Goal: Task Accomplishment & Management: Use online tool/utility

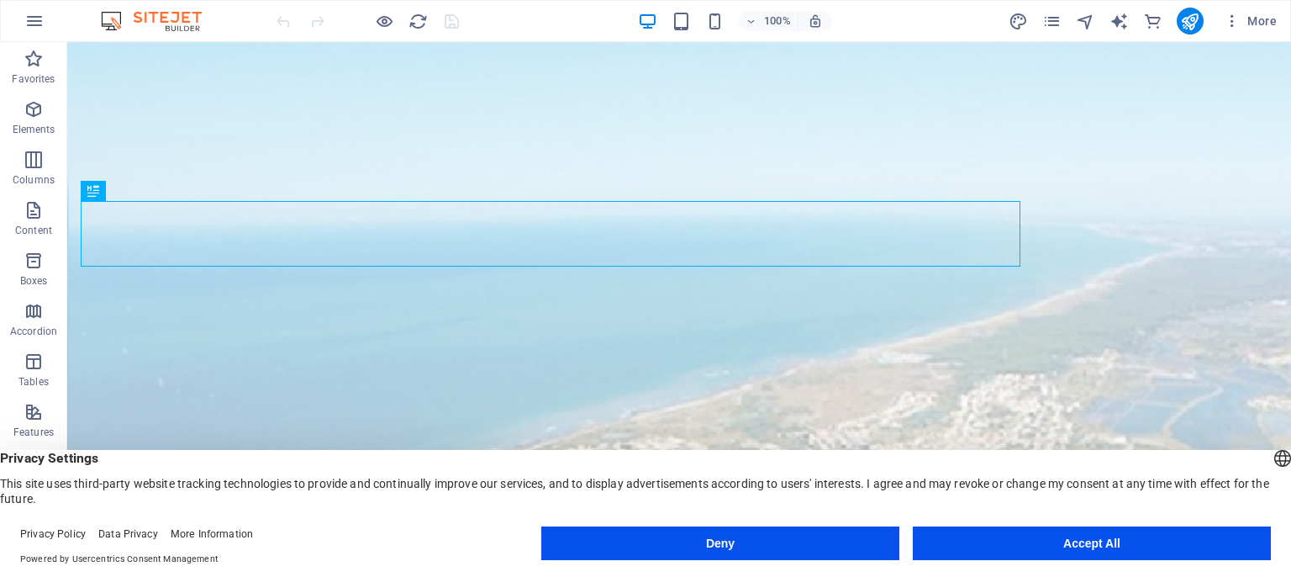
drag, startPoint x: 1119, startPoint y: 542, endPoint x: 1054, endPoint y: 499, distance: 78.3
click at [1119, 542] on button "Accept All" at bounding box center [1092, 543] width 358 height 34
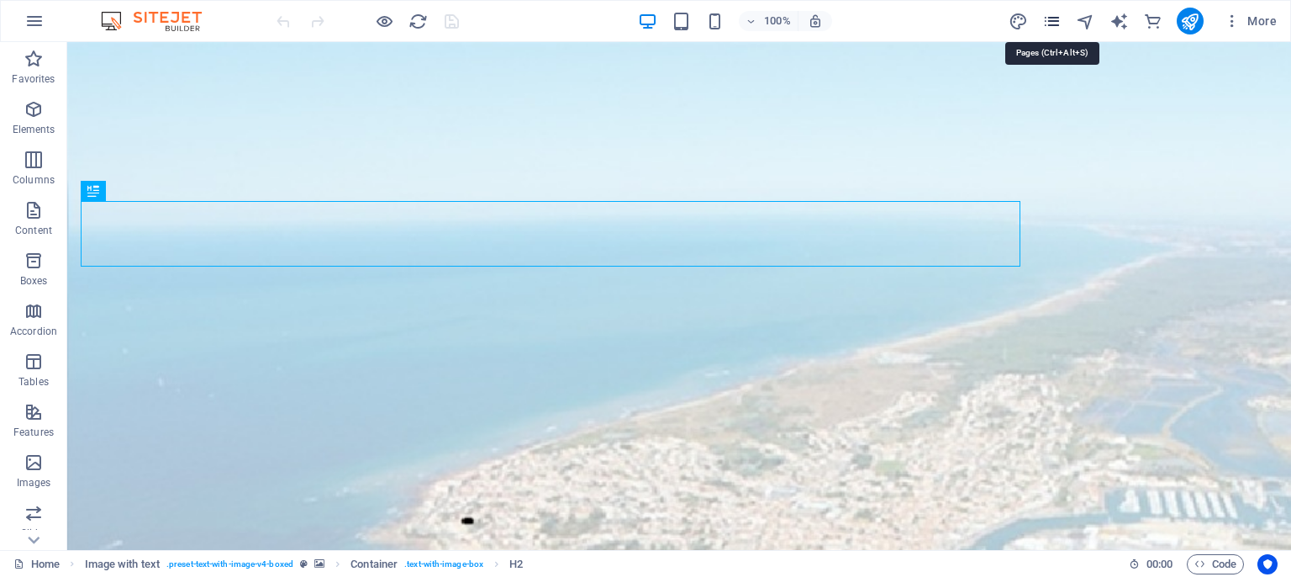
click at [1051, 18] on icon "pages" at bounding box center [1051, 21] width 19 height 19
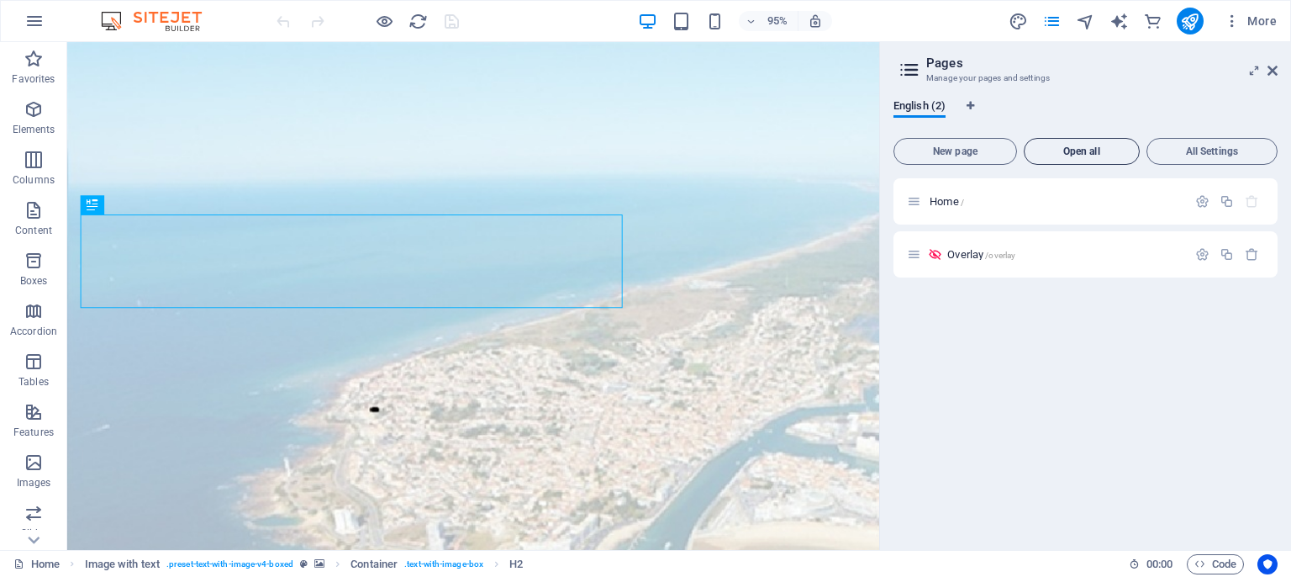
click at [1098, 146] on span "Open all" at bounding box center [1081, 151] width 101 height 10
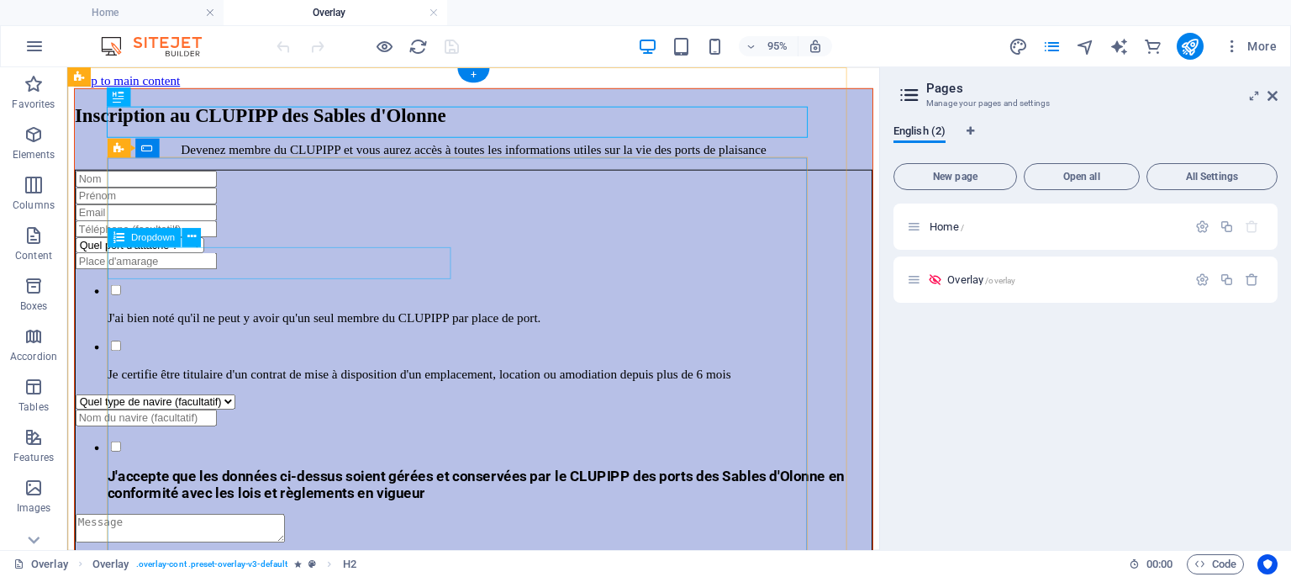
click at [460, 262] on div "Quel port d'attache ? Port Olona Quia Garnier" at bounding box center [495, 254] width 838 height 16
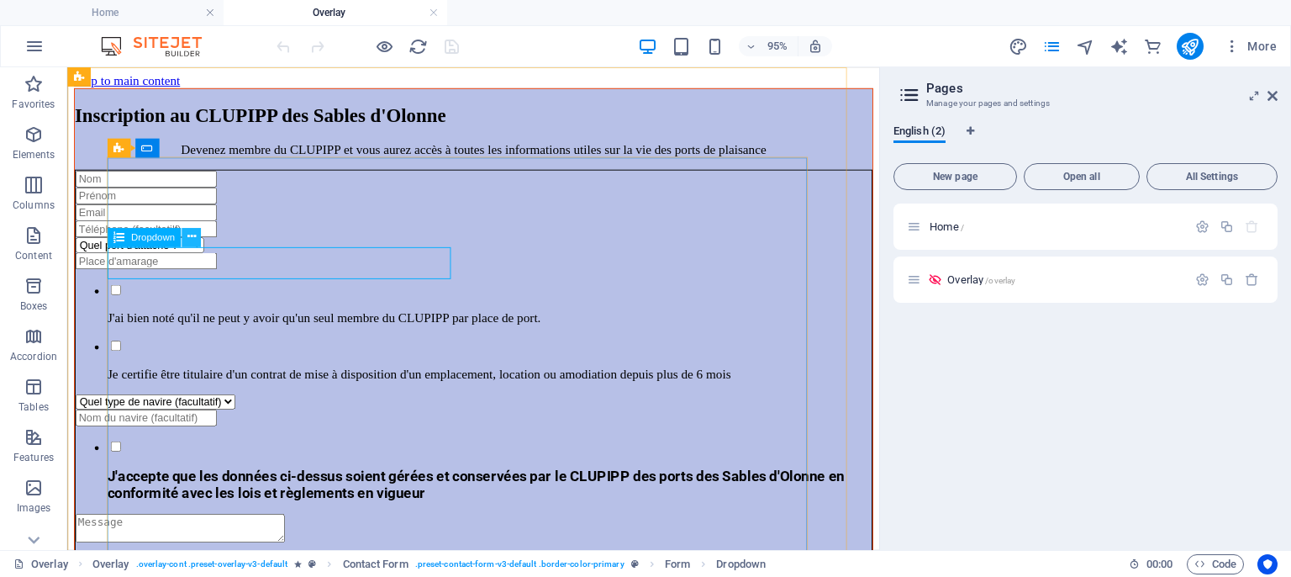
click at [192, 240] on icon at bounding box center [191, 237] width 8 height 17
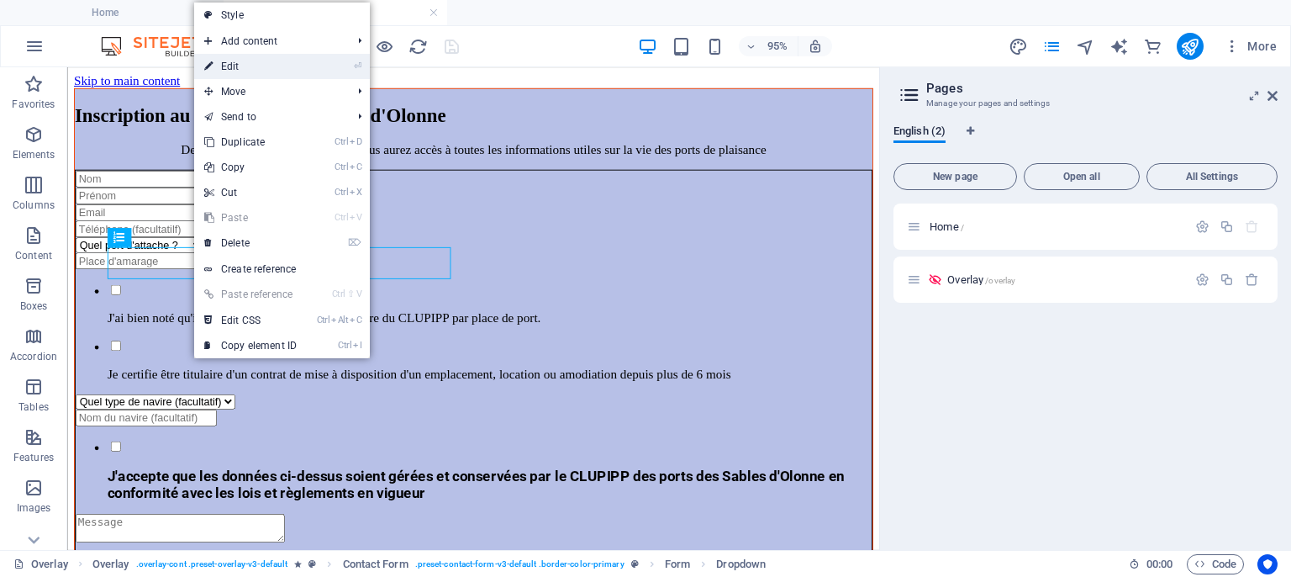
click at [277, 70] on link "⏎ Edit" at bounding box center [250, 66] width 113 height 25
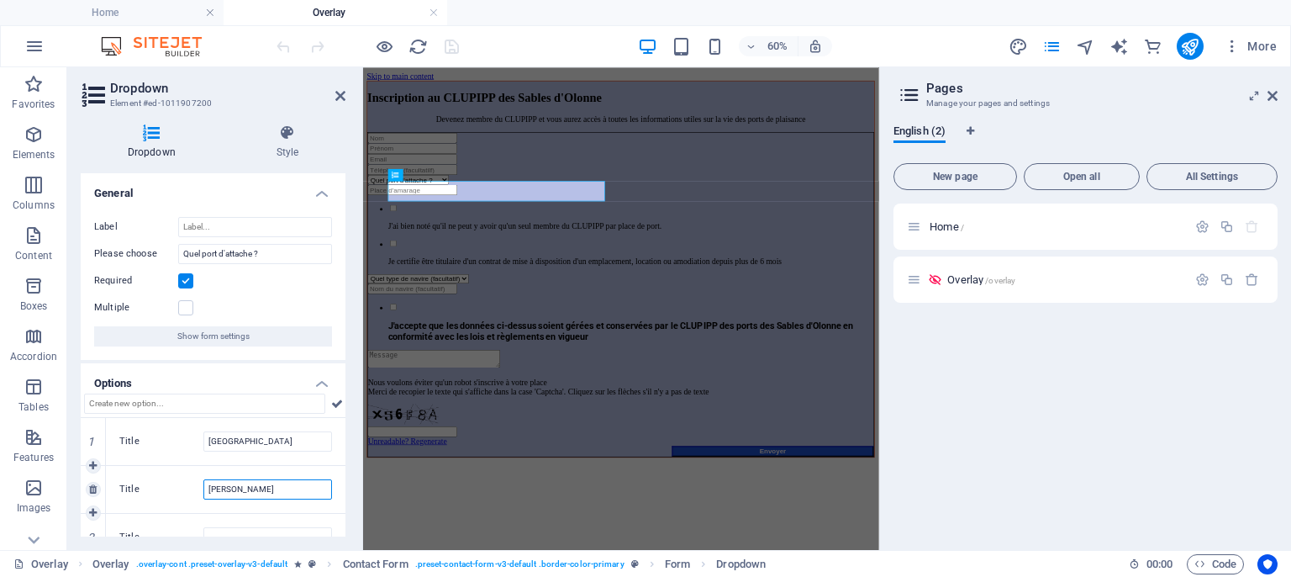
click at [225, 488] on input "Quia Garnier" at bounding box center [267, 489] width 129 height 20
type input "Quai Garnier"
click at [214, 533] on input "Title" at bounding box center [267, 537] width 129 height 20
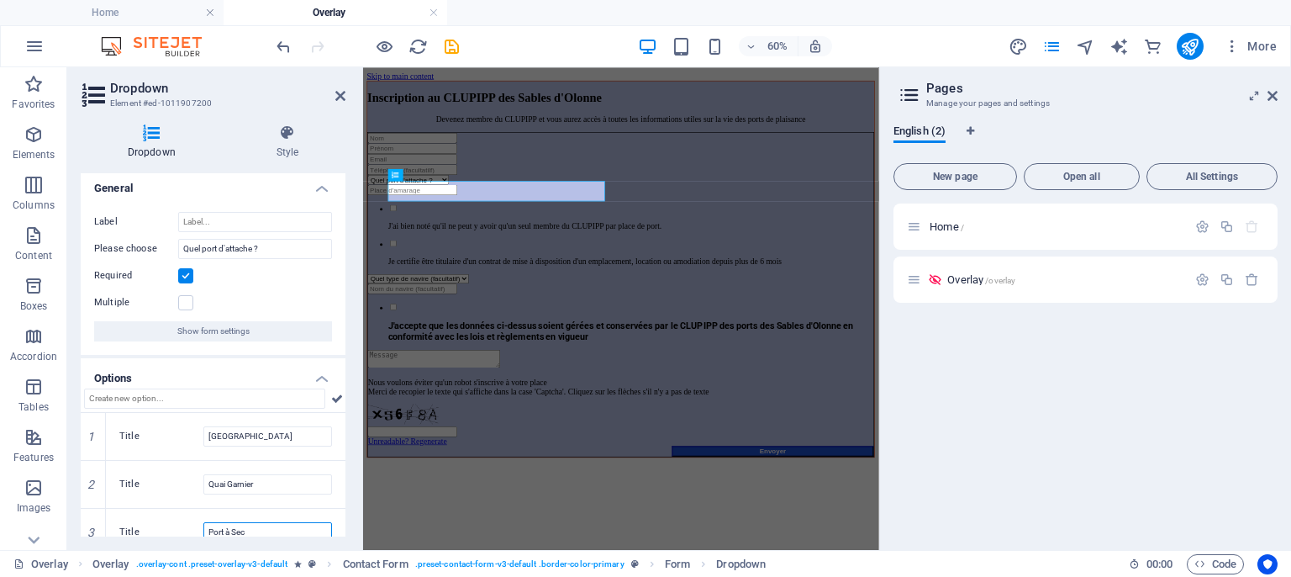
scroll to position [24, 0]
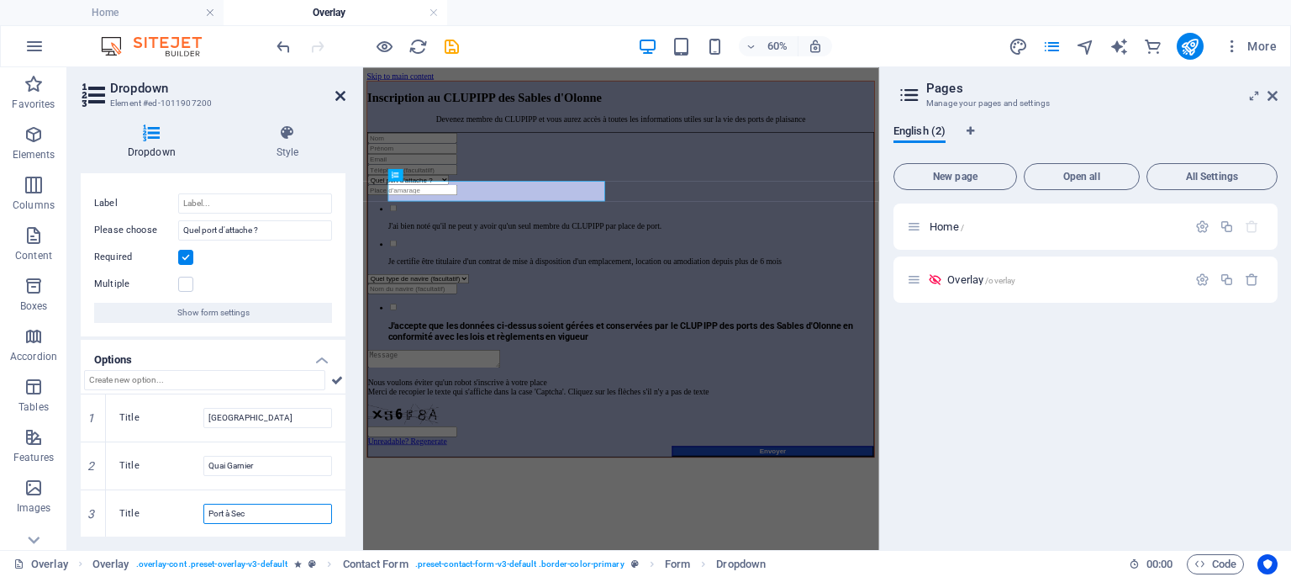
type input "Port à Sec"
click at [338, 94] on icon at bounding box center [340, 95] width 10 height 13
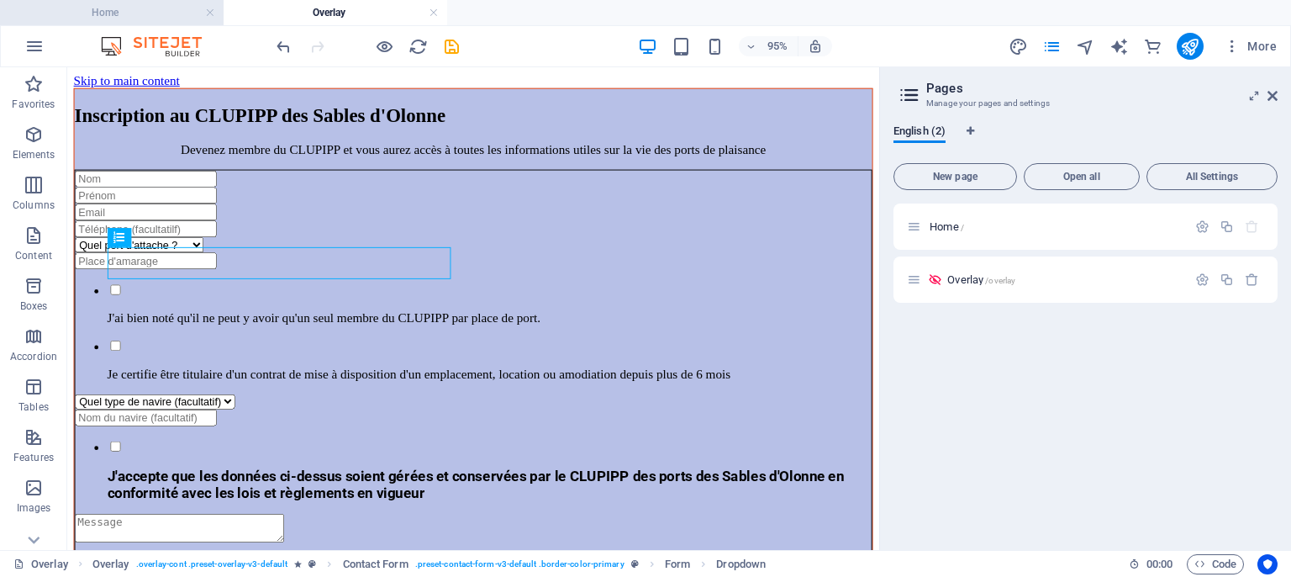
click at [116, 21] on h4 "Home" at bounding box center [112, 12] width 224 height 18
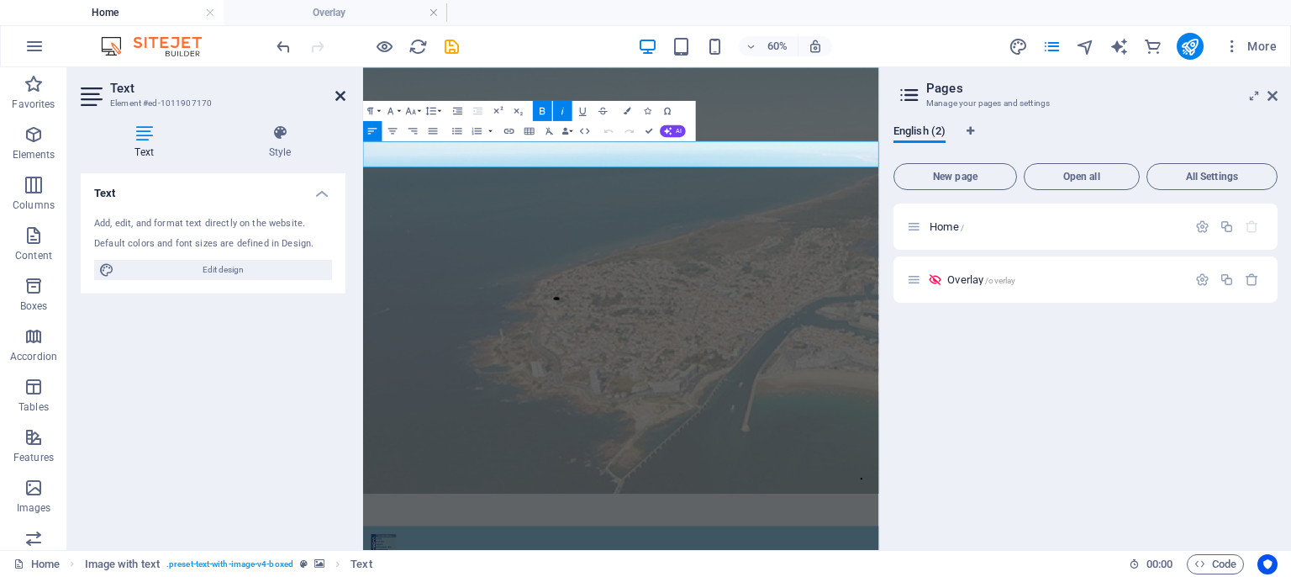
click at [343, 101] on icon at bounding box center [340, 95] width 10 height 13
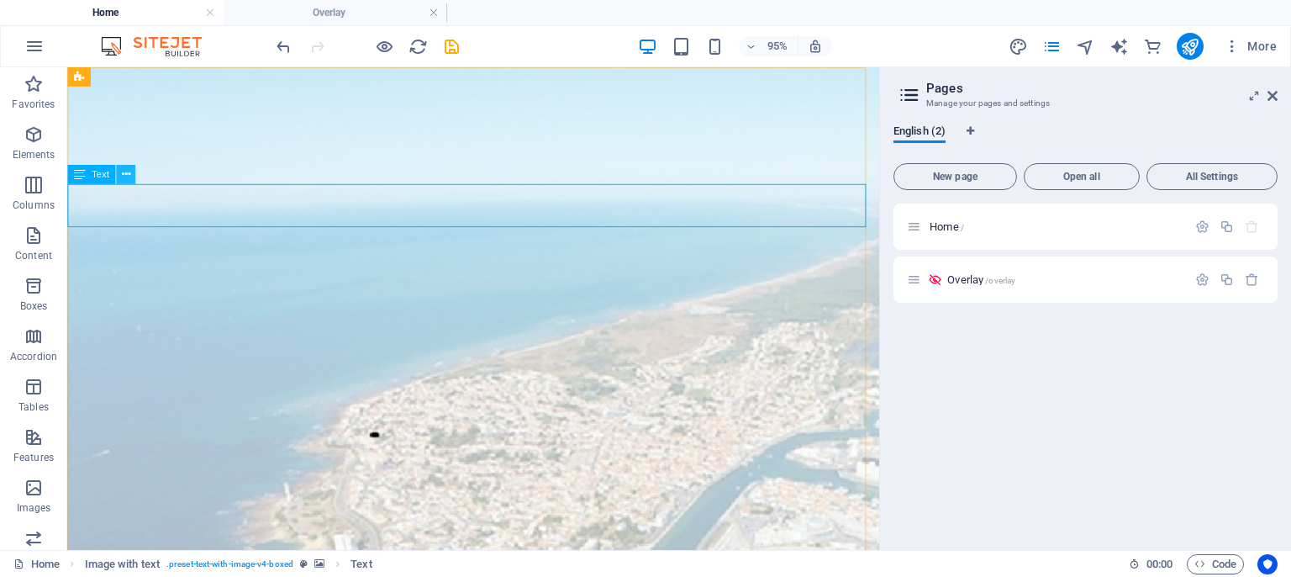
click at [132, 169] on button at bounding box center [125, 174] width 19 height 19
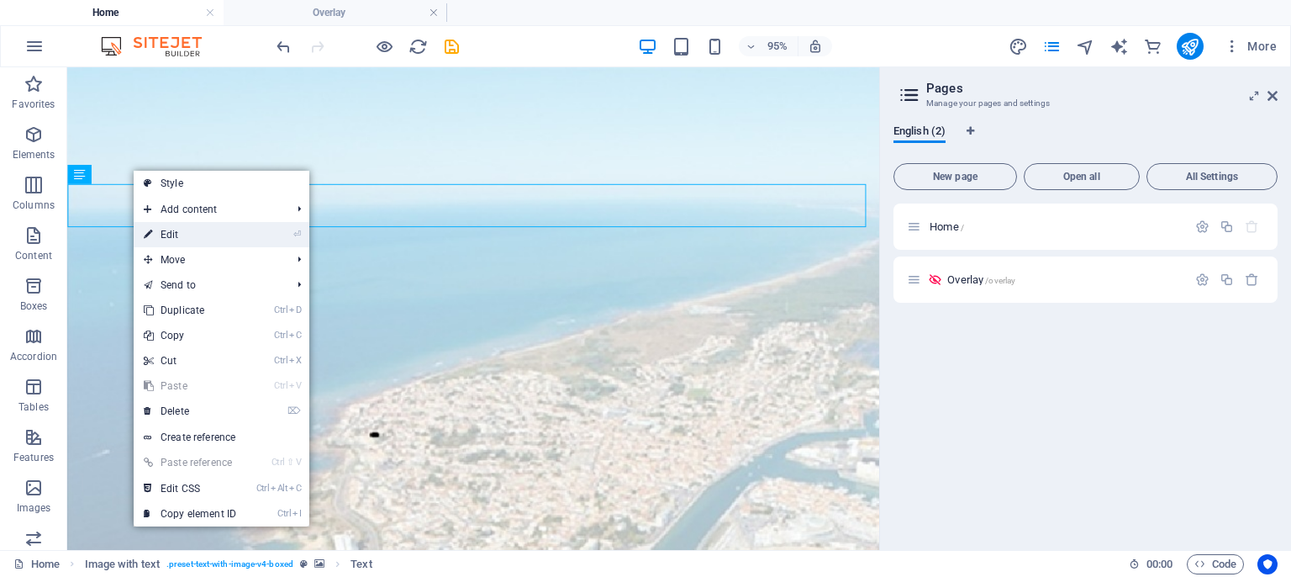
click at [203, 232] on link "⏎ Edit" at bounding box center [190, 234] width 113 height 25
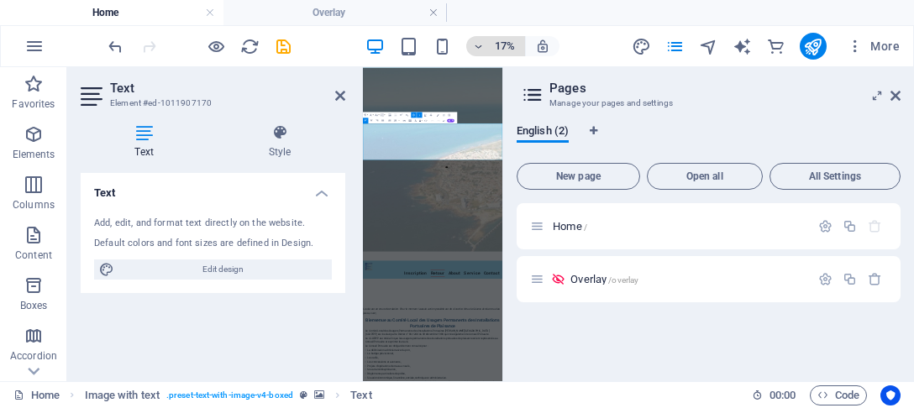
click at [480, 45] on icon "button" at bounding box center [479, 46] width 12 height 11
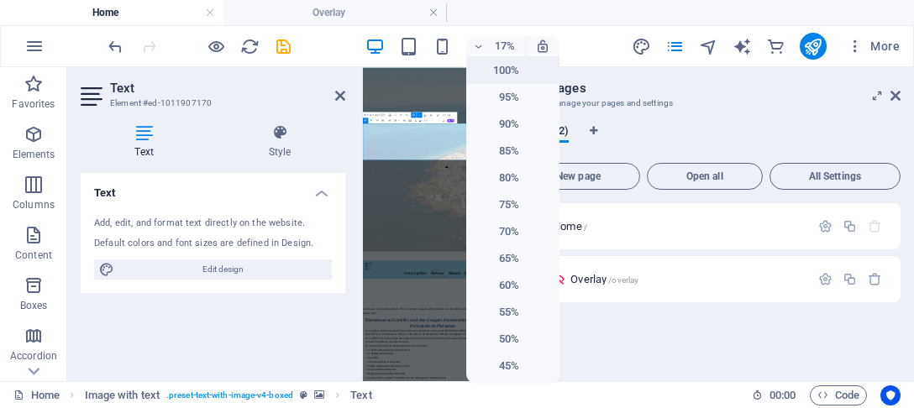
click at [490, 68] on h6 "100%" at bounding box center [498, 71] width 43 height 20
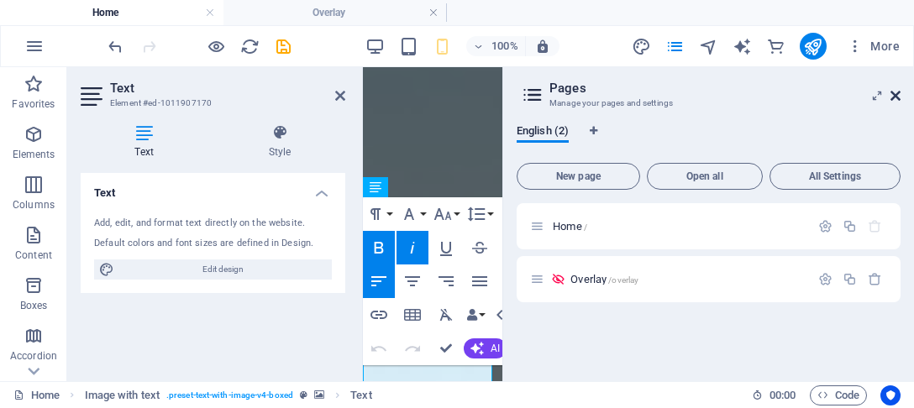
click at [896, 96] on icon at bounding box center [896, 95] width 10 height 13
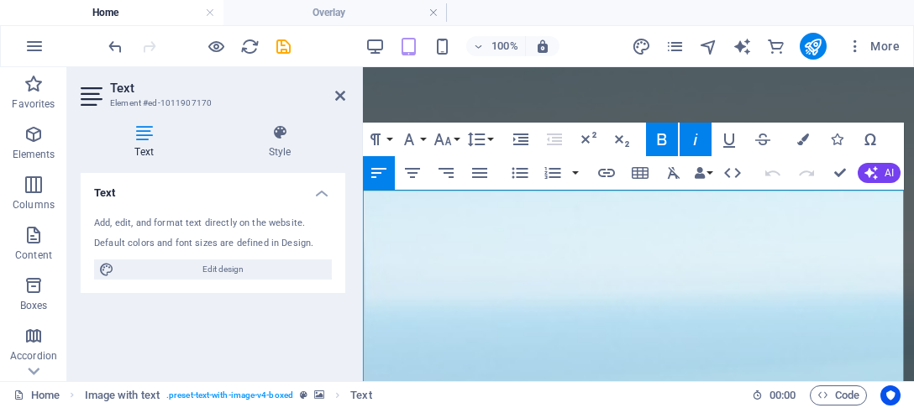
click at [350, 95] on aside "Text Element #ed-1011907170 Text Style Text Add, edit, and format text directly…" at bounding box center [215, 224] width 296 height 314
click at [330, 93] on h2 "Text" at bounding box center [227, 88] width 235 height 15
click at [340, 94] on icon at bounding box center [340, 95] width 10 height 13
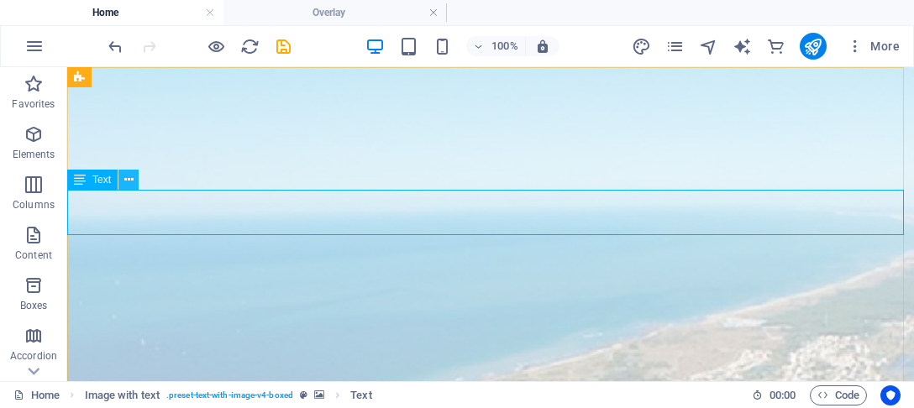
click at [129, 176] on icon at bounding box center [128, 180] width 9 height 18
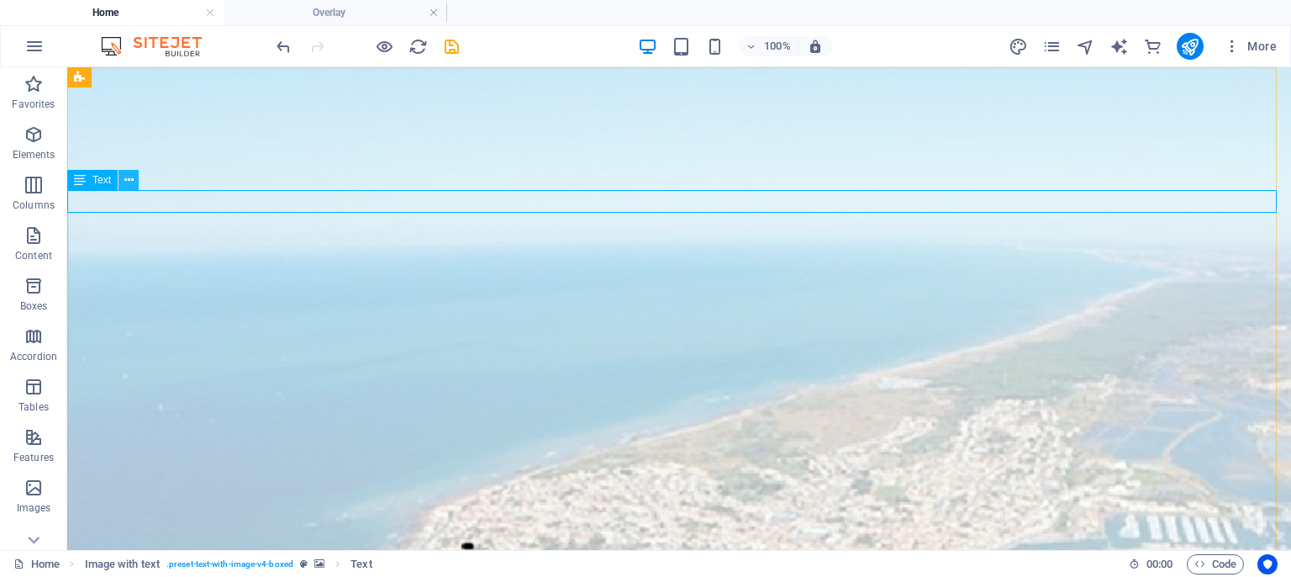
click at [133, 180] on icon at bounding box center [128, 180] width 9 height 18
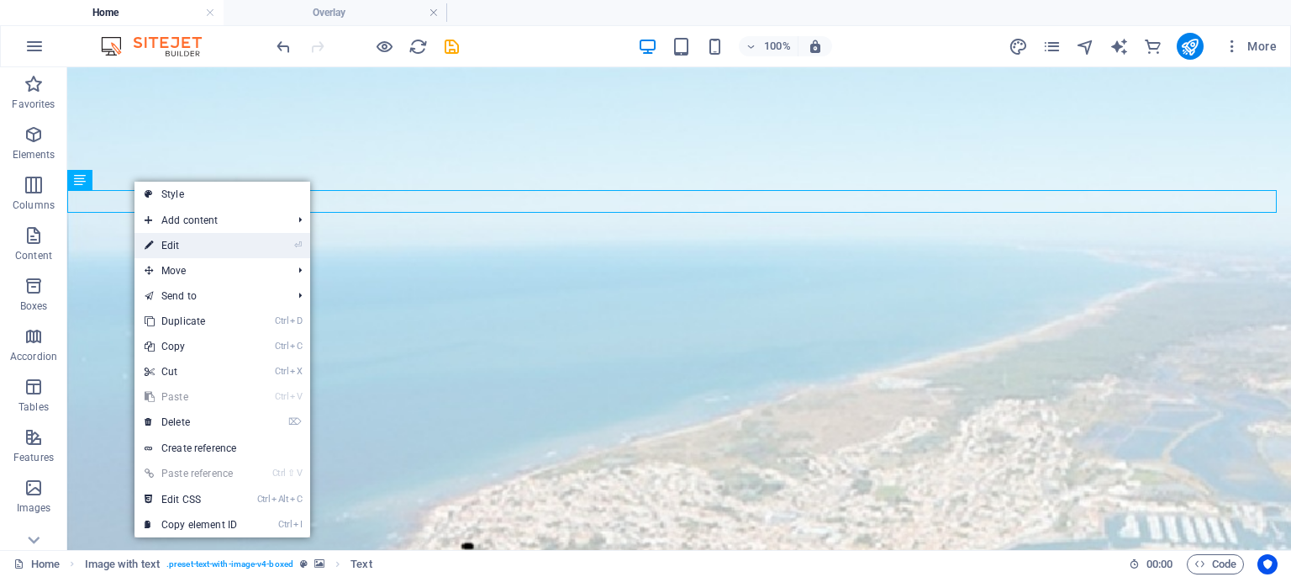
click at [166, 244] on link "⏎ Edit" at bounding box center [190, 245] width 113 height 25
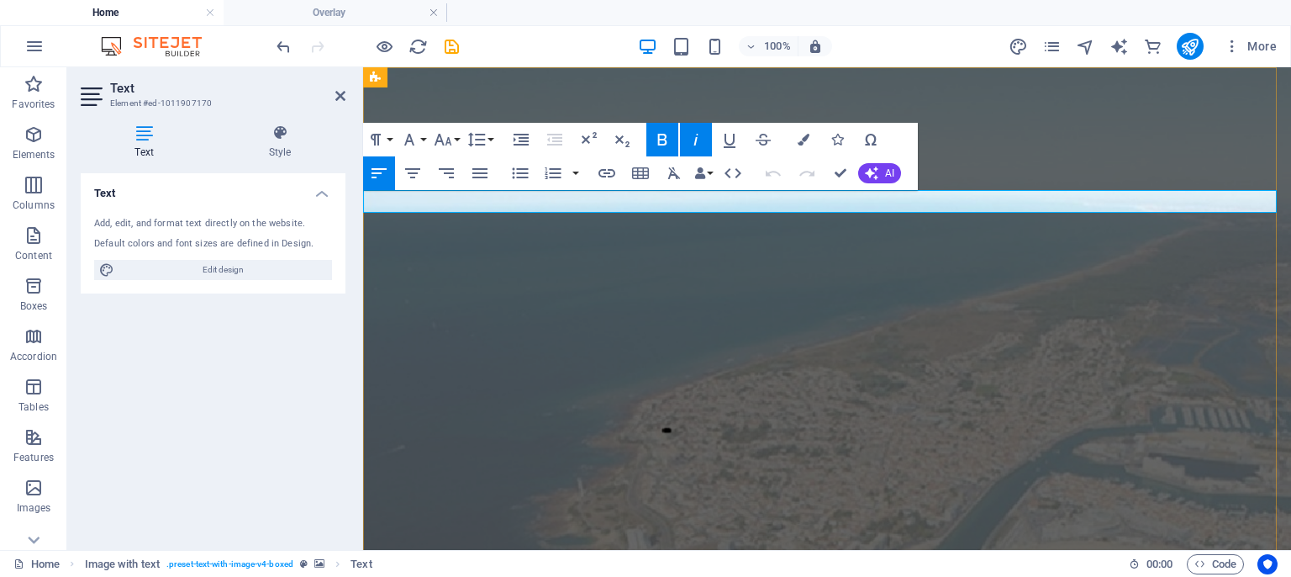
click at [335, 93] on header "Text Element #ed-1011907170" at bounding box center [213, 89] width 265 height 44
click at [339, 93] on icon at bounding box center [340, 95] width 10 height 13
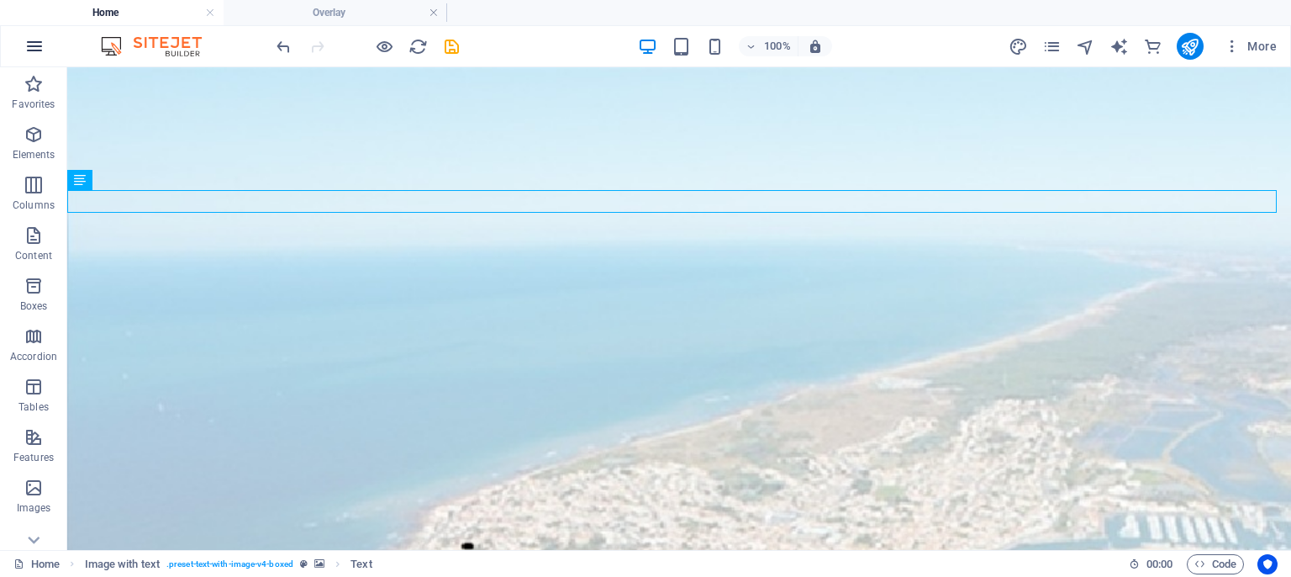
click at [35, 47] on icon "button" at bounding box center [34, 46] width 20 height 20
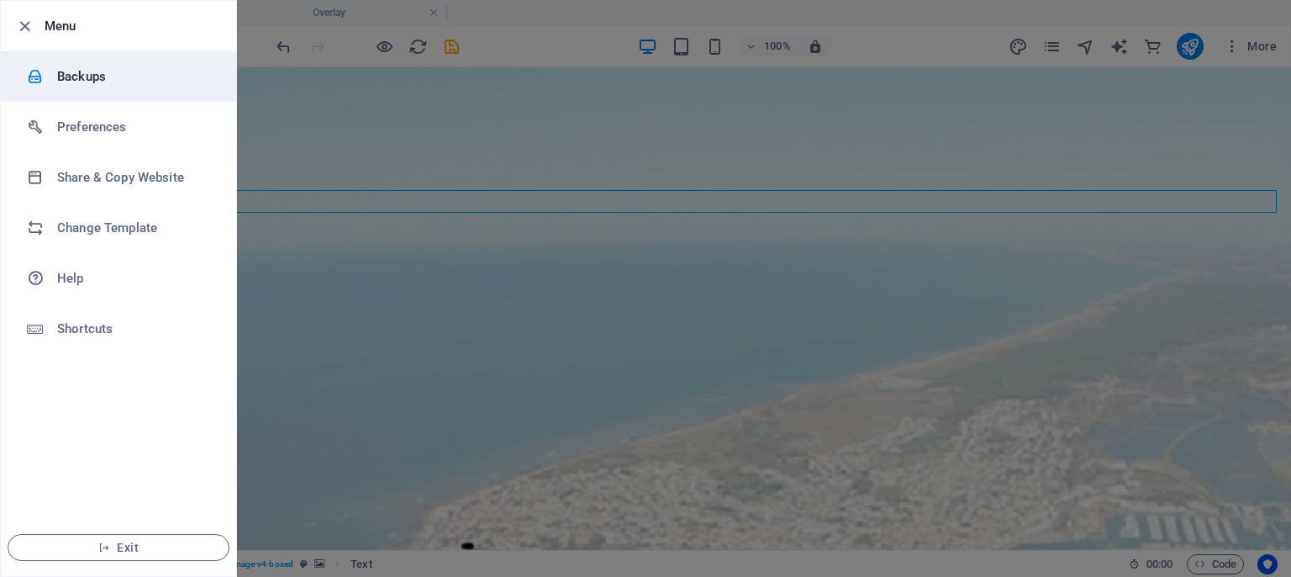
click at [102, 85] on h6 "Backups" at bounding box center [134, 76] width 155 height 20
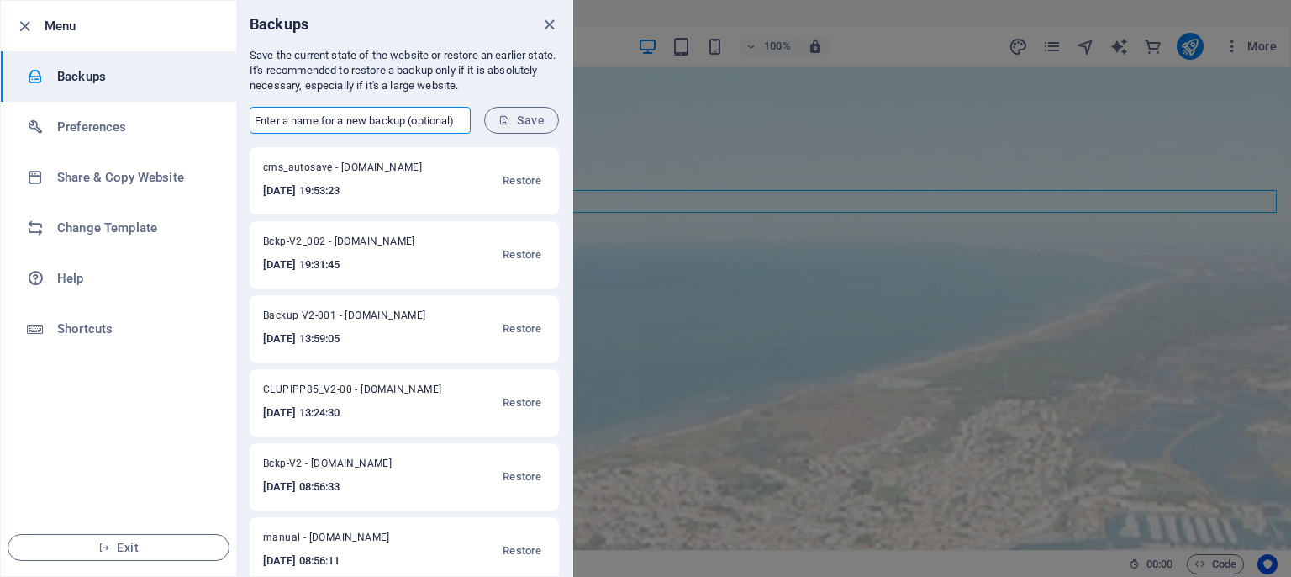
click at [353, 116] on input "text" at bounding box center [360, 120] width 221 height 27
type input "Bckp V2-003"
click at [519, 116] on span "Save" at bounding box center [521, 119] width 46 height 13
click at [550, 15] on icon "close" at bounding box center [549, 24] width 19 height 19
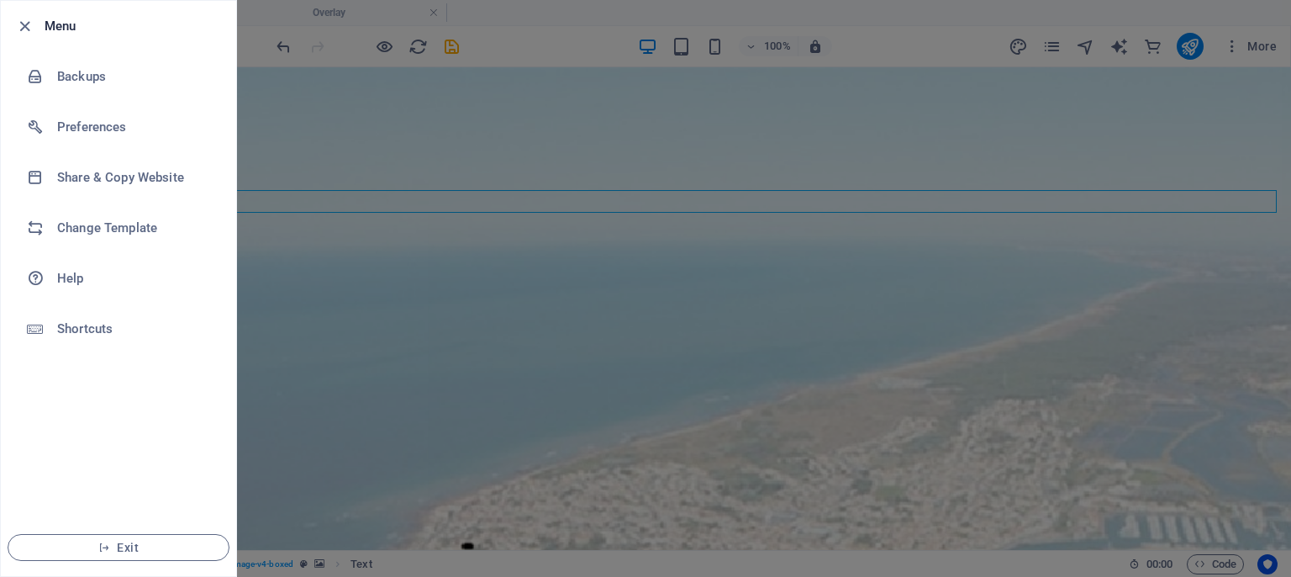
click at [1192, 45] on div at bounding box center [645, 288] width 1291 height 577
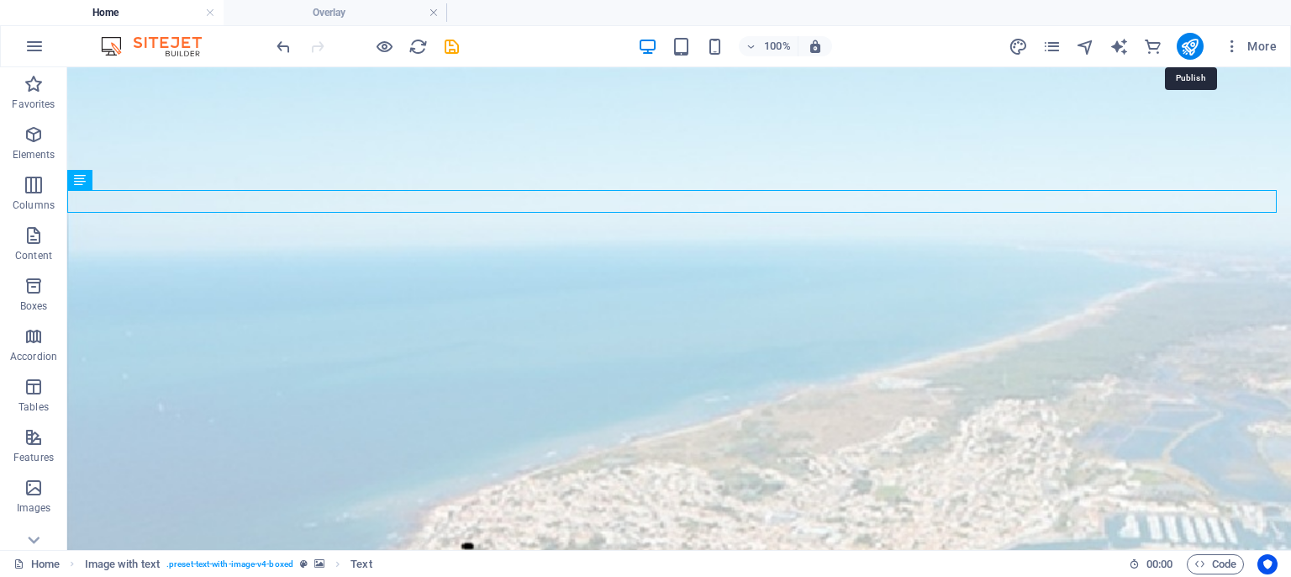
click at [1192, 45] on icon "publish" at bounding box center [1189, 46] width 19 height 19
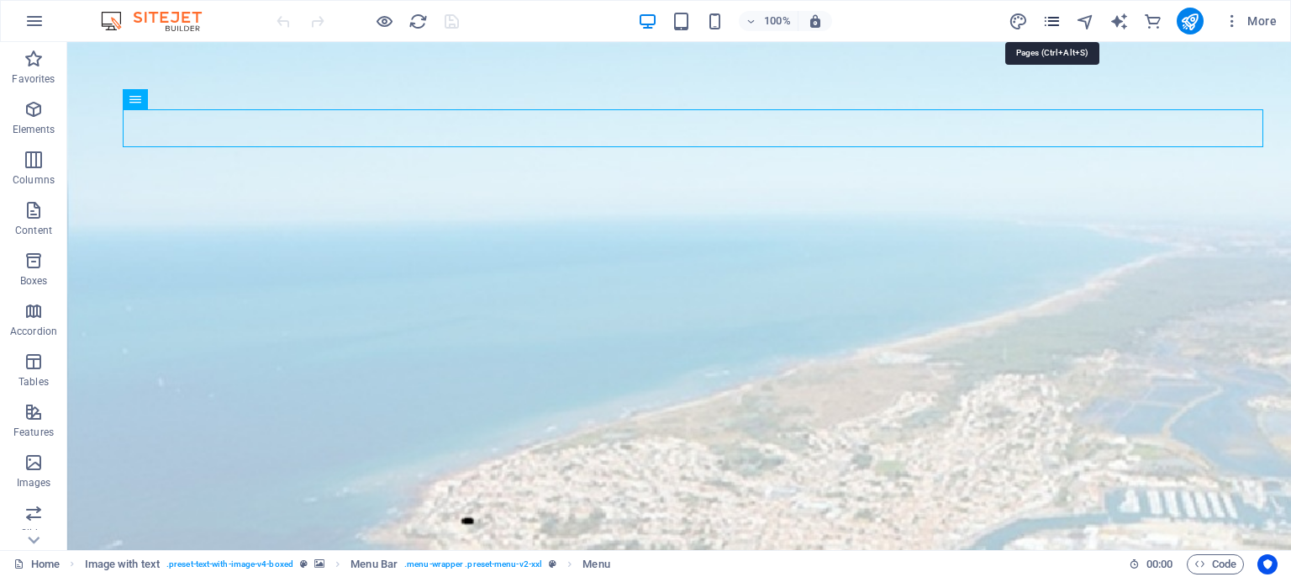
click at [1055, 24] on icon "pages" at bounding box center [1051, 21] width 19 height 19
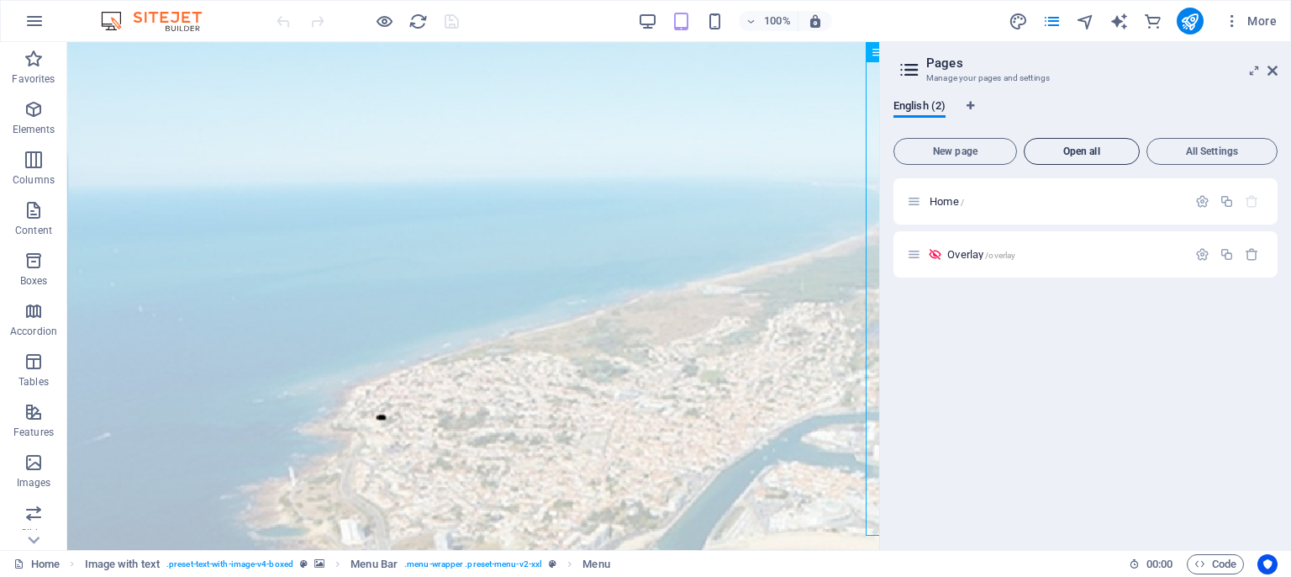
click at [1072, 150] on span "Open all" at bounding box center [1081, 151] width 101 height 10
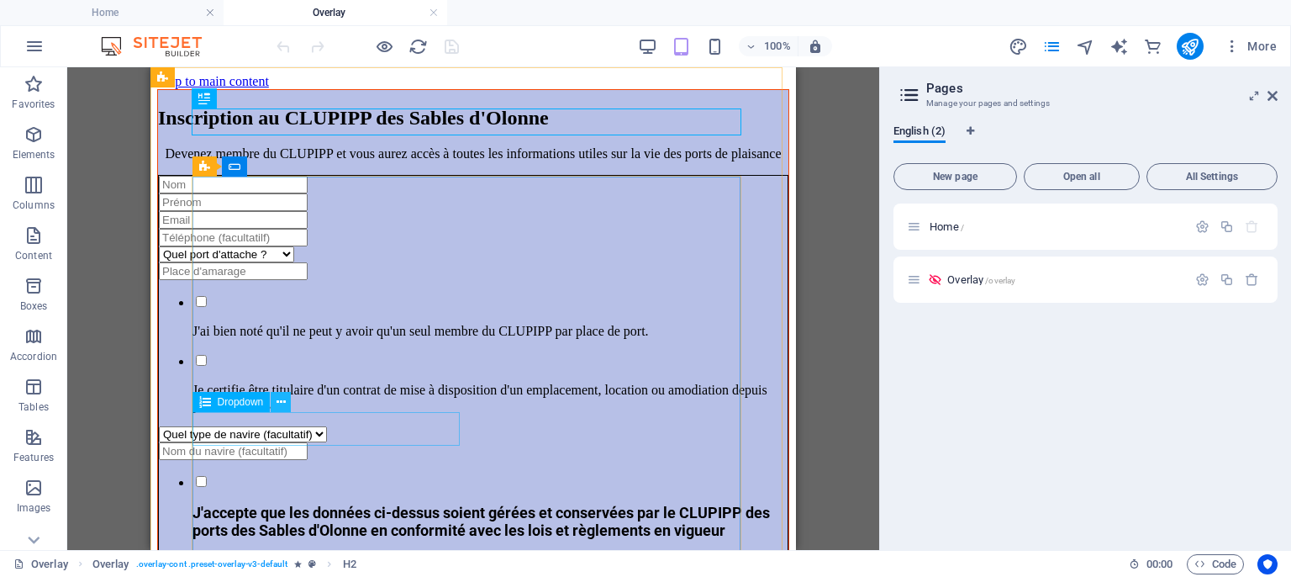
click at [281, 402] on icon at bounding box center [281, 402] width 9 height 18
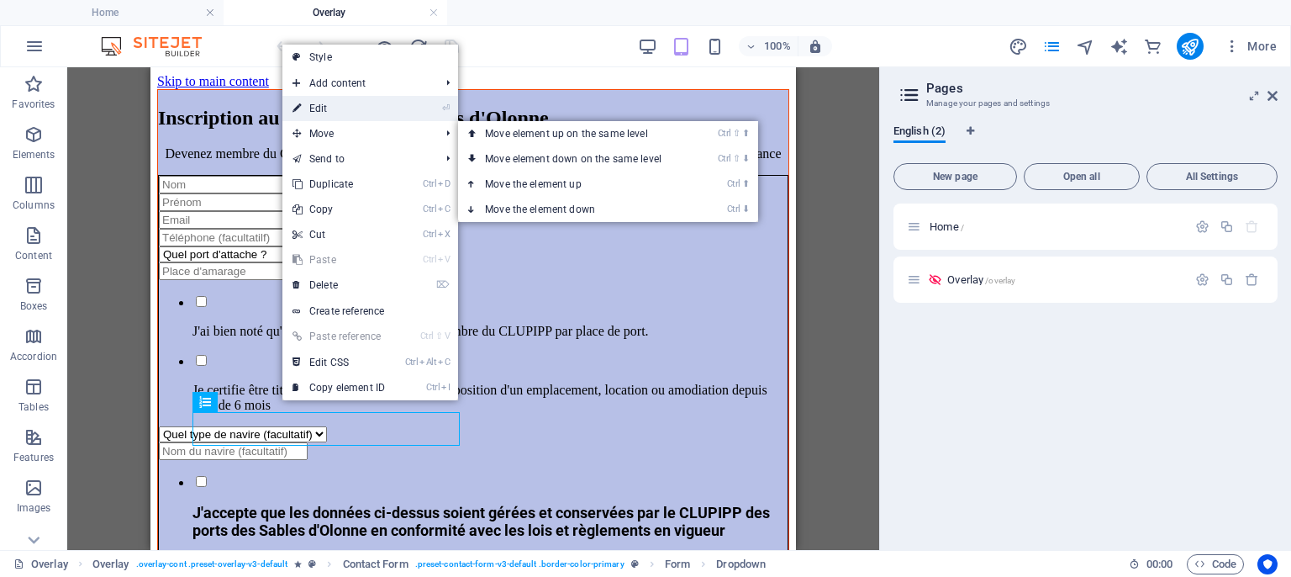
click at [392, 113] on link "⏎ Edit" at bounding box center [338, 108] width 113 height 25
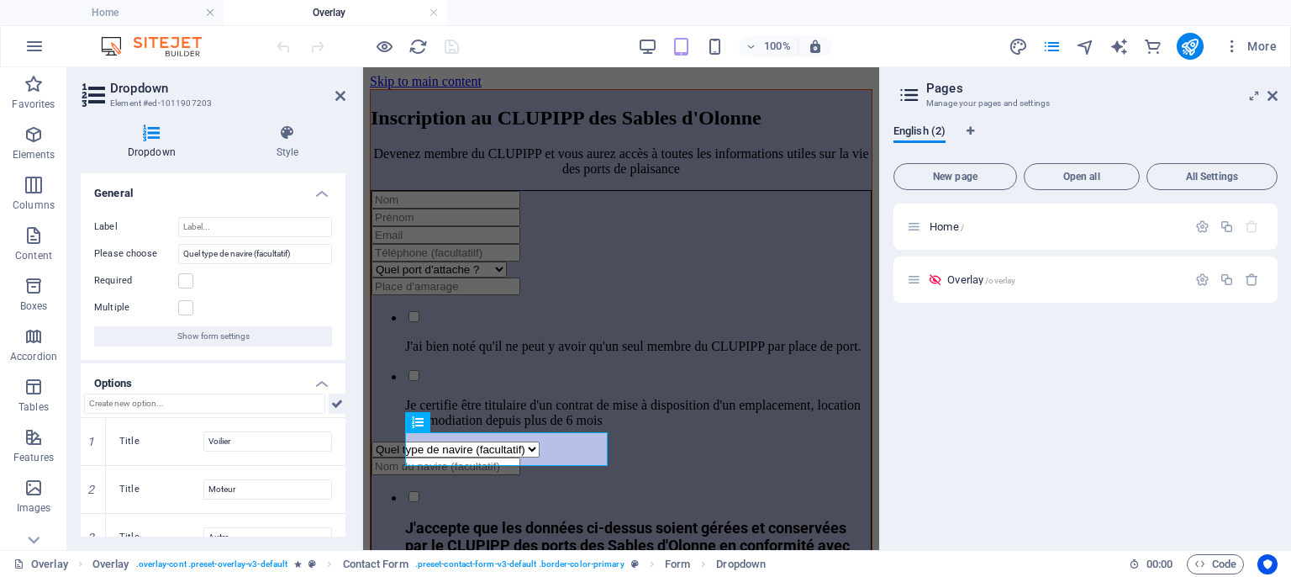
scroll to position [71, 0]
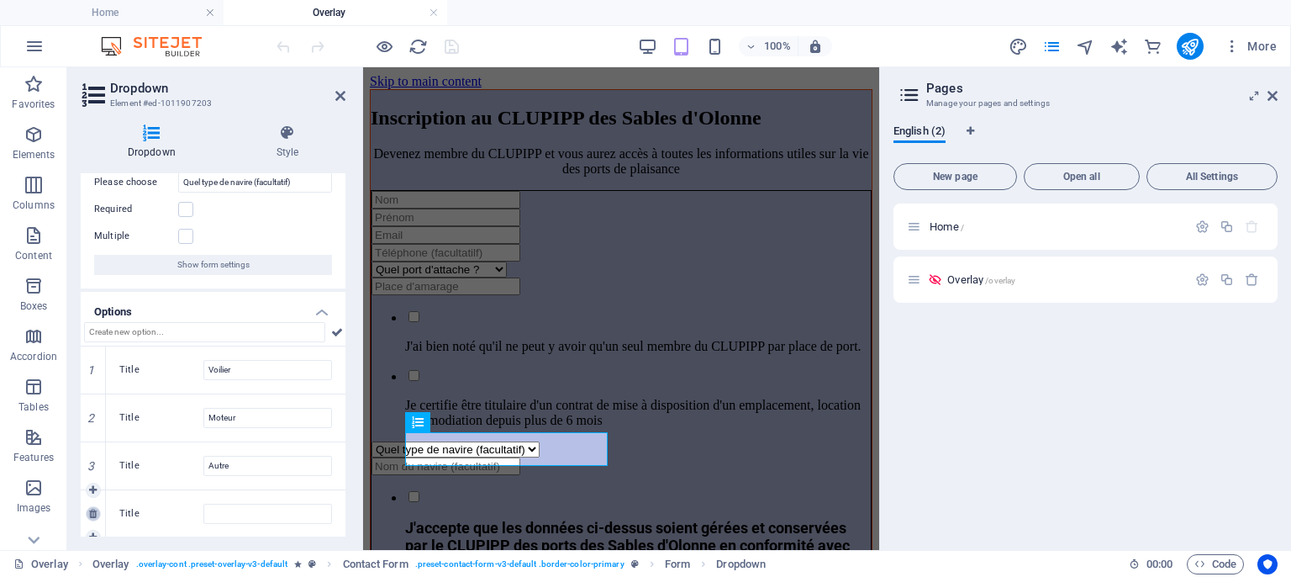
click at [95, 510] on icon at bounding box center [93, 513] width 8 height 10
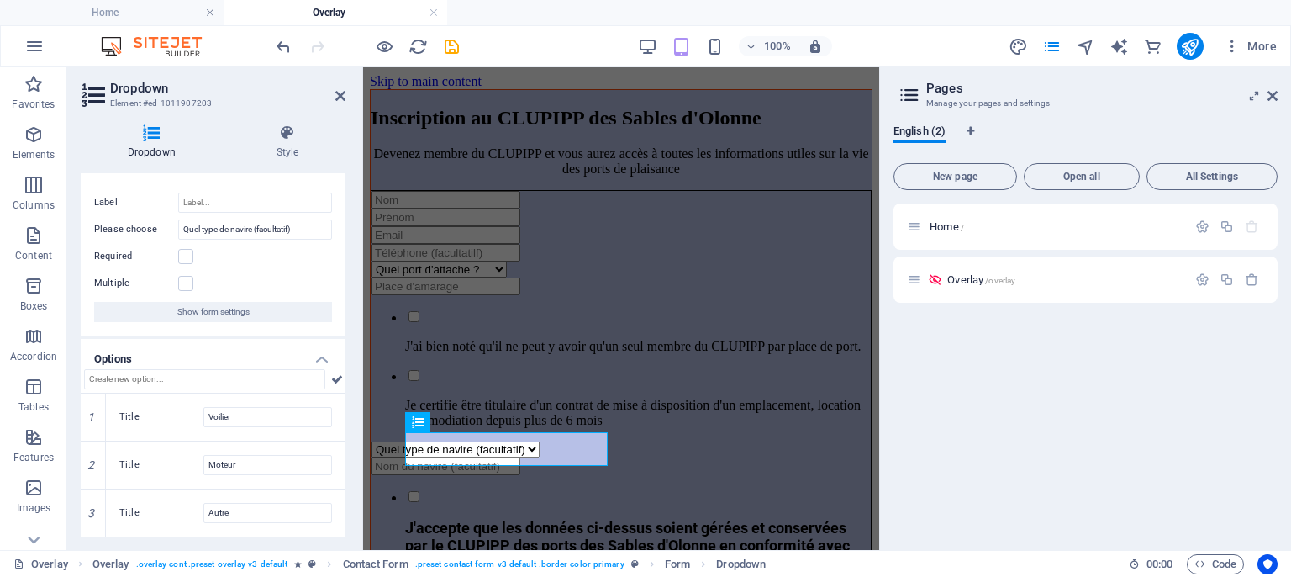
scroll to position [24, 0]
click at [340, 95] on icon at bounding box center [340, 95] width 10 height 13
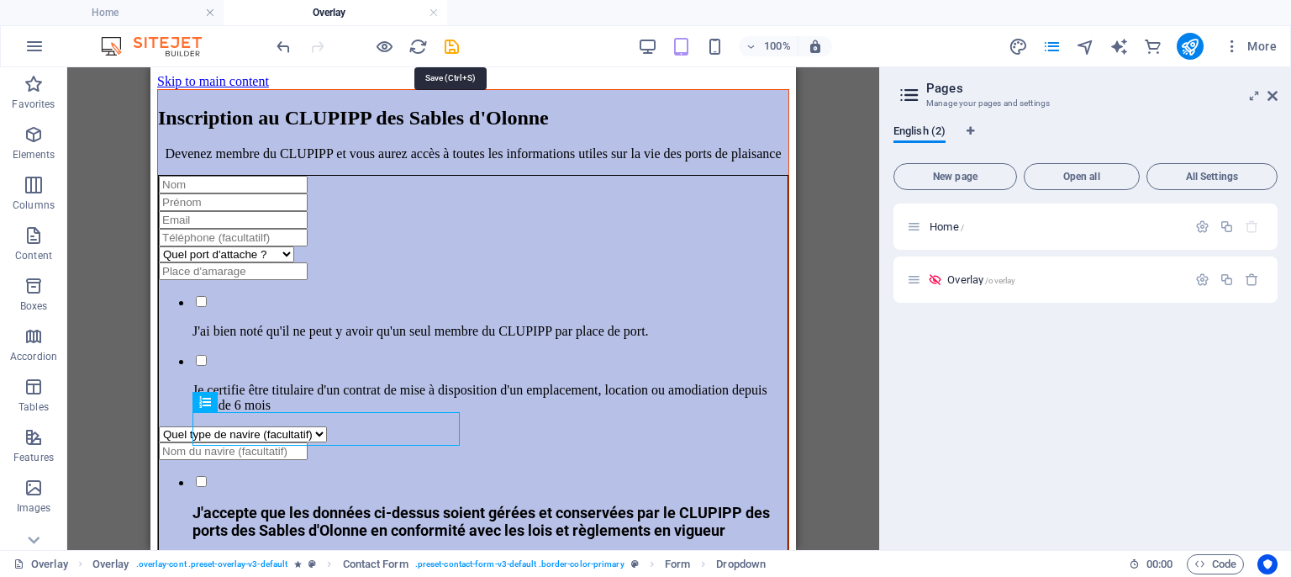
click at [452, 45] on icon "save" at bounding box center [451, 46] width 19 height 19
checkbox input "false"
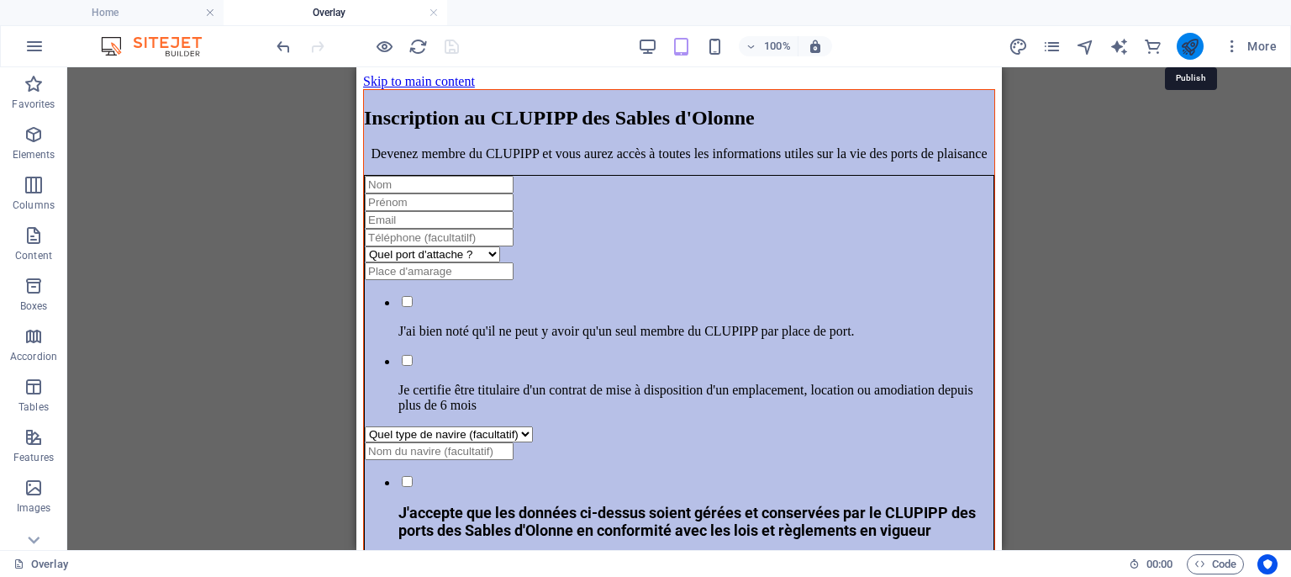
click at [1188, 45] on icon "publish" at bounding box center [1189, 46] width 19 height 19
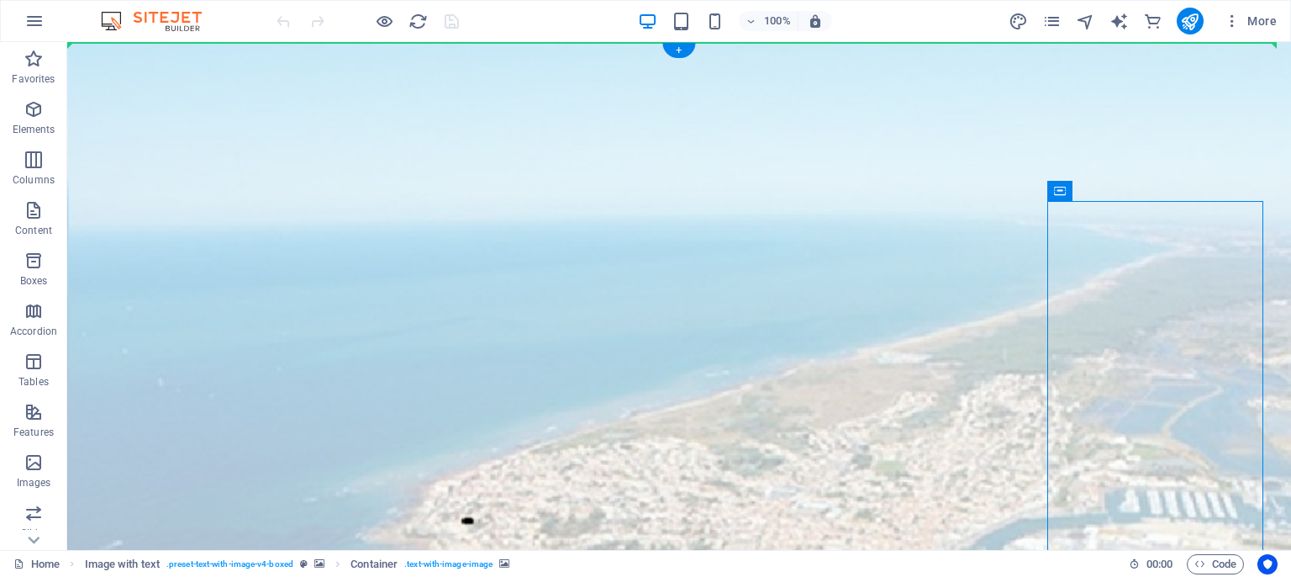
drag, startPoint x: 1126, startPoint y: 239, endPoint x: 1027, endPoint y: 196, distance: 108.0
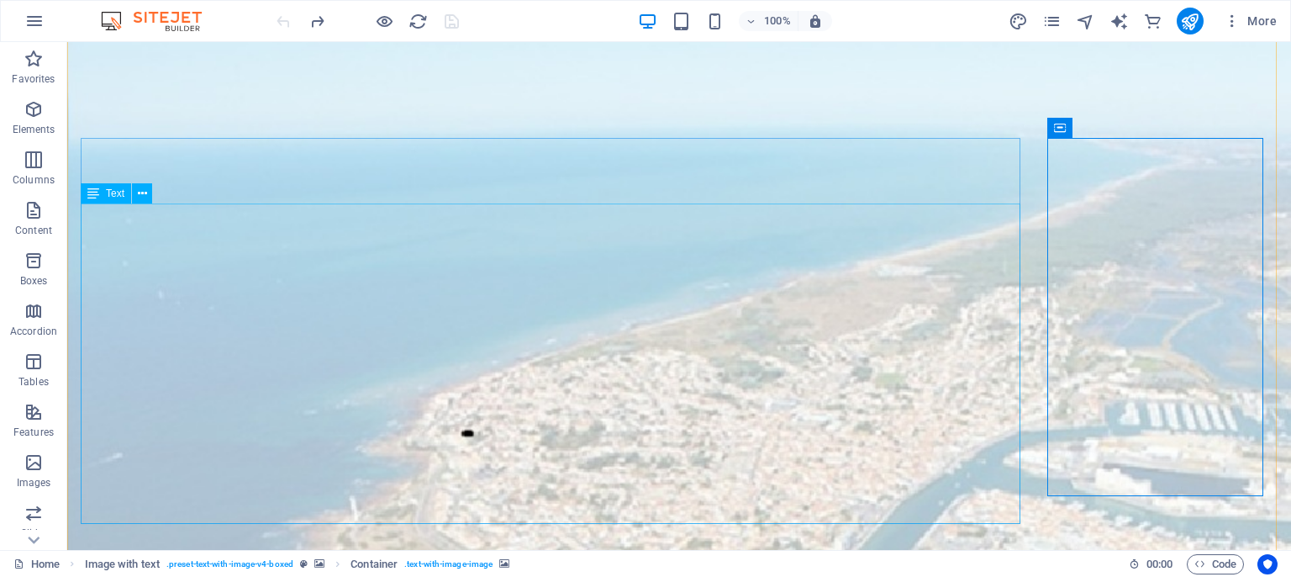
scroll to position [88, 0]
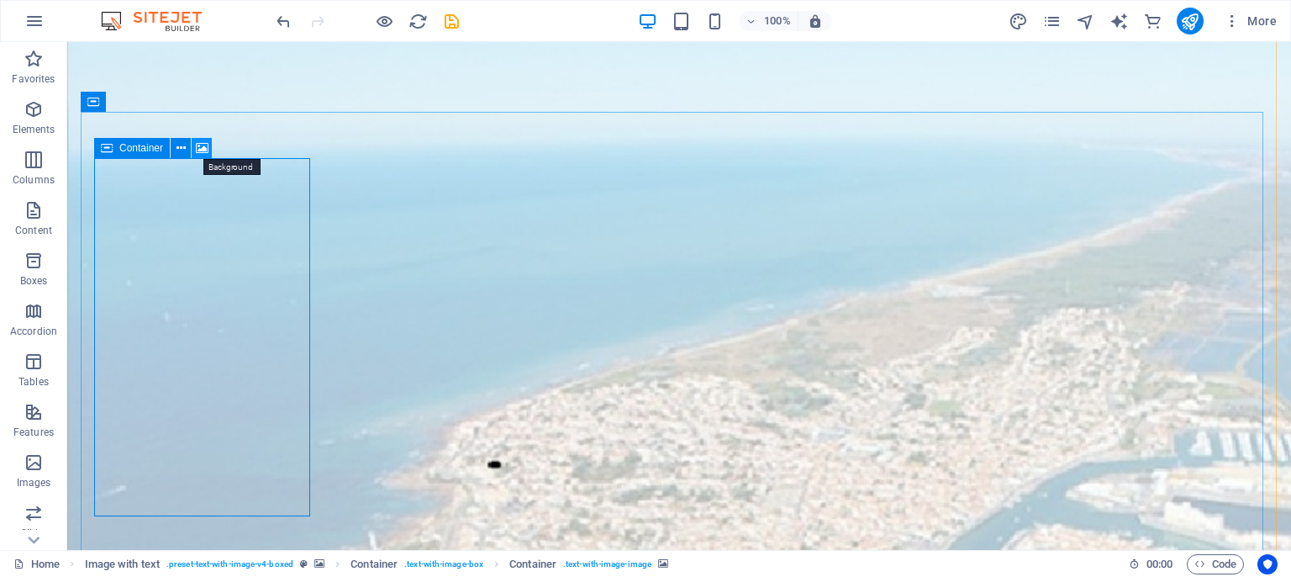
click at [202, 146] on icon at bounding box center [202, 149] width 13 height 18
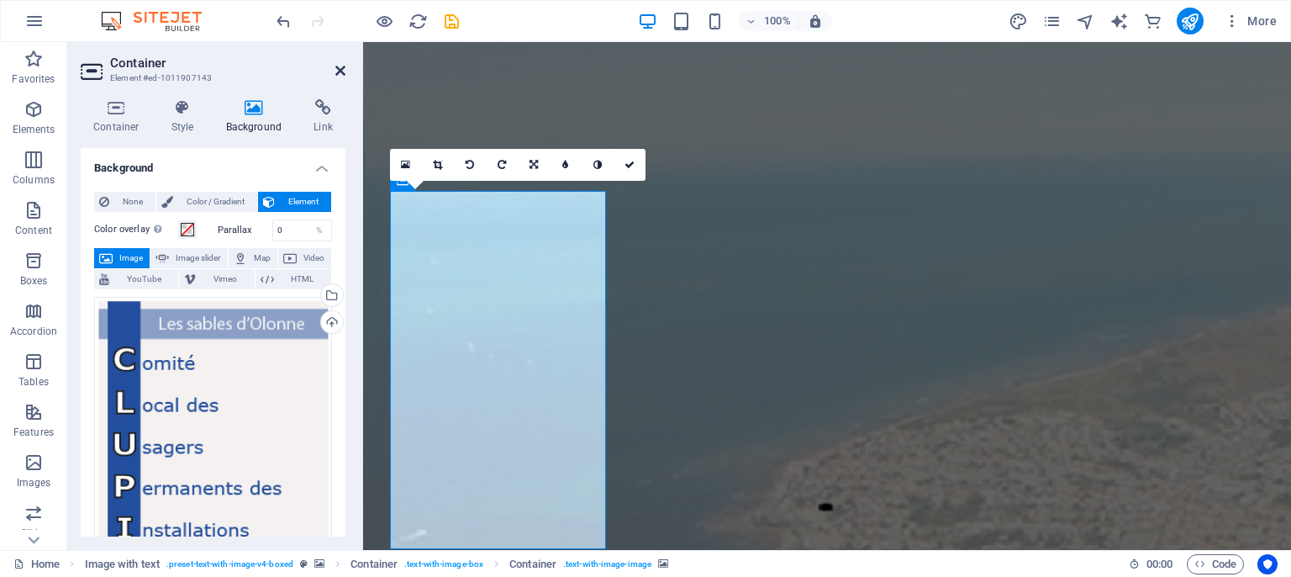
click at [341, 69] on icon at bounding box center [340, 70] width 10 height 13
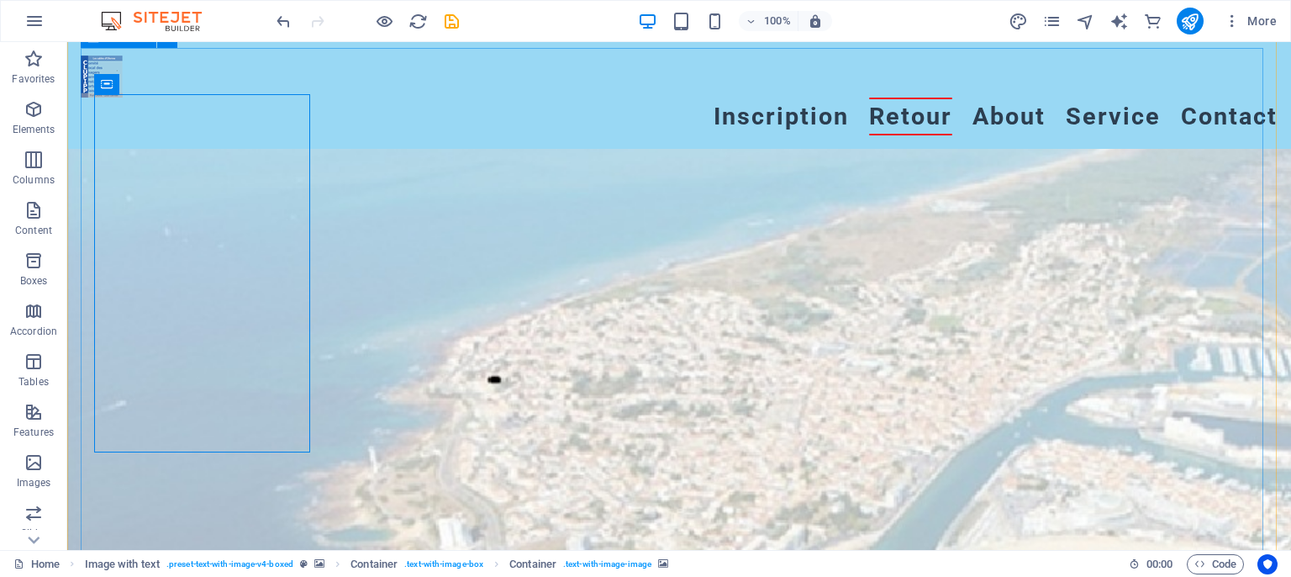
scroll to position [266, 0]
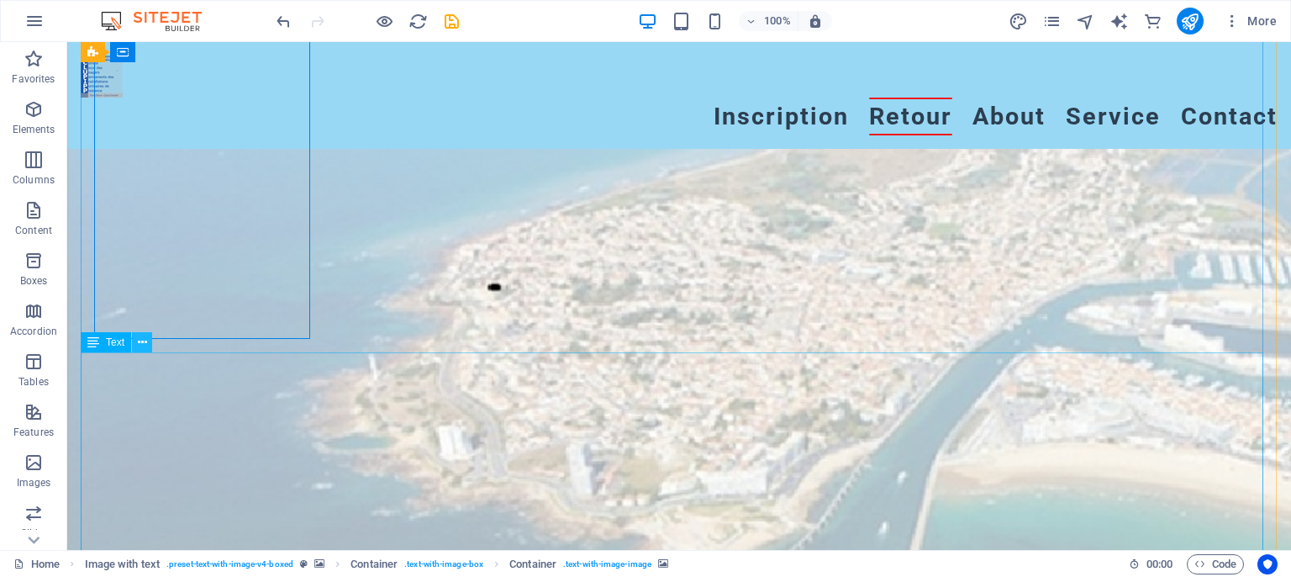
click at [143, 345] on icon at bounding box center [142, 343] width 9 height 18
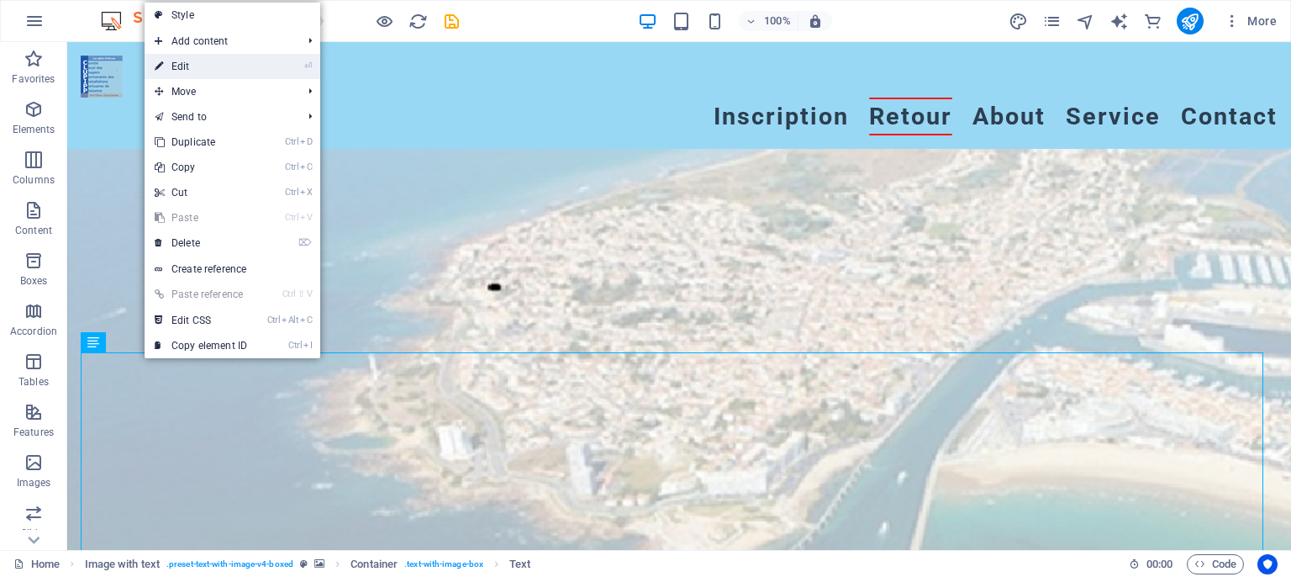
click at [197, 69] on link "⏎ Edit" at bounding box center [201, 66] width 113 height 25
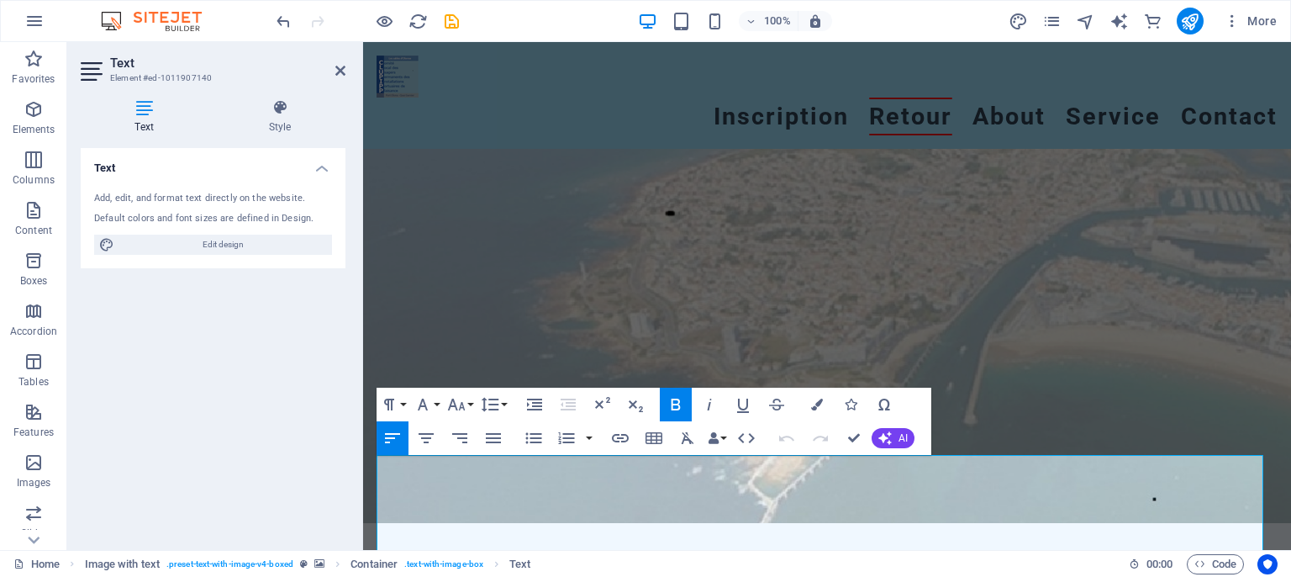
click at [153, 109] on icon at bounding box center [144, 107] width 127 height 17
click at [272, 105] on icon at bounding box center [279, 107] width 131 height 17
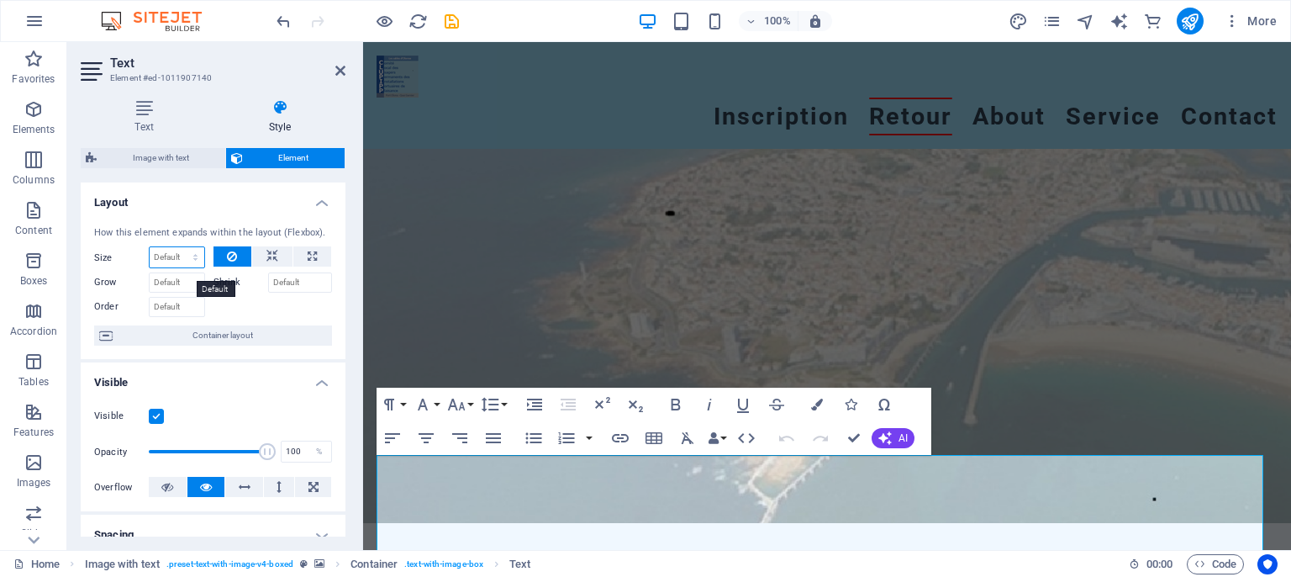
click at [150, 247] on select "Default auto px % 1/1 1/2 1/3 1/4 1/5 1/6 1/7 1/8 1/9 1/10" at bounding box center [177, 257] width 55 height 20
drag, startPoint x: 187, startPoint y: 267, endPoint x: 243, endPoint y: 316, distance: 73.8
click at [243, 315] on div at bounding box center [272, 304] width 119 height 24
click at [173, 317] on input "Order" at bounding box center [177, 307] width 56 height 20
click at [180, 292] on input "Grow" at bounding box center [177, 282] width 56 height 20
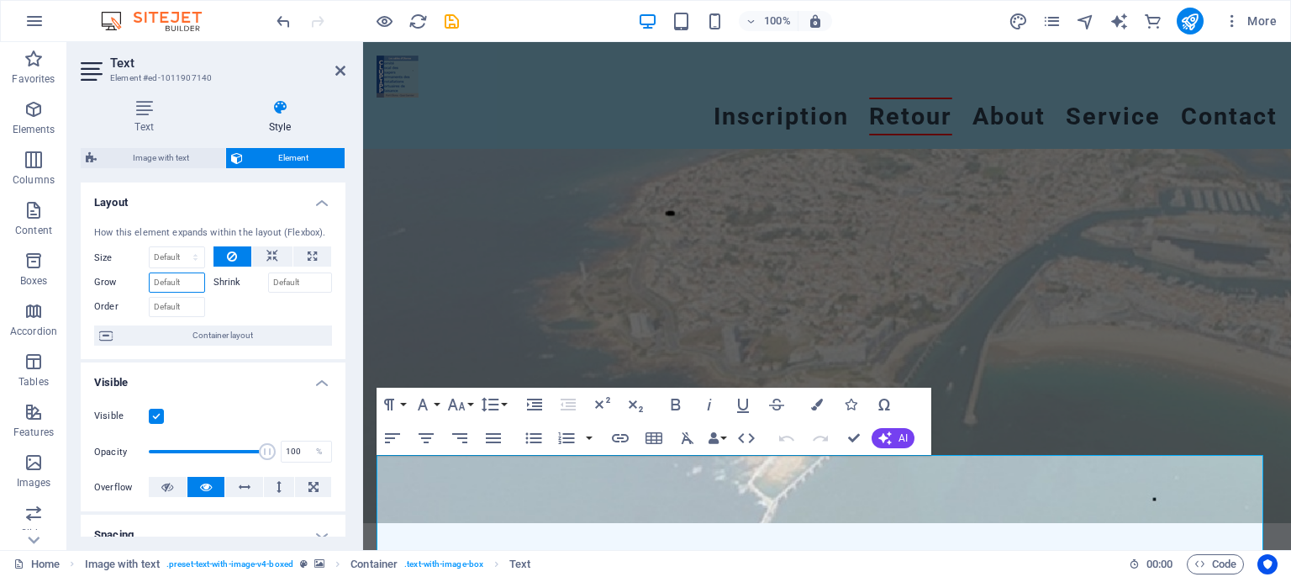
click at [186, 292] on input "Grow" at bounding box center [177, 282] width 56 height 20
click at [276, 292] on input "Shrink" at bounding box center [300, 282] width 65 height 20
click at [219, 266] on button at bounding box center [232, 256] width 39 height 20
click at [266, 266] on icon at bounding box center [272, 256] width 12 height 20
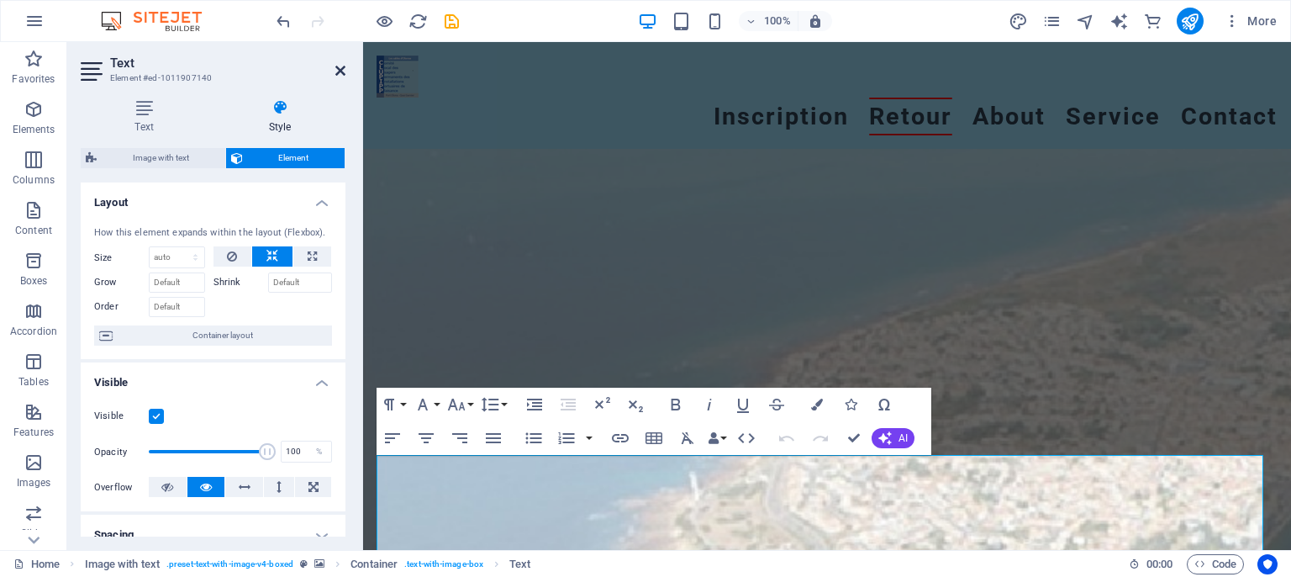
click at [335, 72] on icon at bounding box center [340, 70] width 10 height 13
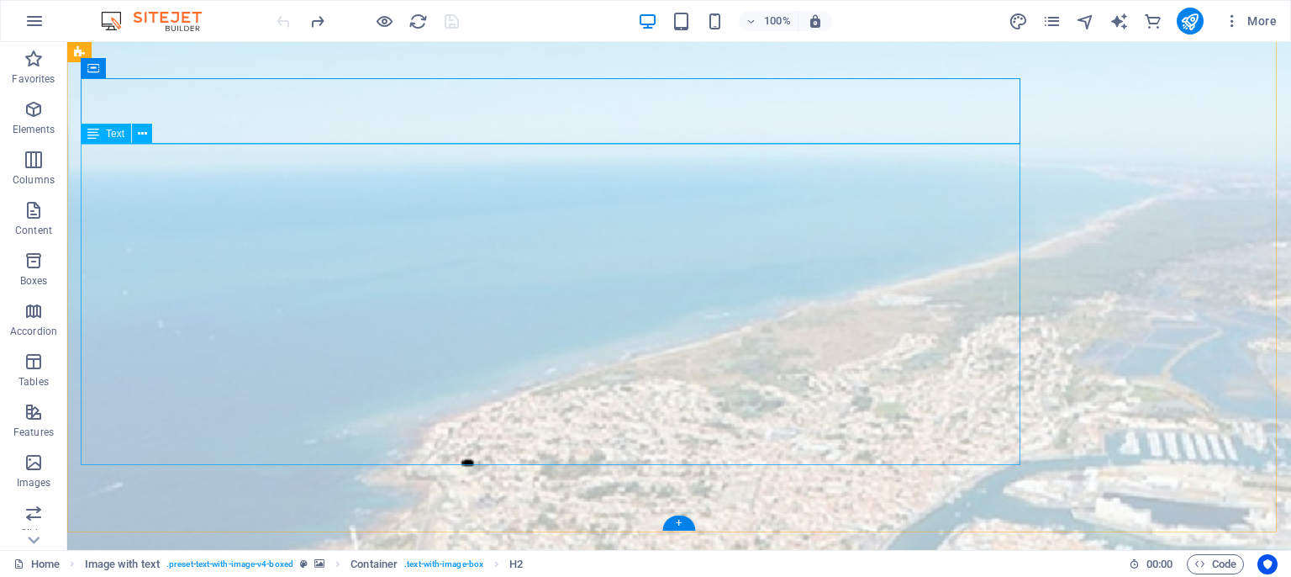
scroll to position [0, 0]
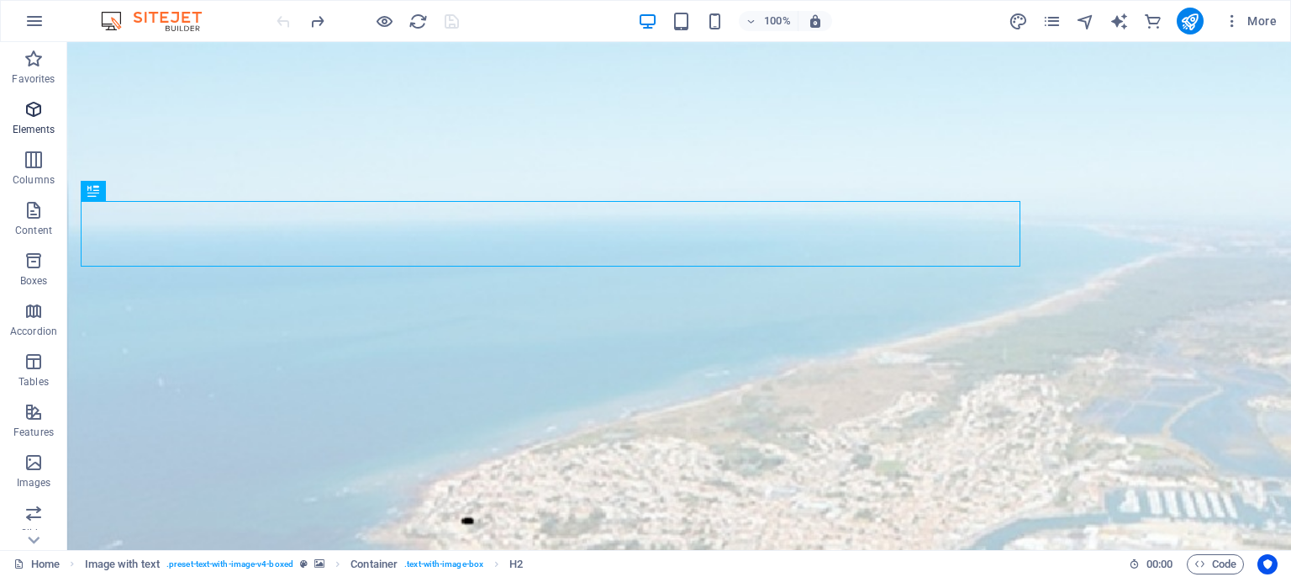
click at [27, 112] on icon "button" at bounding box center [34, 109] width 20 height 20
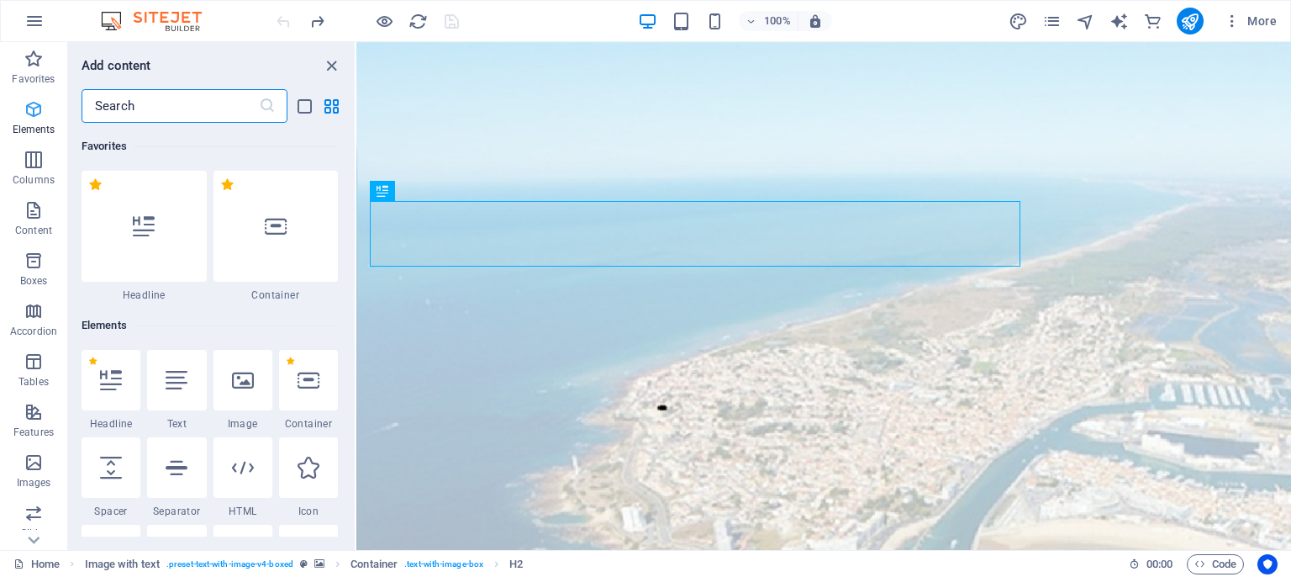
scroll to position [178, 0]
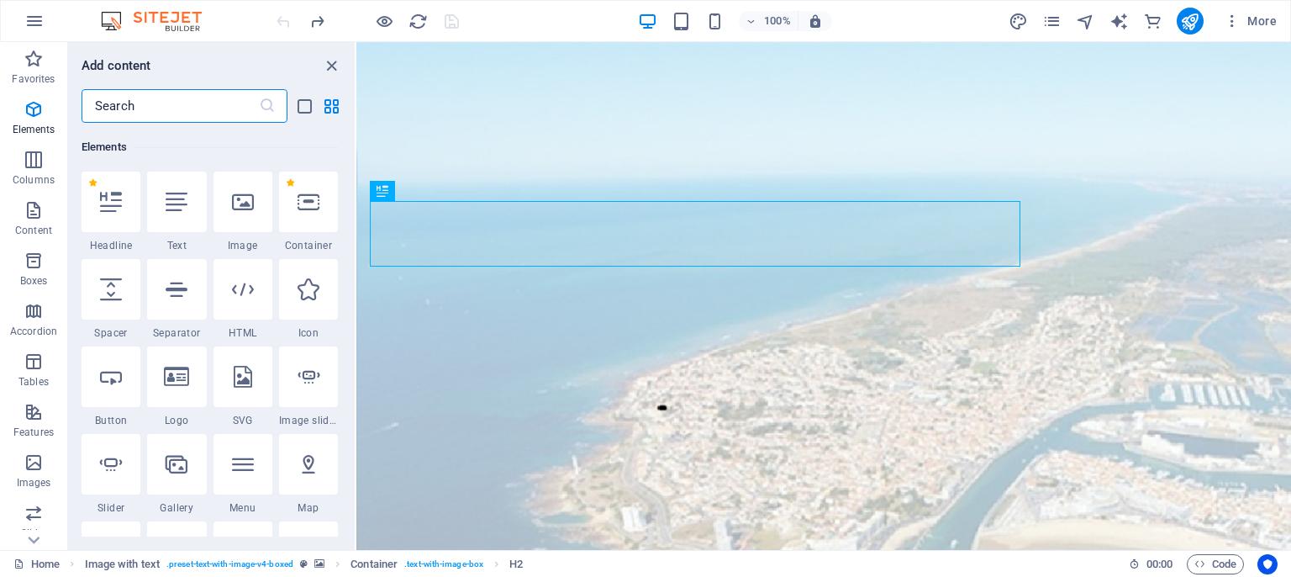
click at [168, 110] on input "text" at bounding box center [170, 106] width 177 height 34
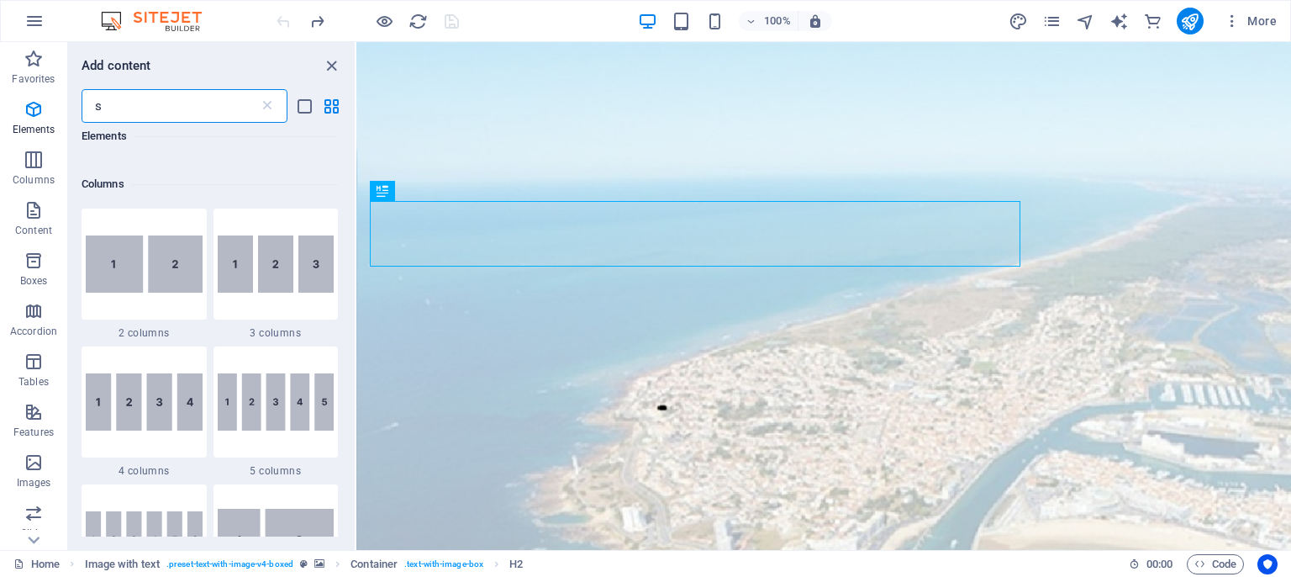
scroll to position [0, 0]
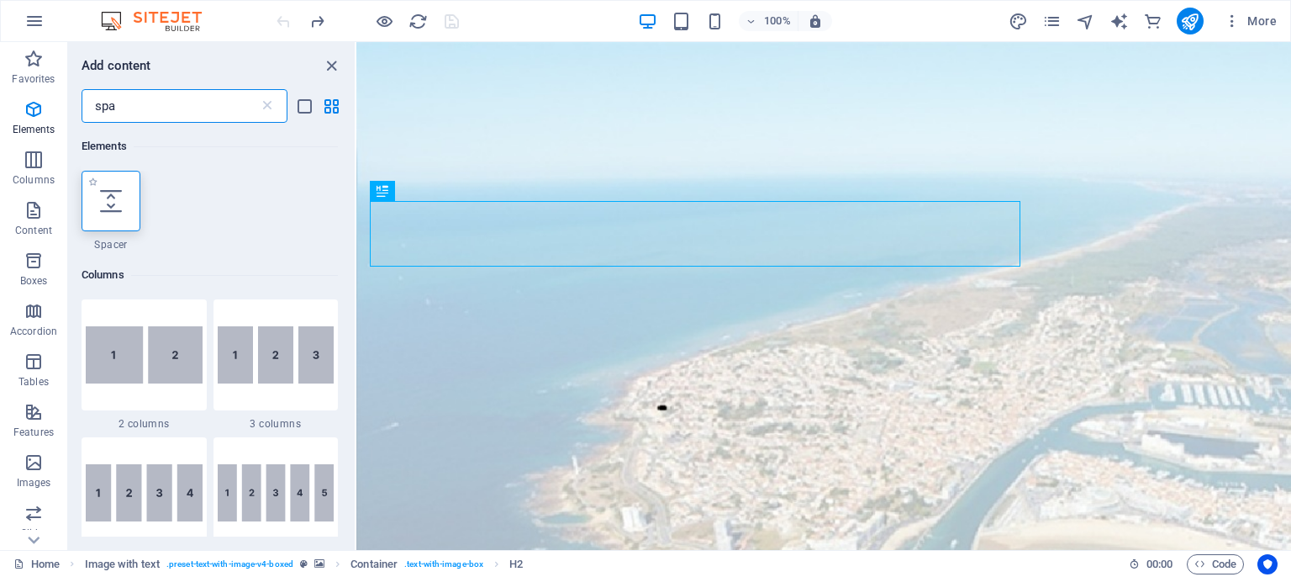
type input "spa"
click at [115, 199] on icon at bounding box center [111, 201] width 22 height 22
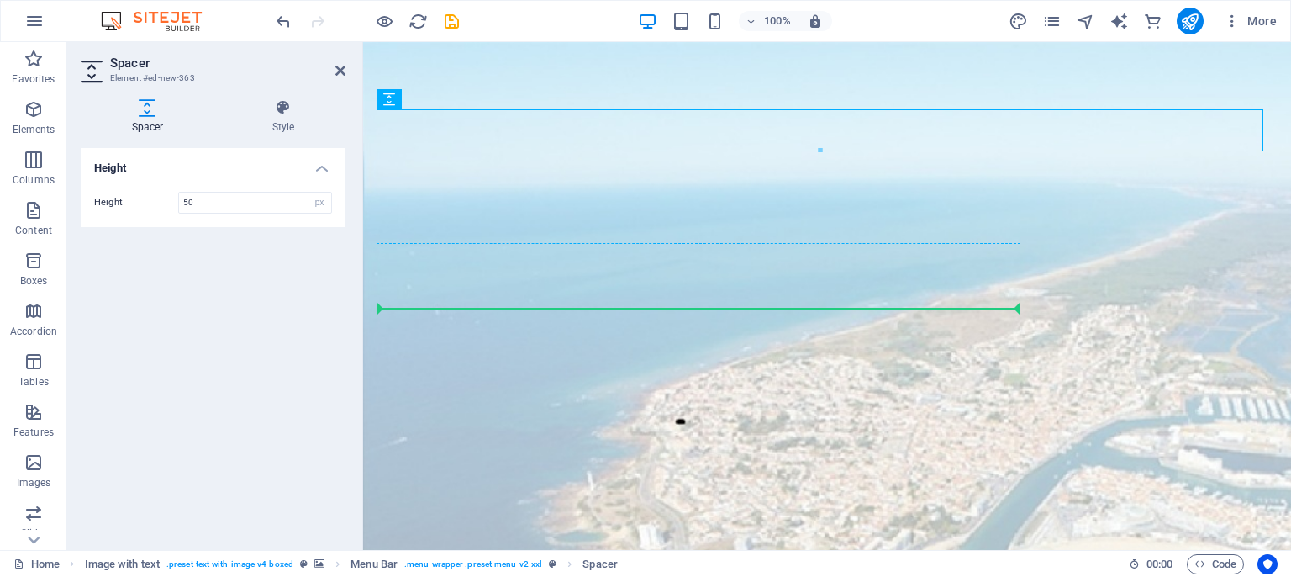
drag, startPoint x: 817, startPoint y: 141, endPoint x: 909, endPoint y: 304, distance: 187.4
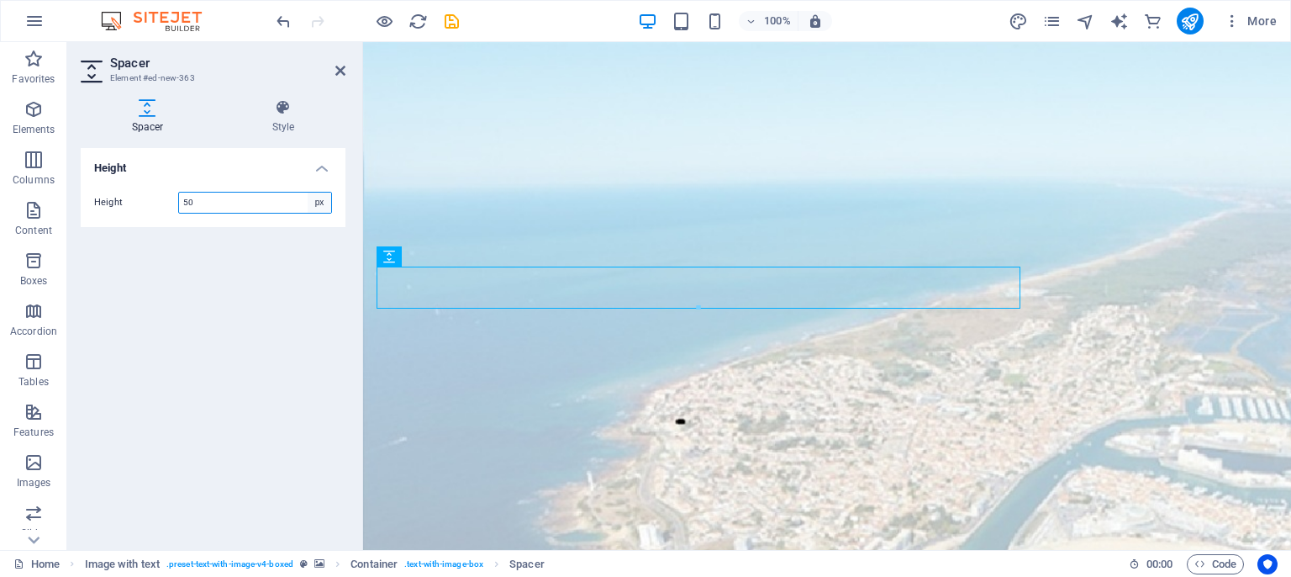
click at [308, 192] on select "px rem vh vw" at bounding box center [320, 202] width 24 height 20
select select "rem"
click option "rem" at bounding box center [0, 0] width 0 height 0
type input "3.125"
click at [276, 284] on div "Height Height 3.125 px rem vh vw" at bounding box center [213, 342] width 265 height 388
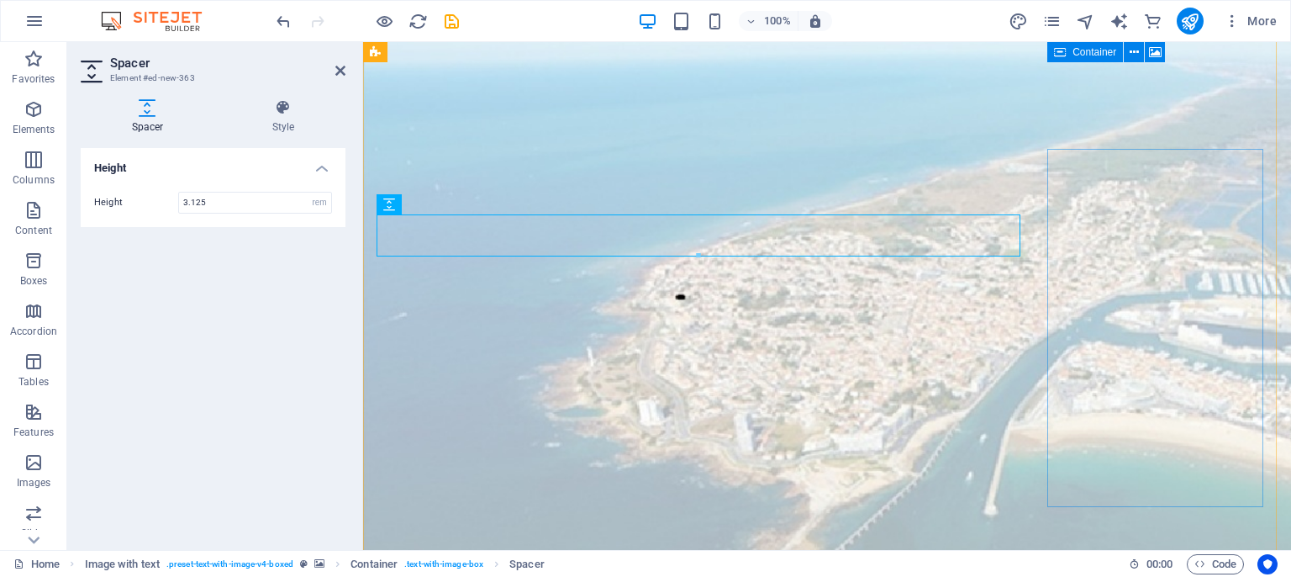
scroll to position [41, 0]
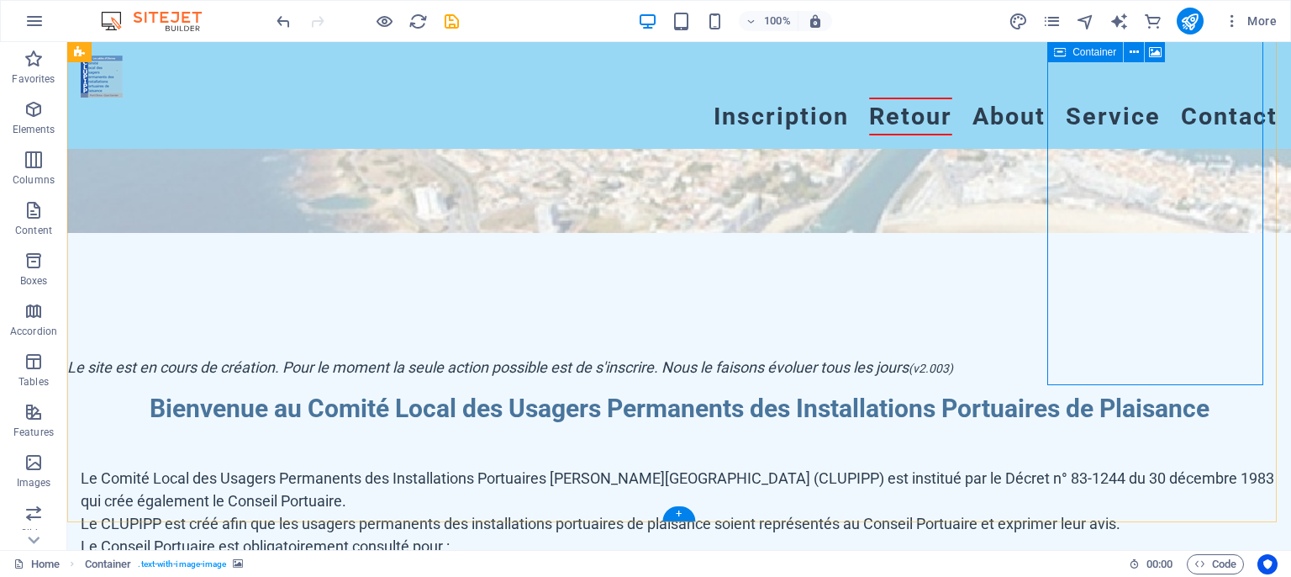
scroll to position [174, 0]
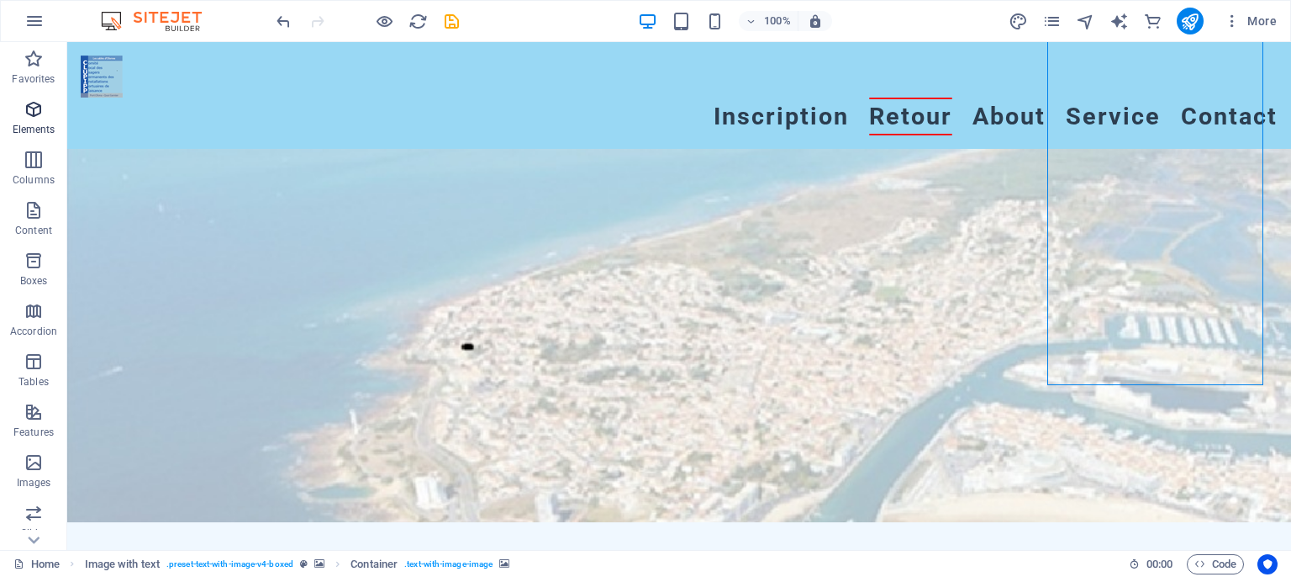
click at [30, 114] on icon "button" at bounding box center [34, 109] width 20 height 20
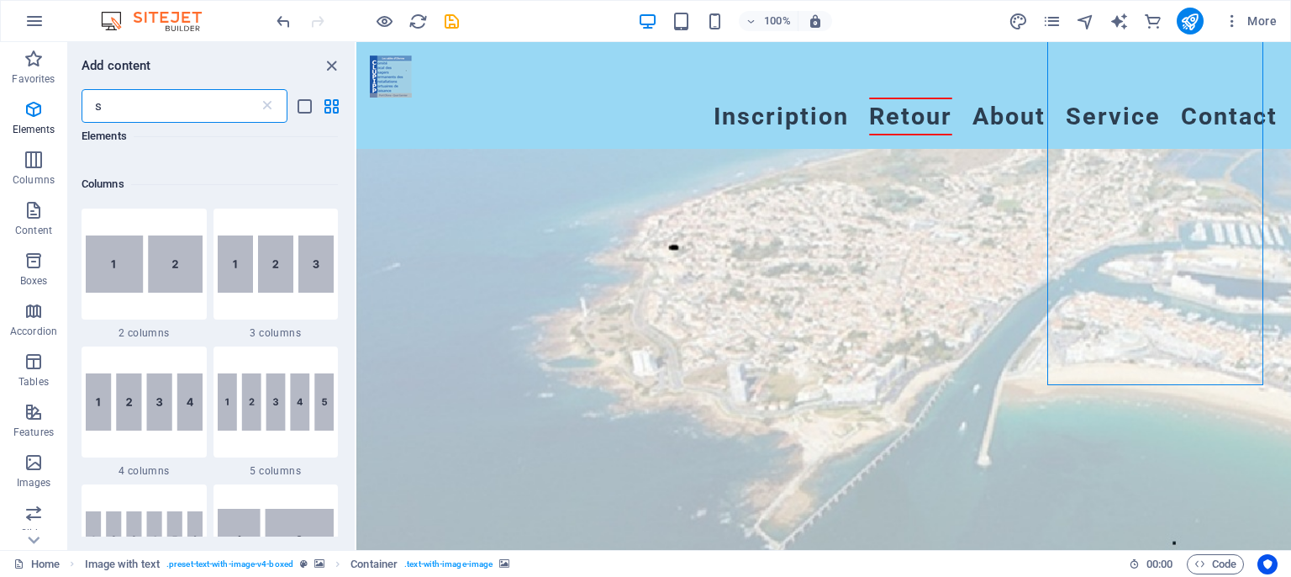
scroll to position [0, 0]
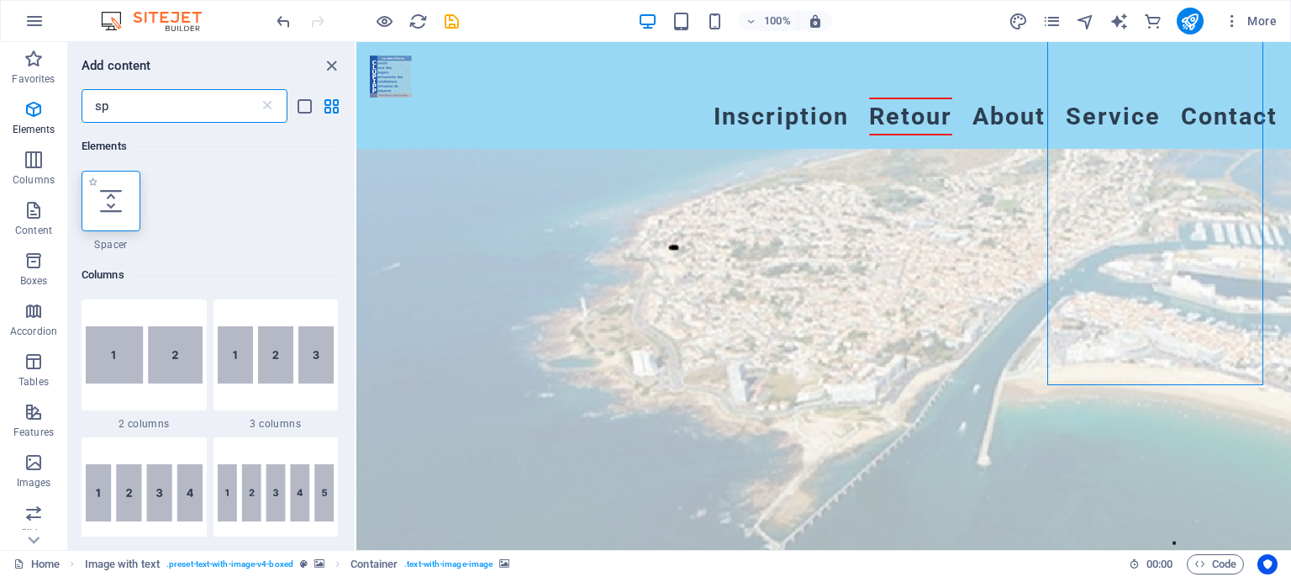
type input "sp"
click at [103, 194] on icon at bounding box center [111, 201] width 22 height 22
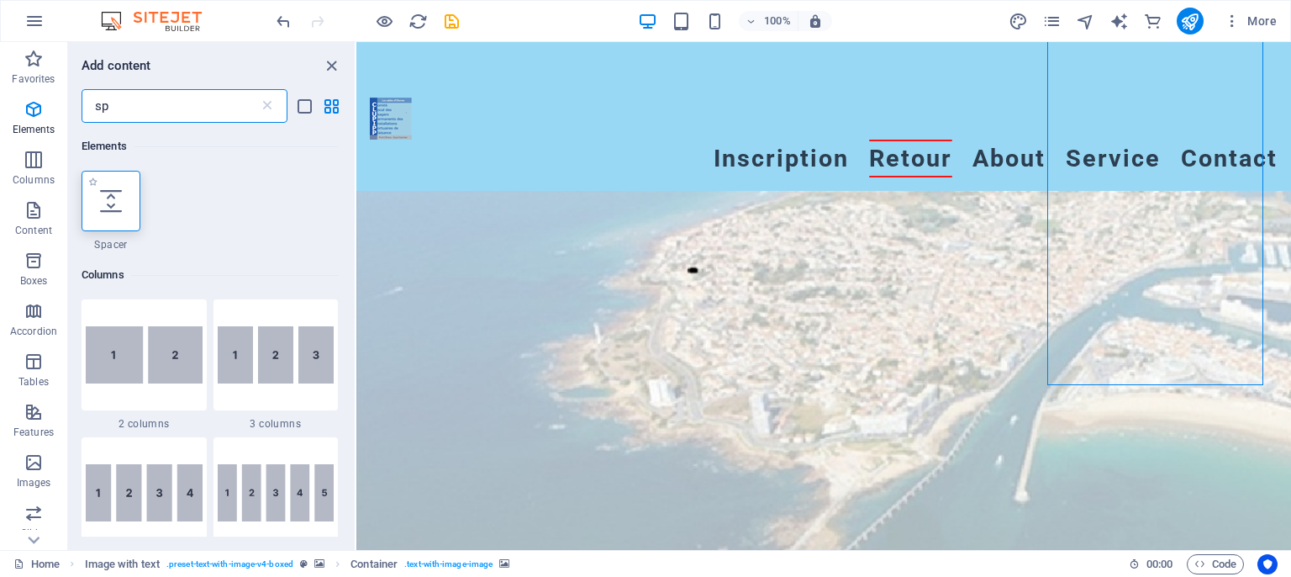
select select "px"
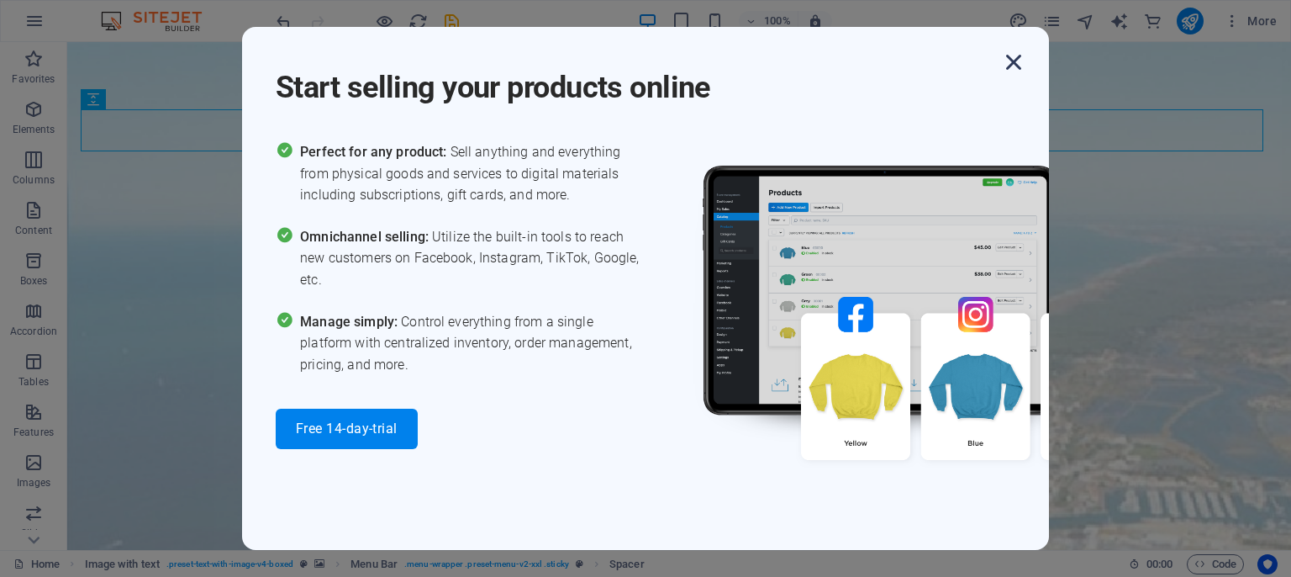
click at [1002, 61] on icon "button" at bounding box center [1013, 62] width 30 height 30
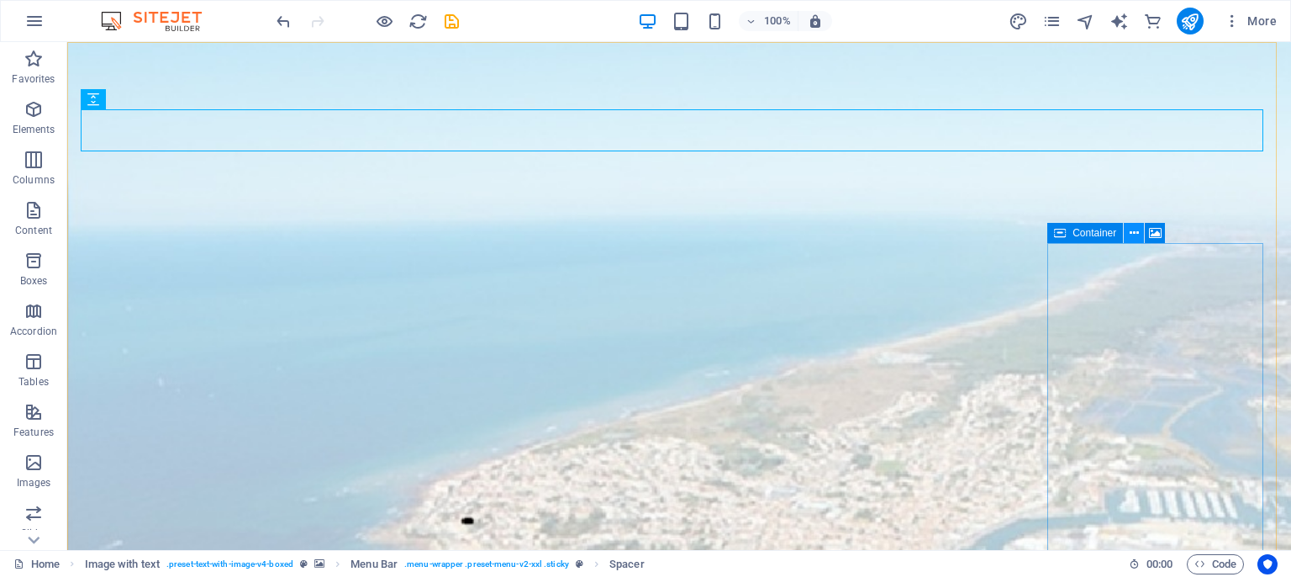
click at [1136, 233] on icon at bounding box center [1134, 233] width 9 height 18
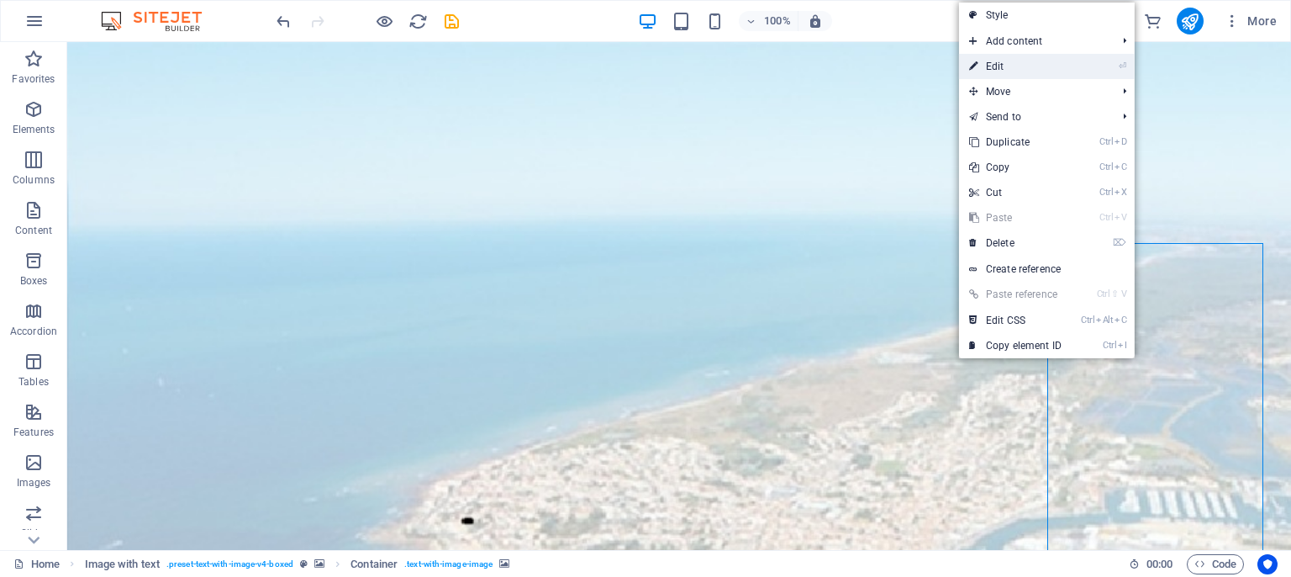
click at [1019, 74] on link "⏎ Edit" at bounding box center [1015, 66] width 113 height 25
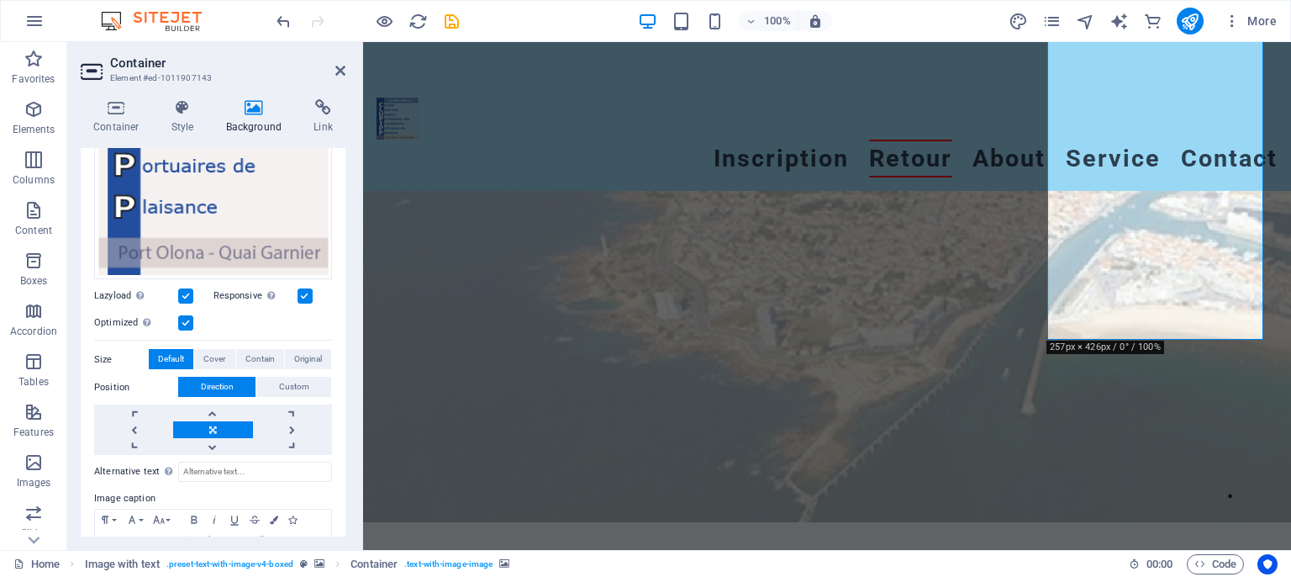
scroll to position [408, 0]
click at [207, 403] on link at bounding box center [212, 411] width 79 height 17
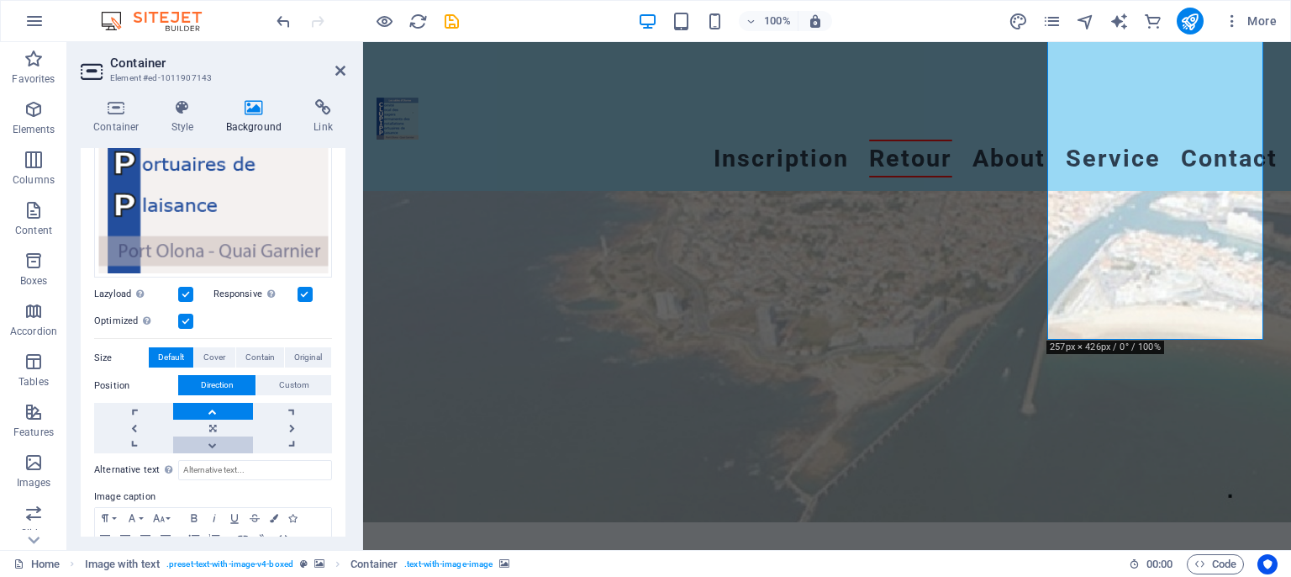
click at [208, 436] on link at bounding box center [212, 444] width 79 height 17
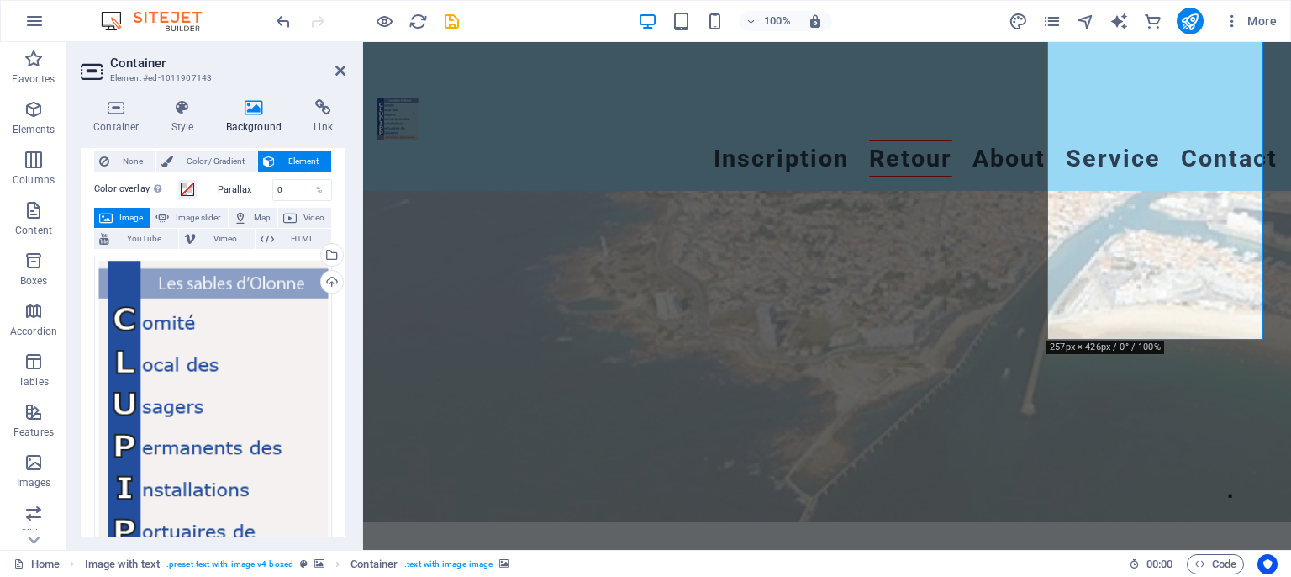
scroll to position [0, 0]
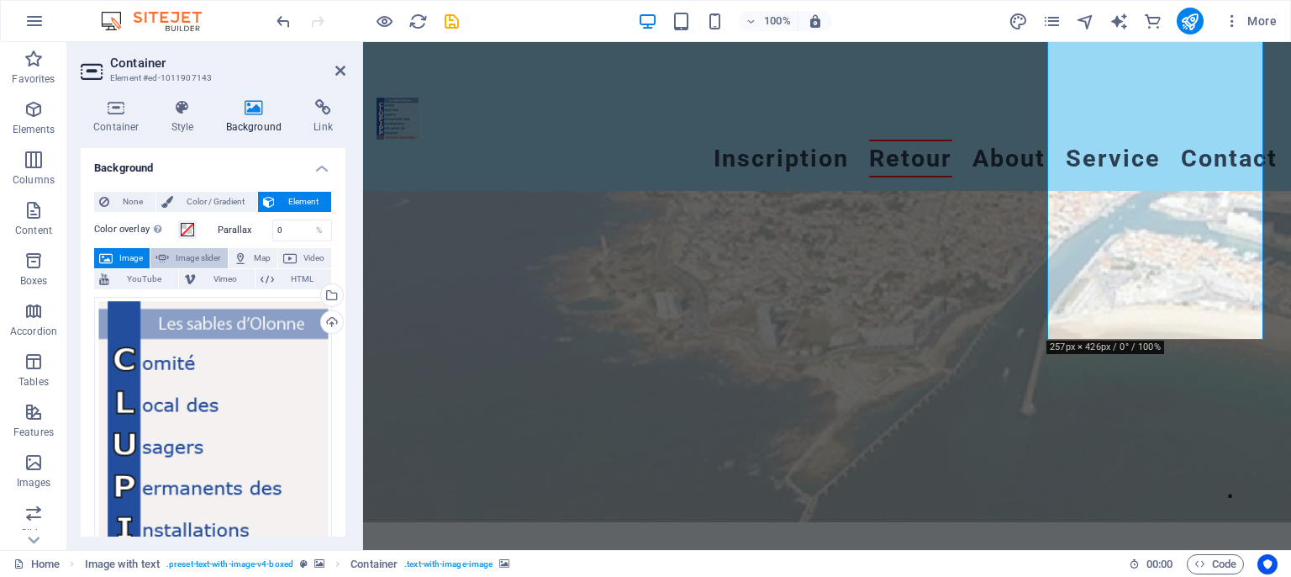
click at [222, 256] on span "Image slider" at bounding box center [198, 258] width 48 height 20
select select "ms"
select select "s"
select select "progressive"
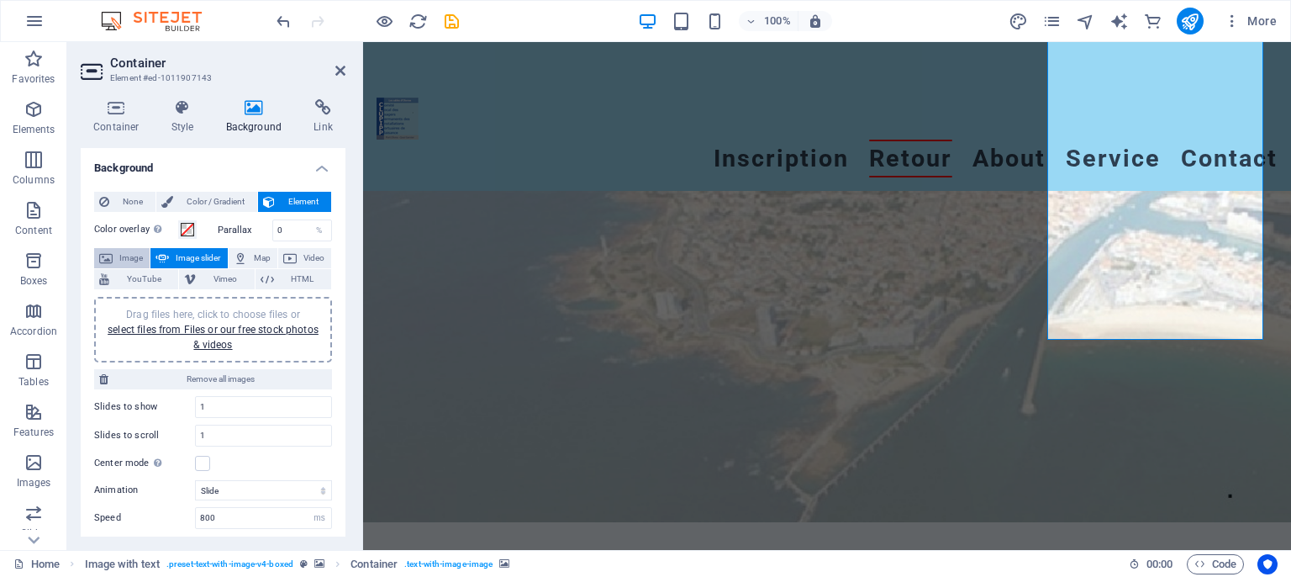
click at [130, 258] on span "Image" at bounding box center [131, 258] width 27 height 20
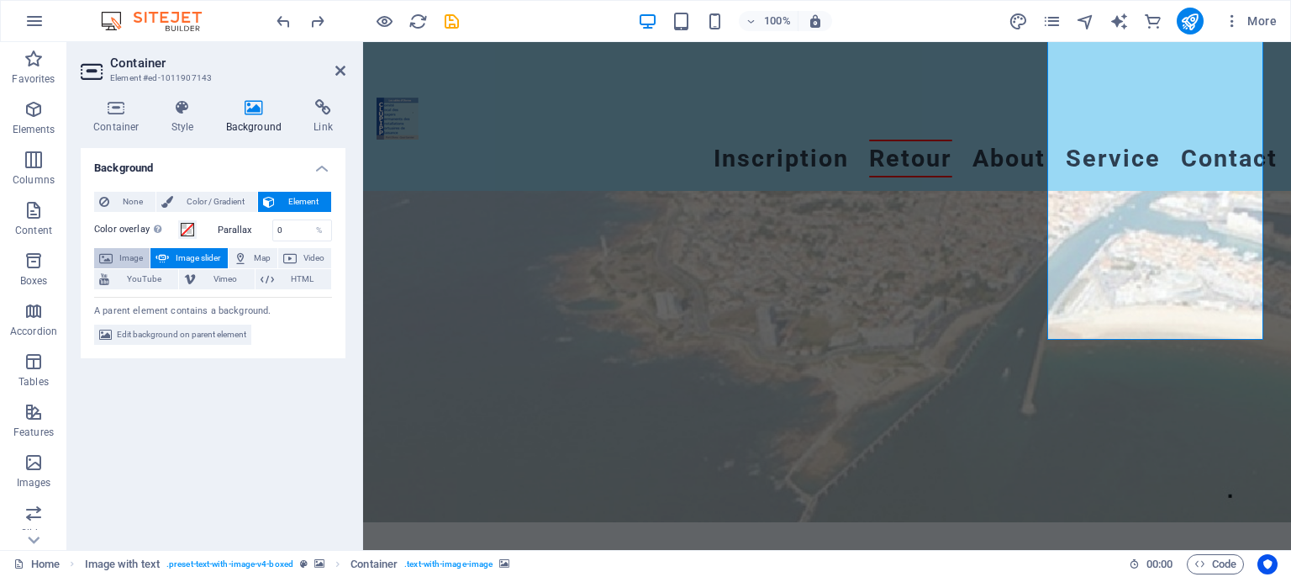
click at [129, 259] on span "Image" at bounding box center [131, 258] width 27 height 20
click at [338, 72] on icon at bounding box center [340, 70] width 10 height 13
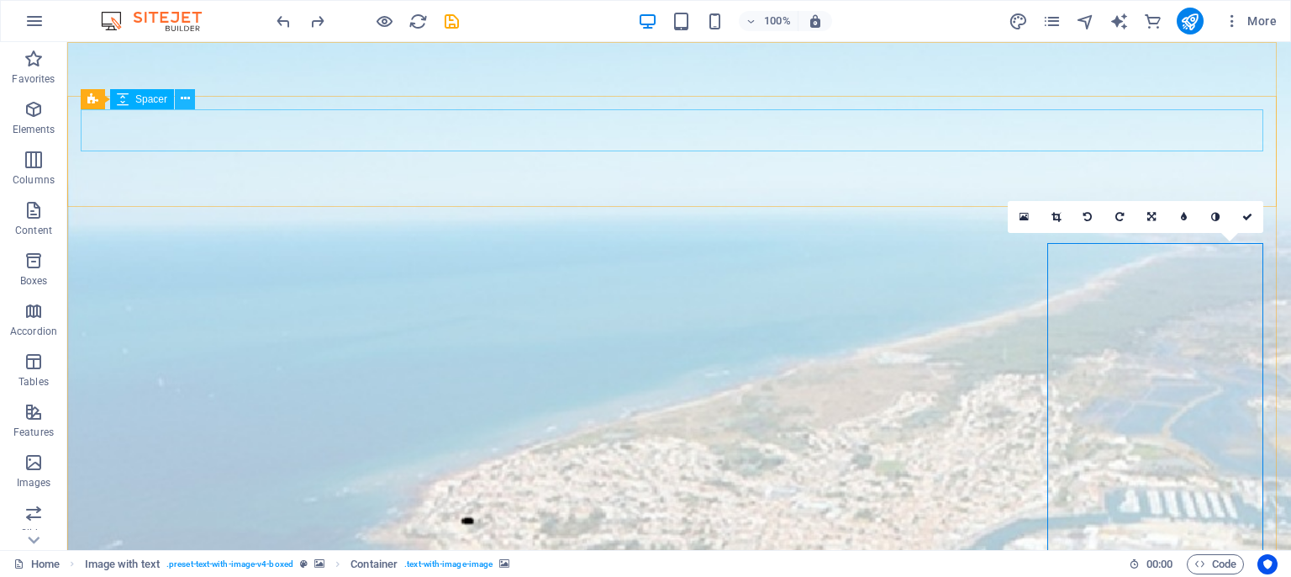
click at [182, 100] on icon at bounding box center [185, 99] width 9 height 18
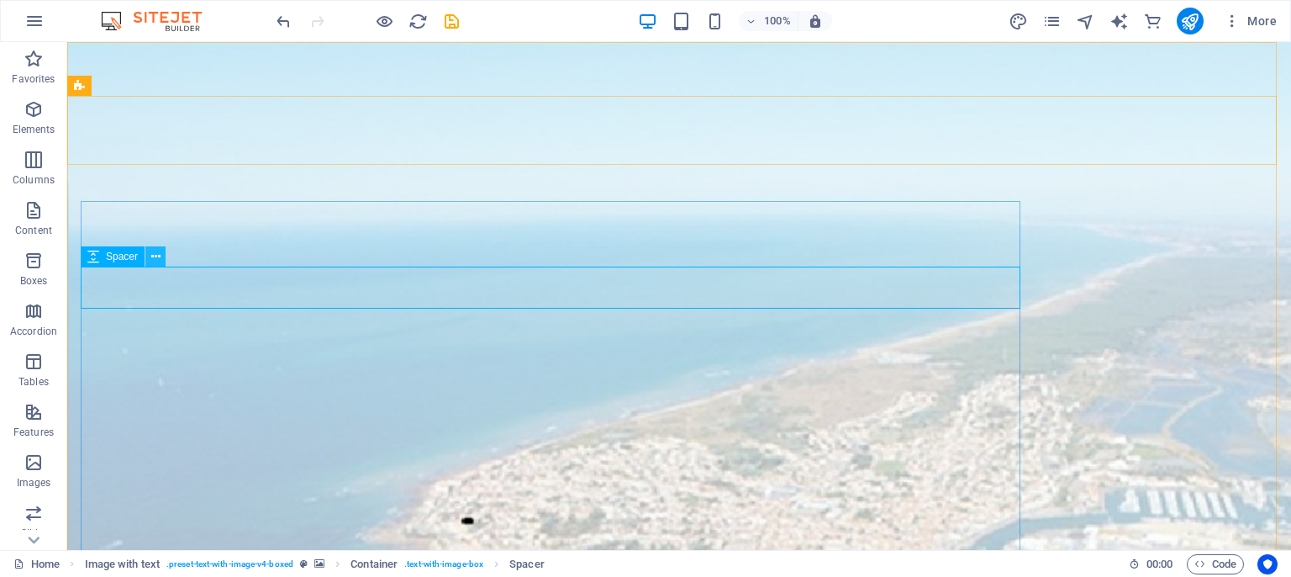
click at [154, 257] on icon at bounding box center [155, 257] width 9 height 18
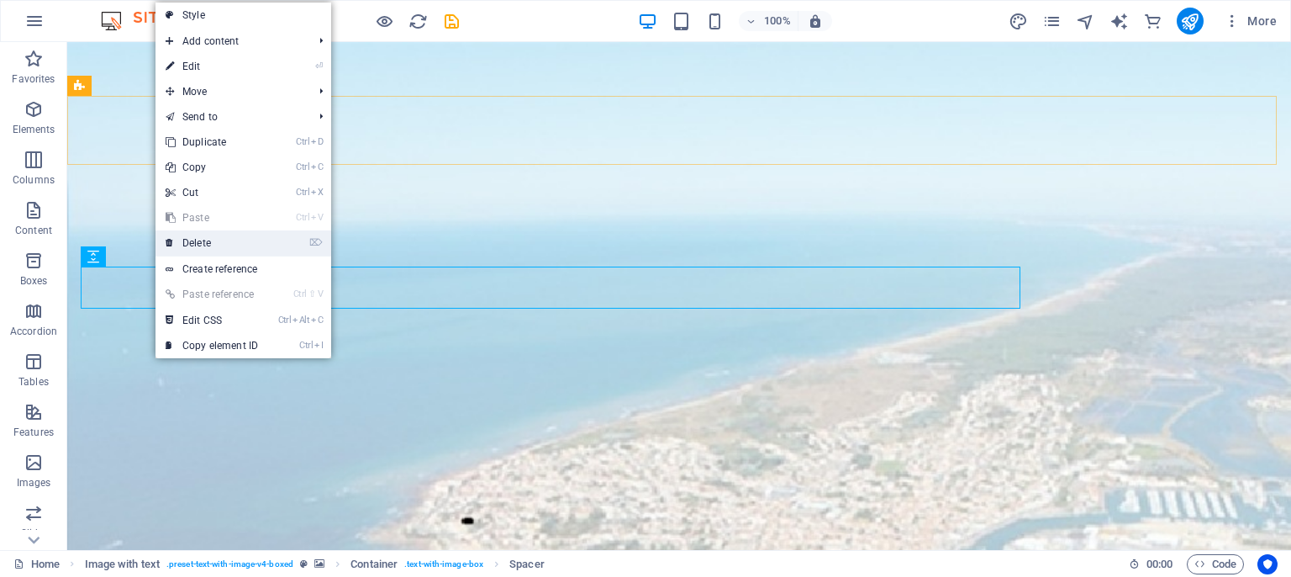
drag, startPoint x: 189, startPoint y: 248, endPoint x: 123, endPoint y: 207, distance: 78.1
click at [189, 248] on link "⌦ Delete" at bounding box center [211, 242] width 113 height 25
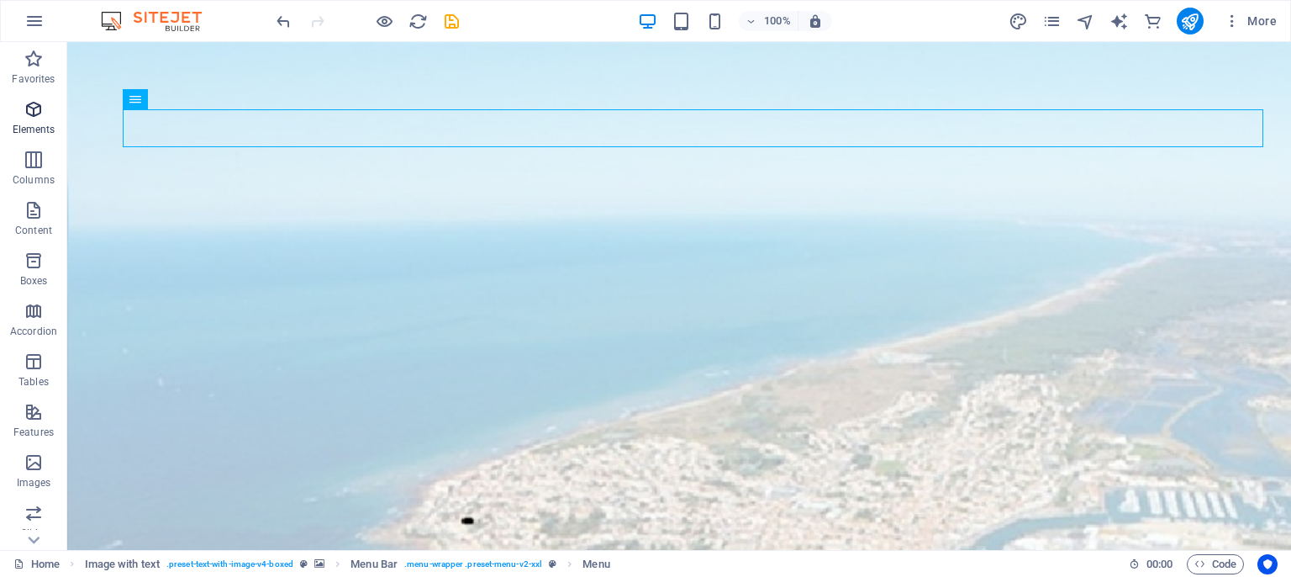
click at [35, 113] on icon "button" at bounding box center [34, 109] width 20 height 20
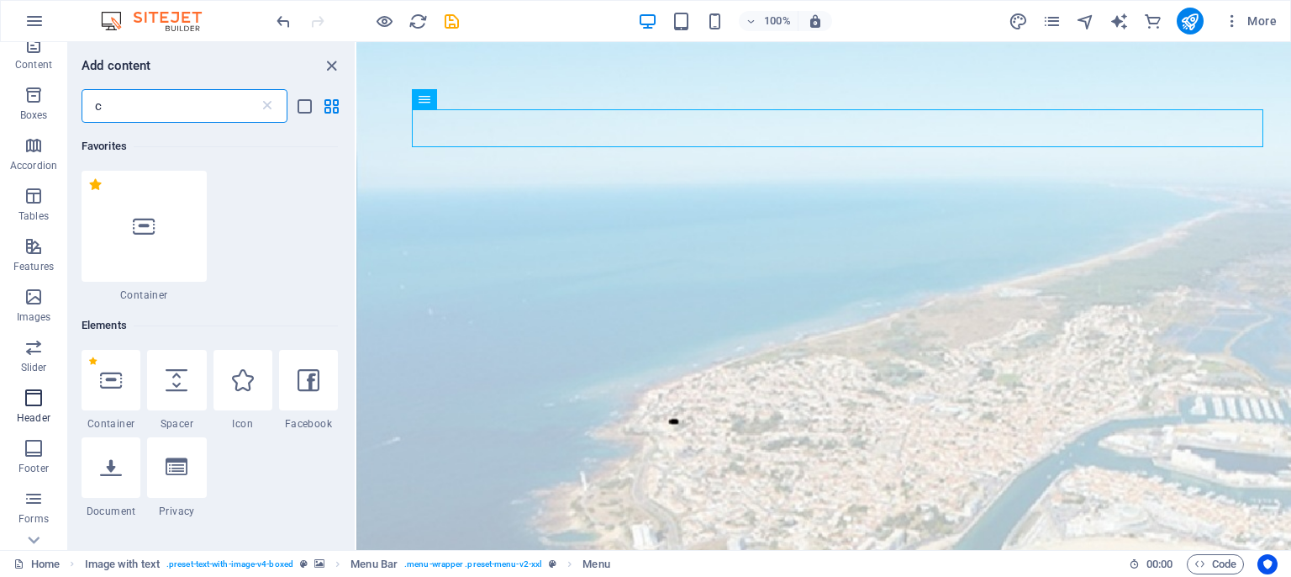
scroll to position [299, 0]
type input "c"
click at [24, 410] on icon "button" at bounding box center [34, 415] width 20 height 20
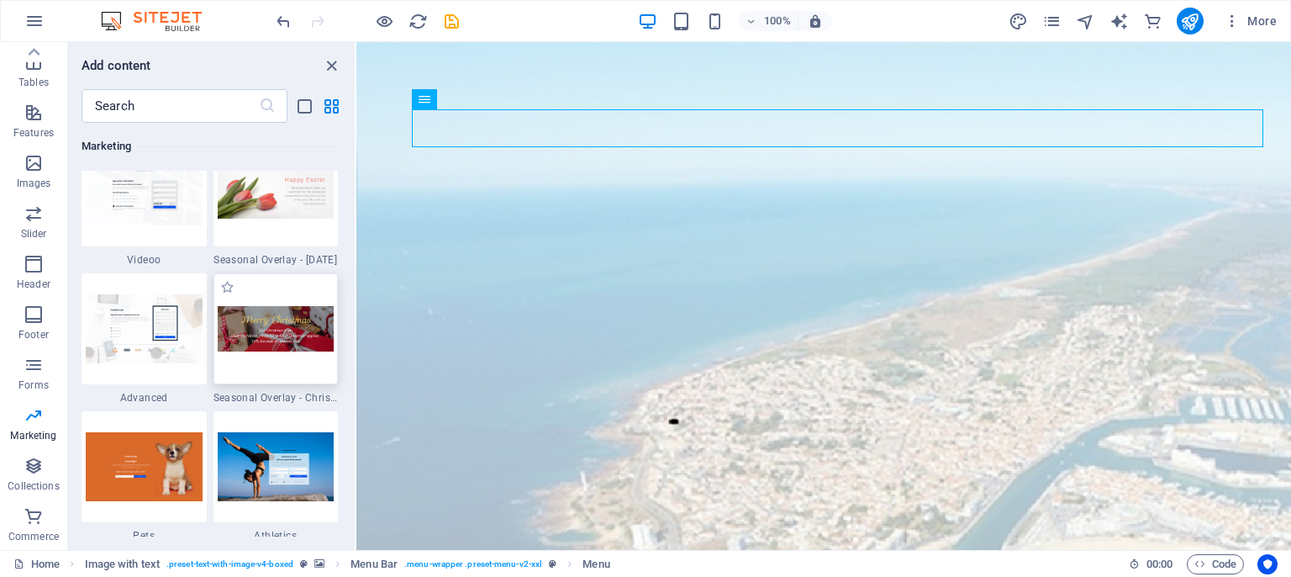
scroll to position [14150, 0]
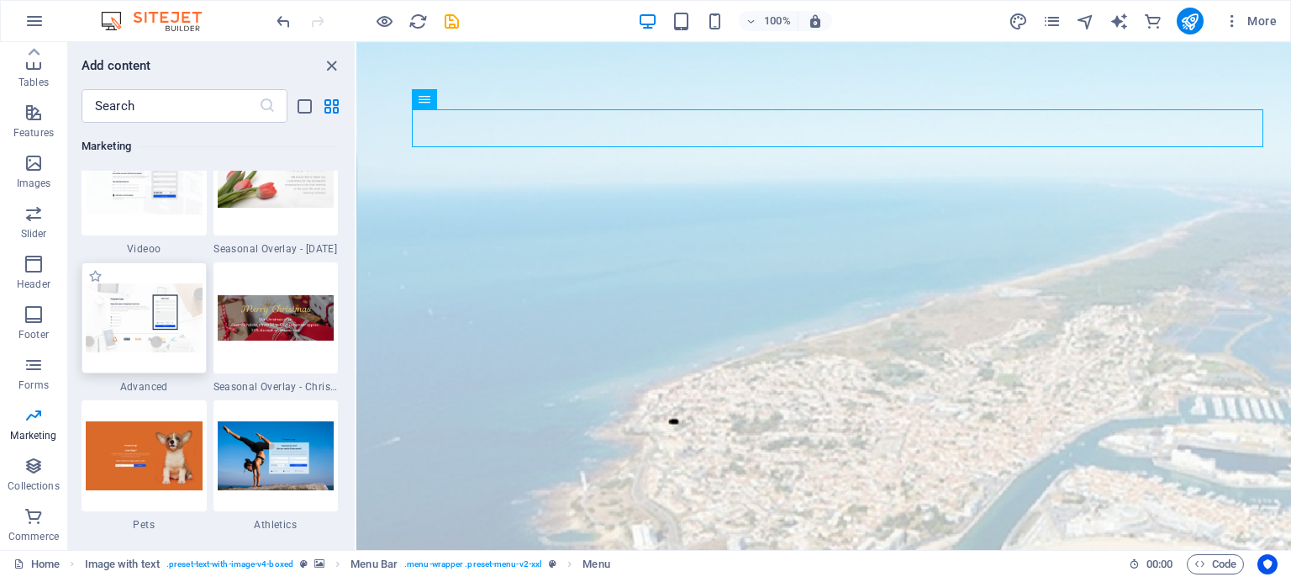
click at [163, 324] on img at bounding box center [144, 317] width 117 height 68
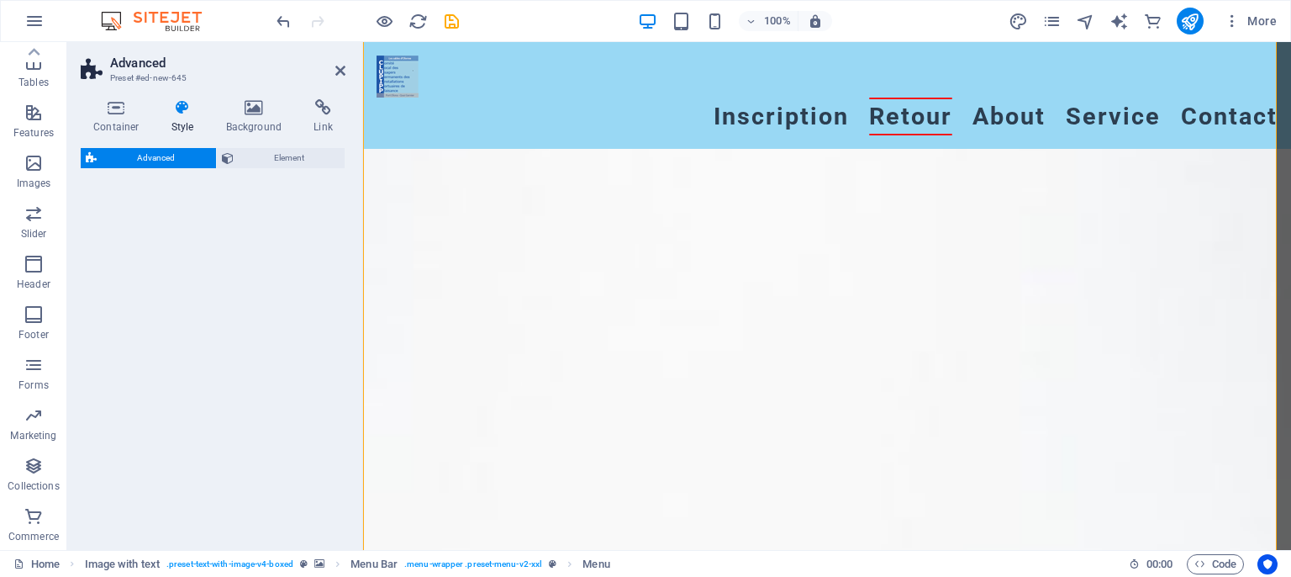
scroll to position [299, 0]
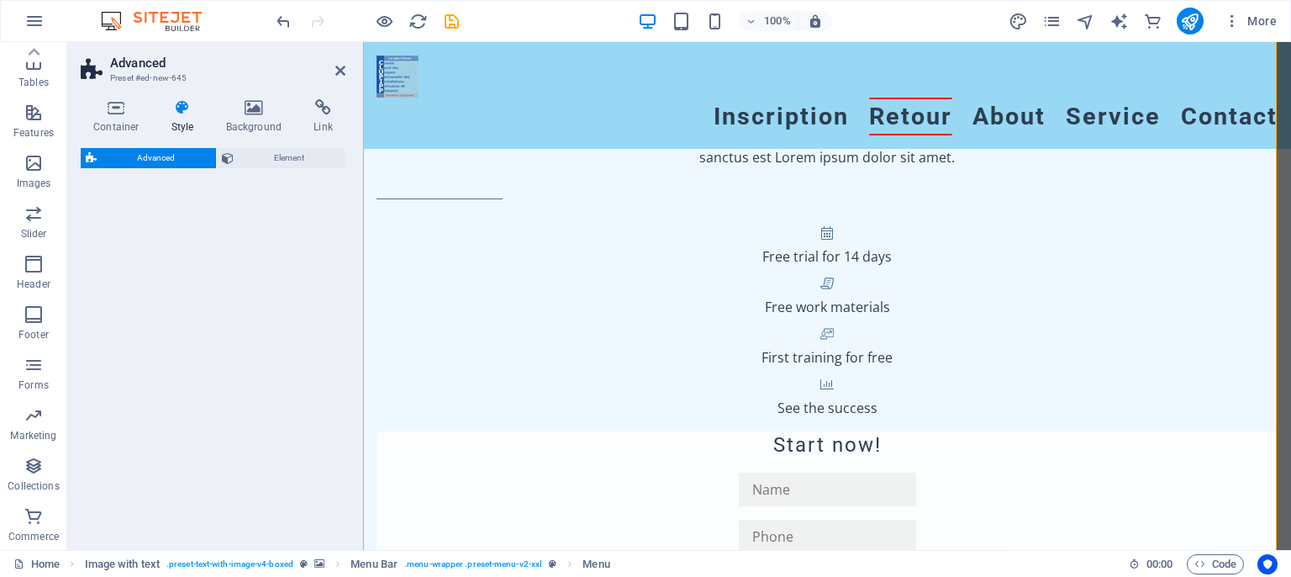
select select "%"
select select "rem"
select select "px"
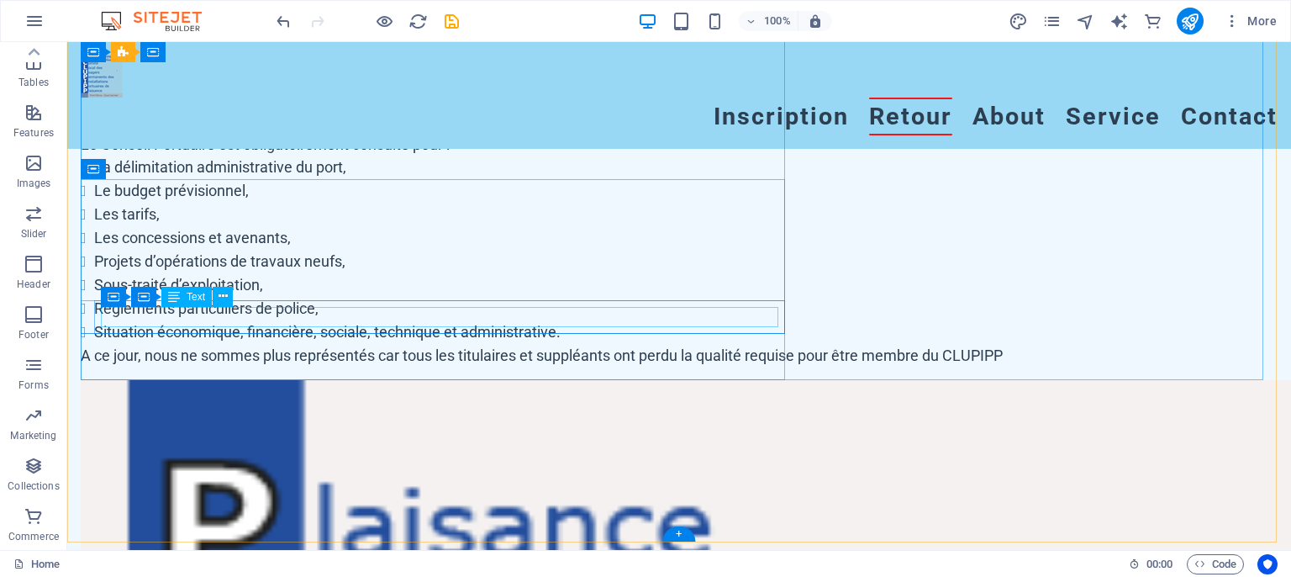
scroll to position [174, 0]
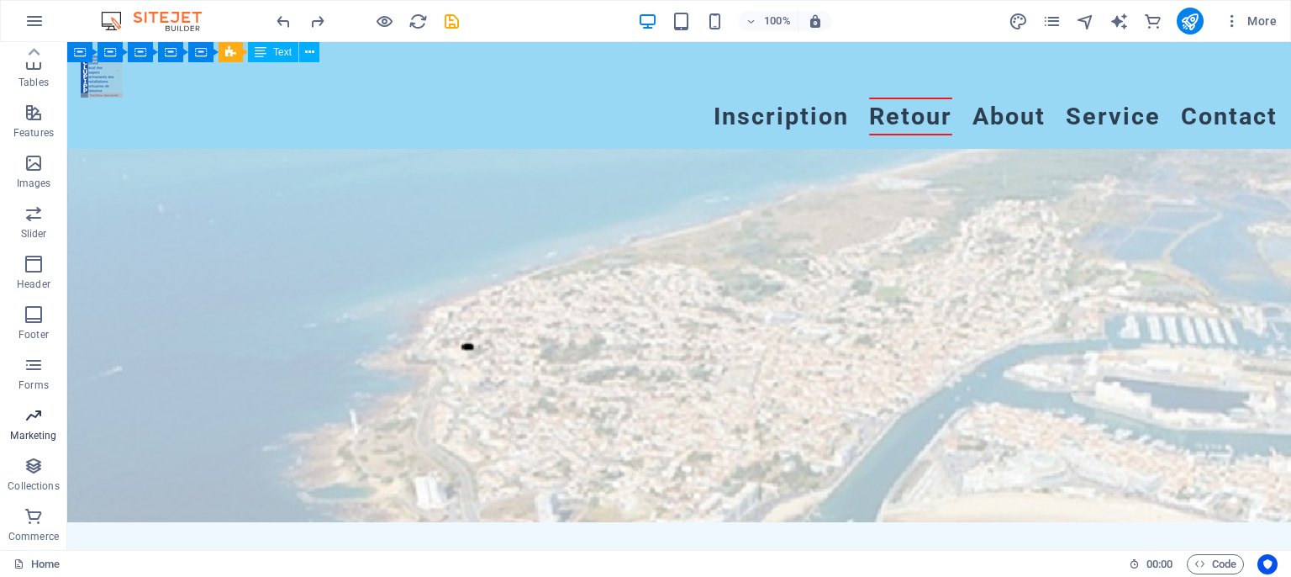
click at [35, 418] on icon "button" at bounding box center [34, 415] width 20 height 20
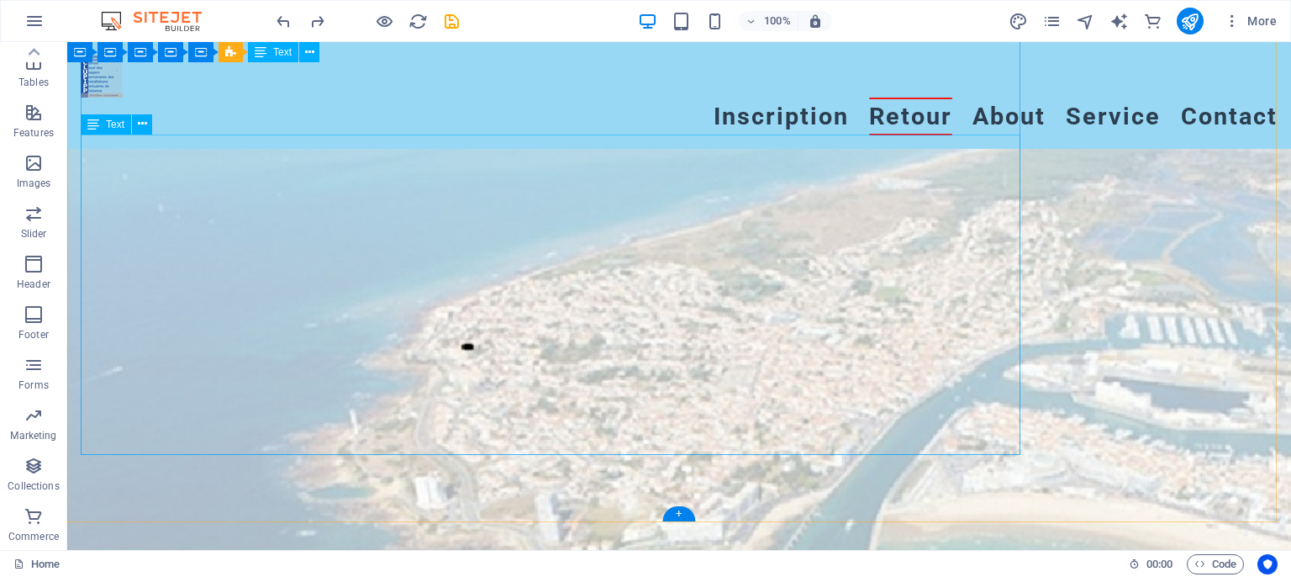
scroll to position [299, 0]
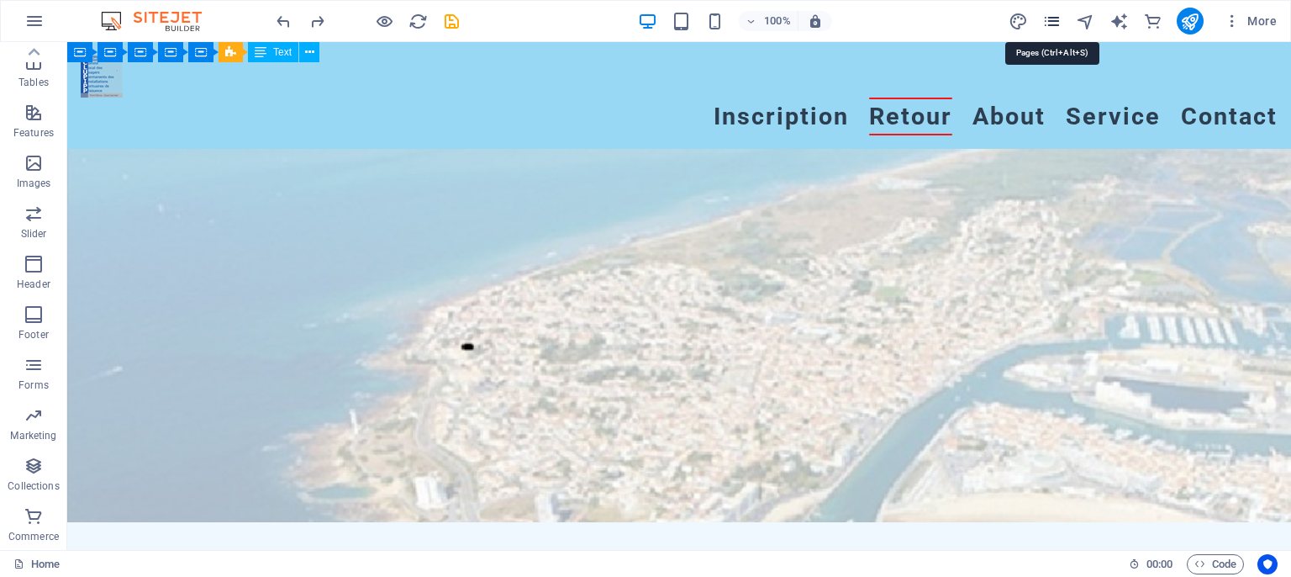
click at [1054, 22] on icon "pages" at bounding box center [1051, 21] width 19 height 19
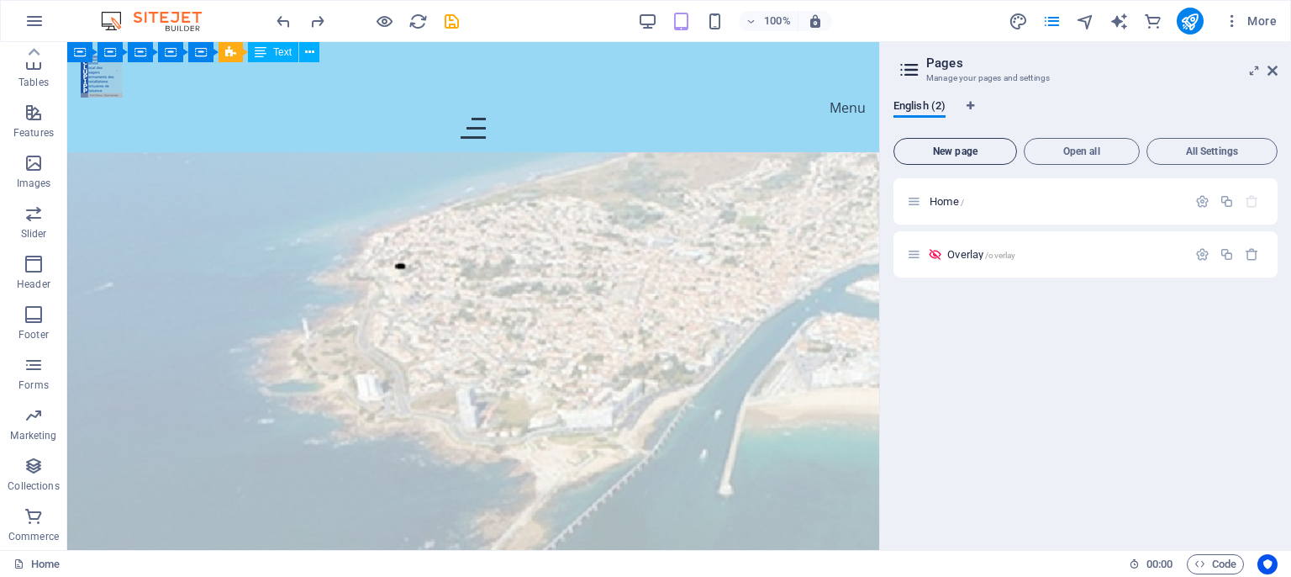
click at [968, 155] on span "New page" at bounding box center [955, 151] width 108 height 10
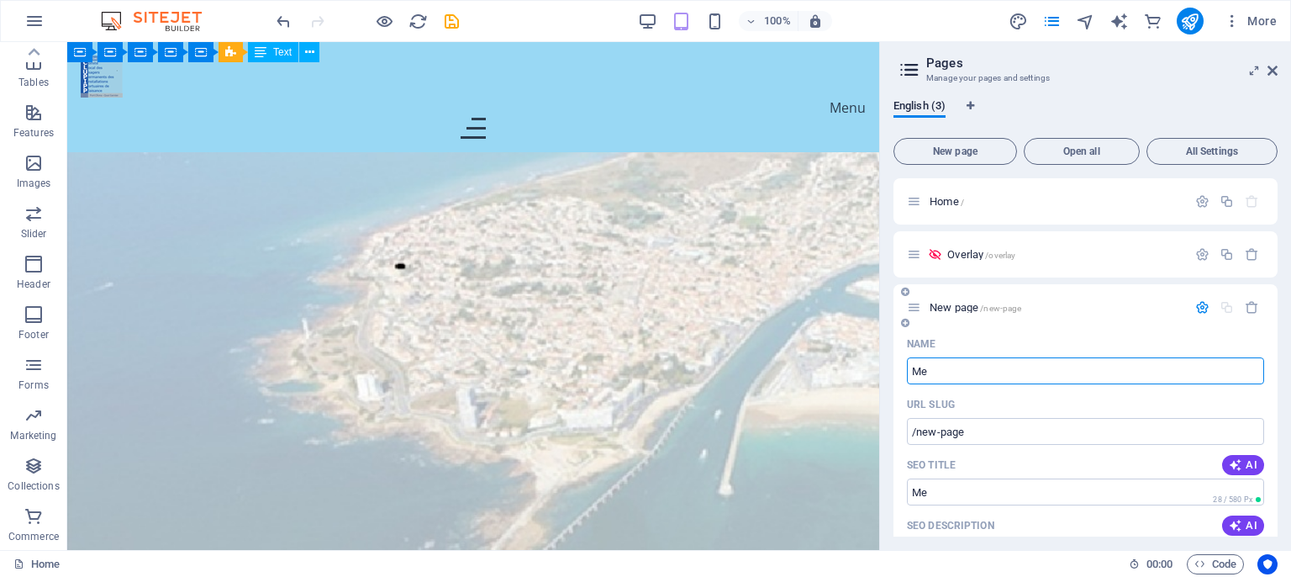
type input "Mem"
type input "/me"
type input "Mem"
type input "/mem"
type input "Memb"
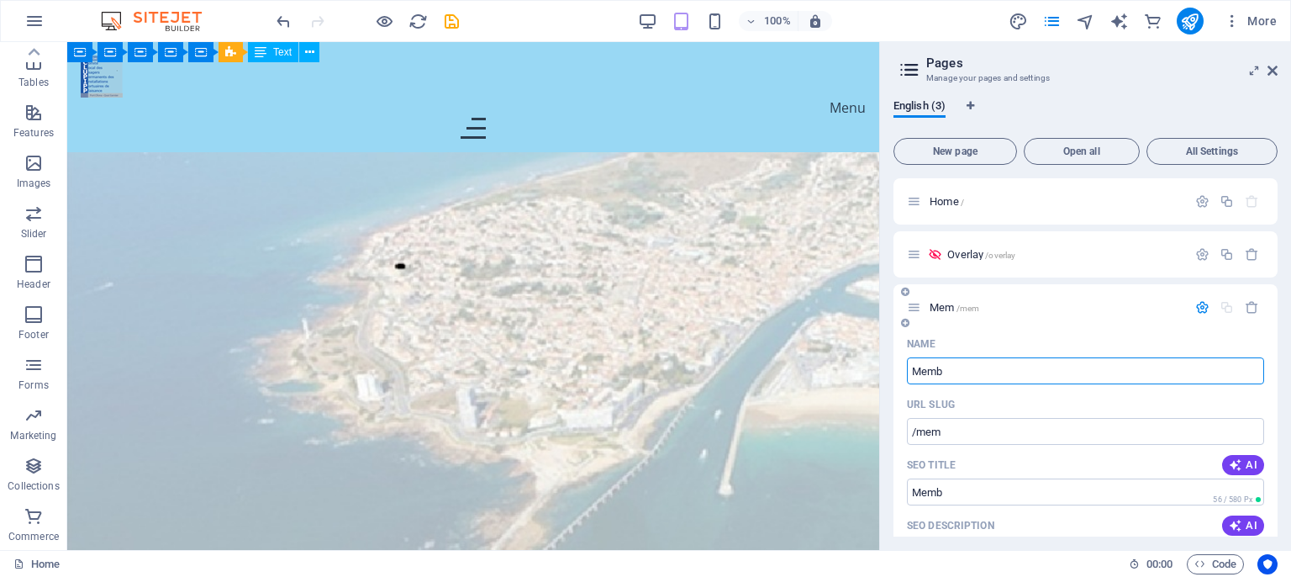
type input "/memb"
type input "Members area"
type input "/members-area"
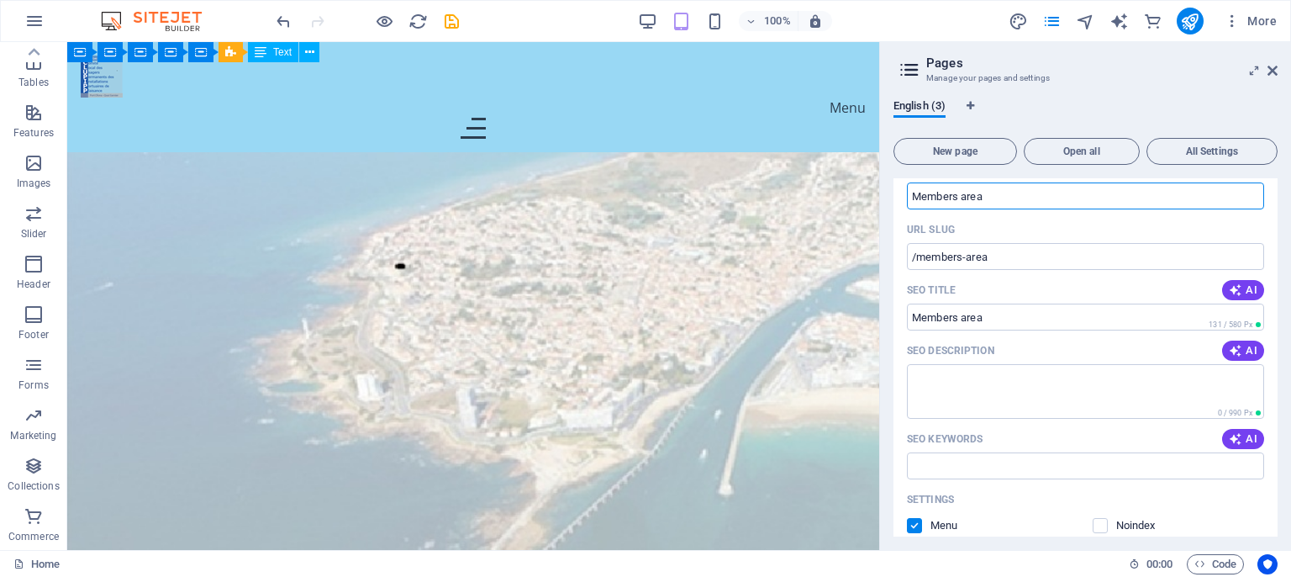
scroll to position [229, 0]
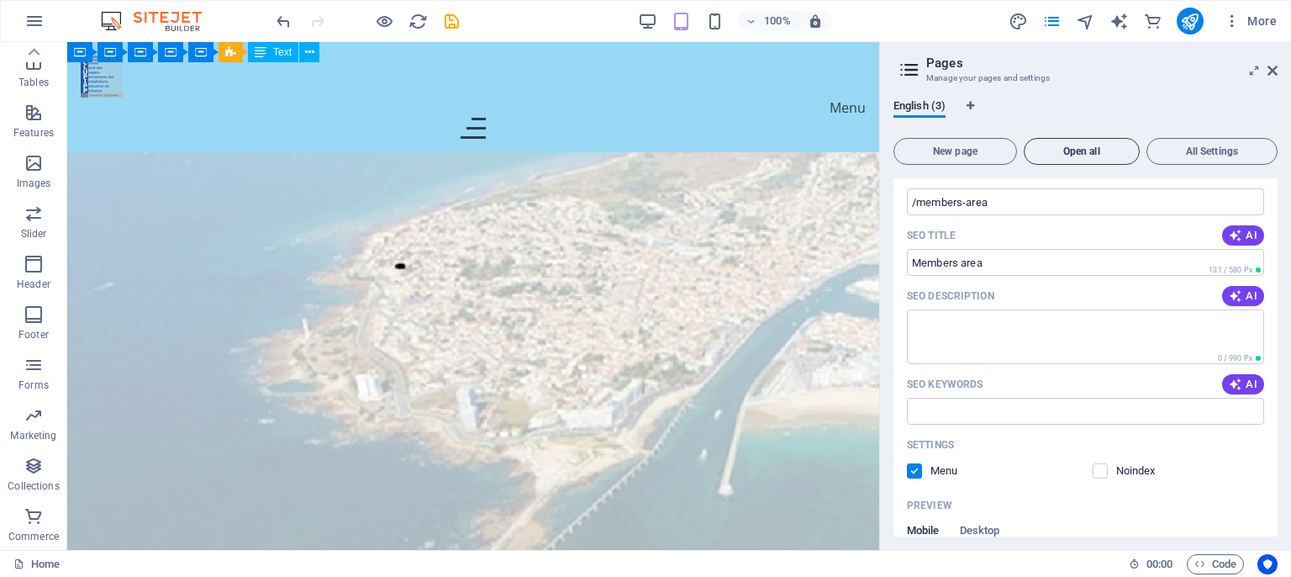
click at [1093, 149] on span "Open all" at bounding box center [1081, 151] width 101 height 10
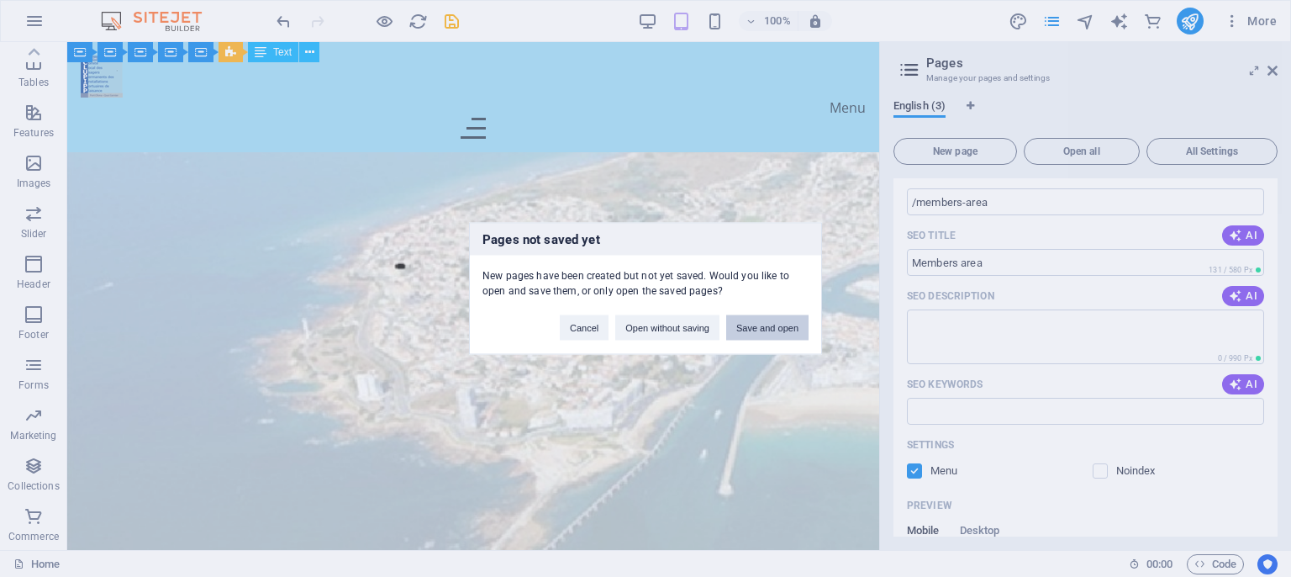
click at [773, 333] on button "Save and open" at bounding box center [767, 327] width 82 height 25
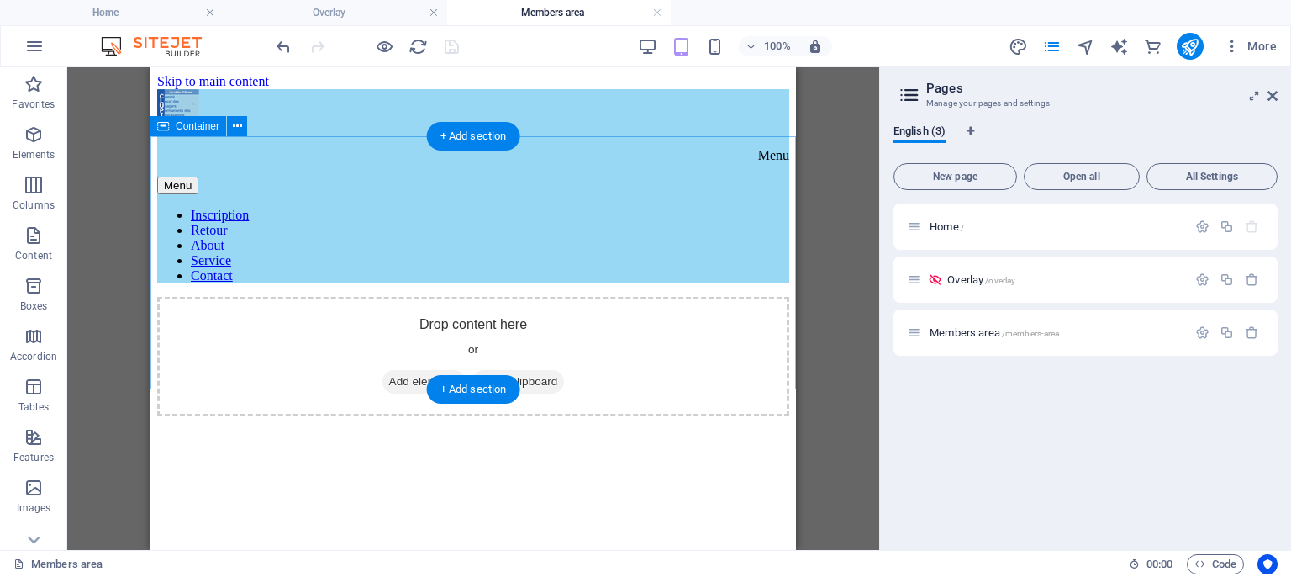
scroll to position [0, 0]
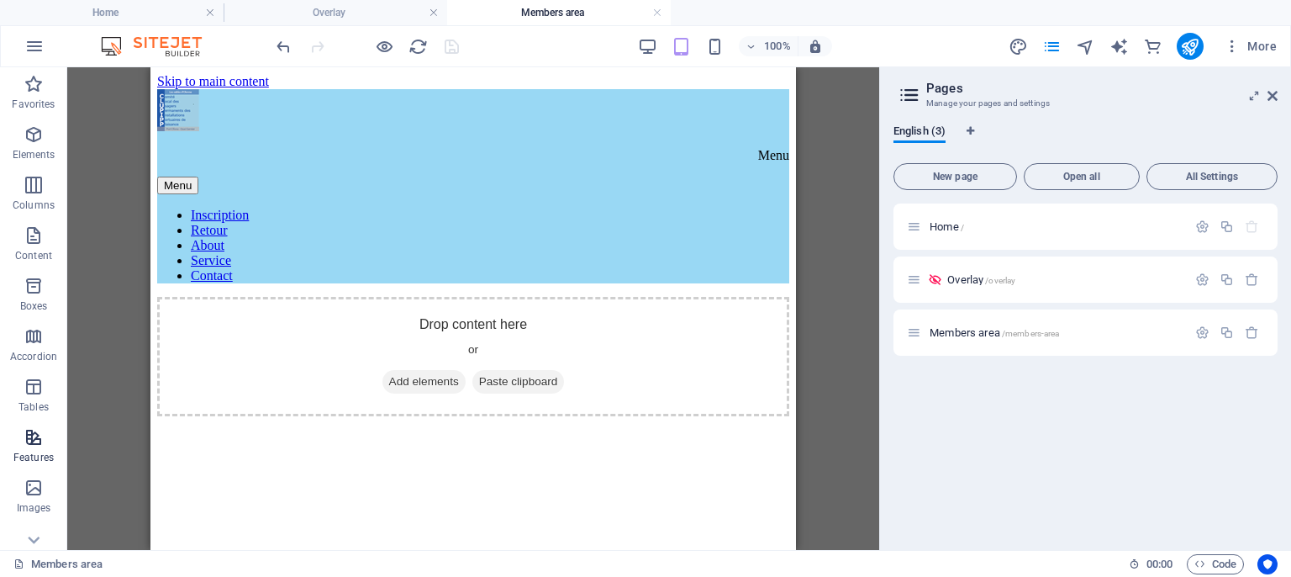
click at [32, 441] on icon "button" at bounding box center [34, 437] width 20 height 20
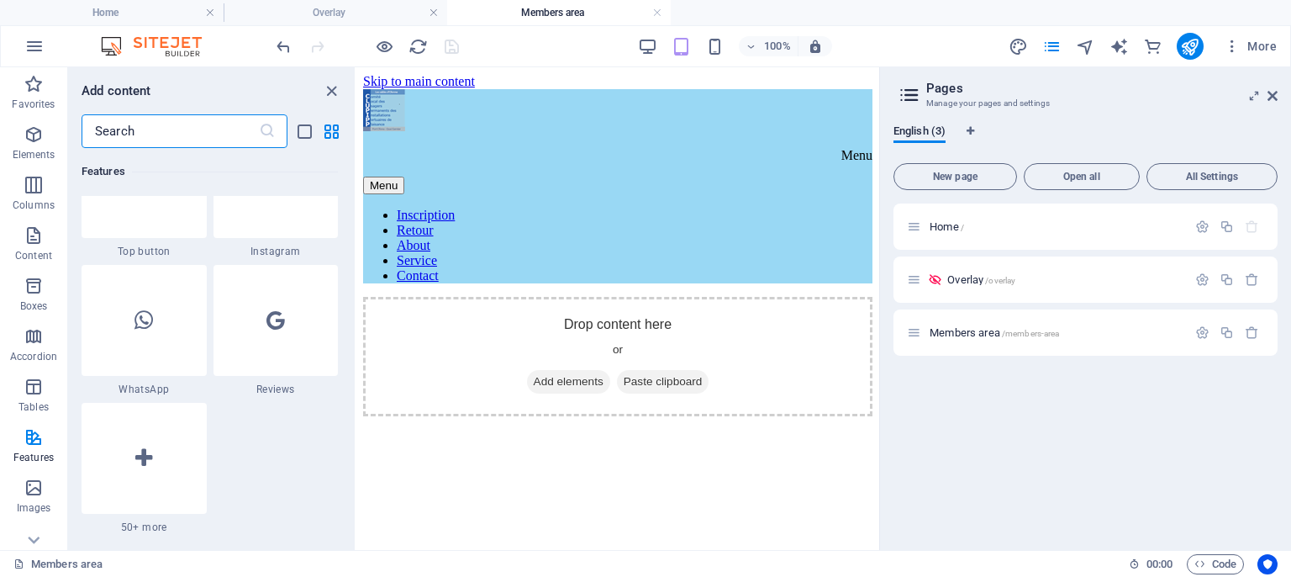
scroll to position [8161, 0]
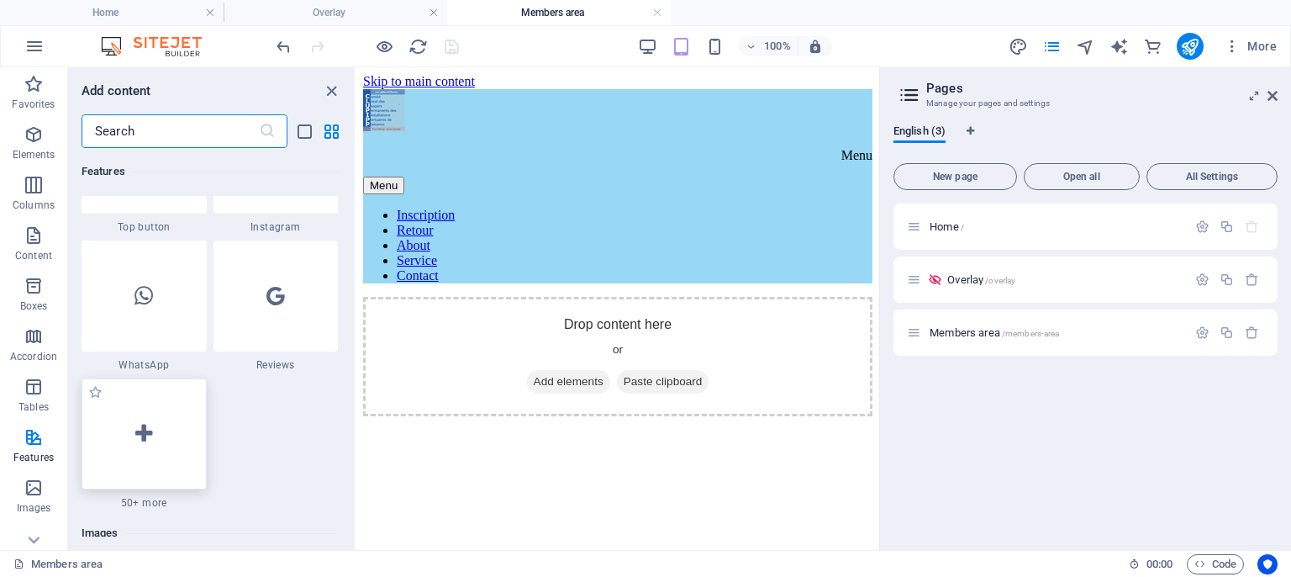
click at [150, 429] on div at bounding box center [144, 433] width 125 height 111
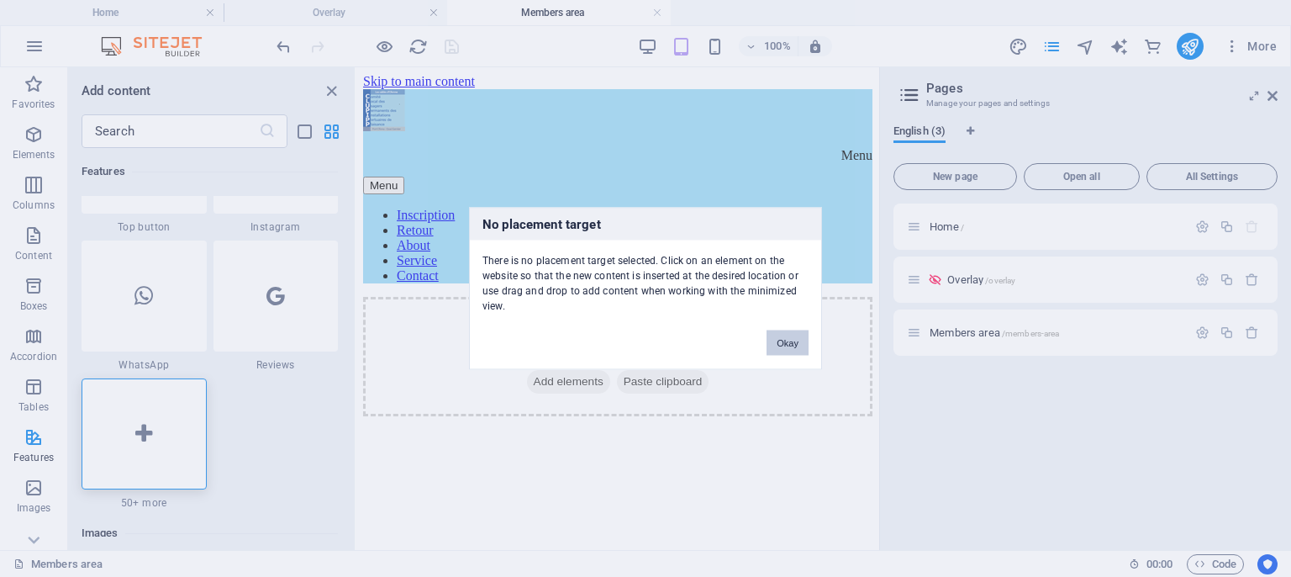
click at [796, 339] on button "Okay" at bounding box center [787, 342] width 42 height 25
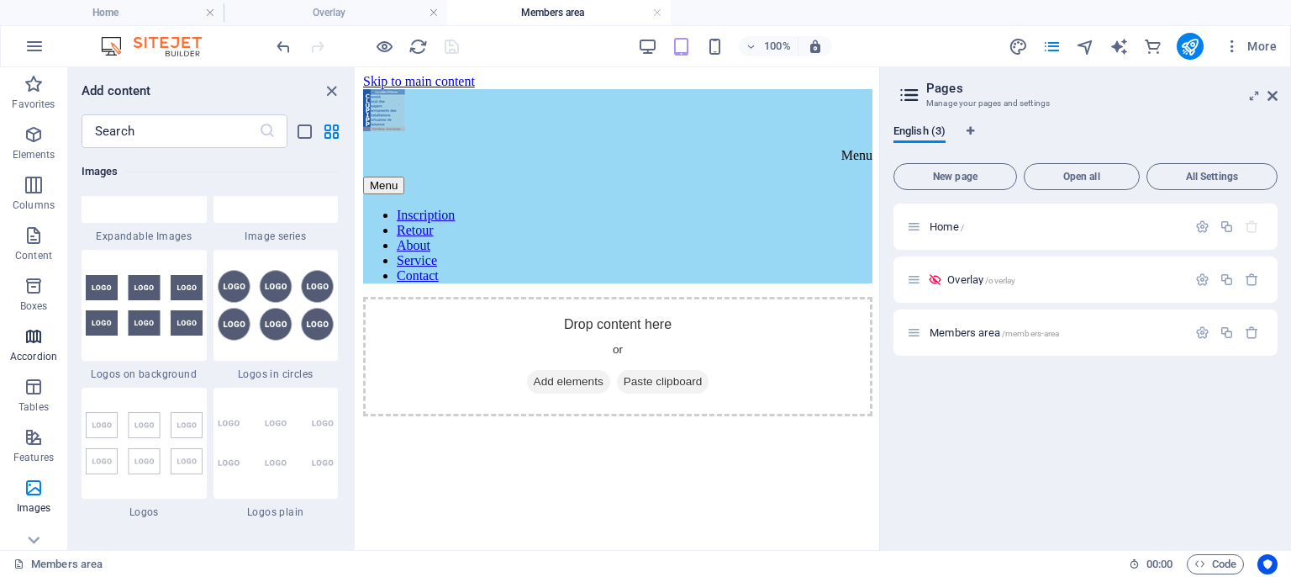
scroll to position [324, 0]
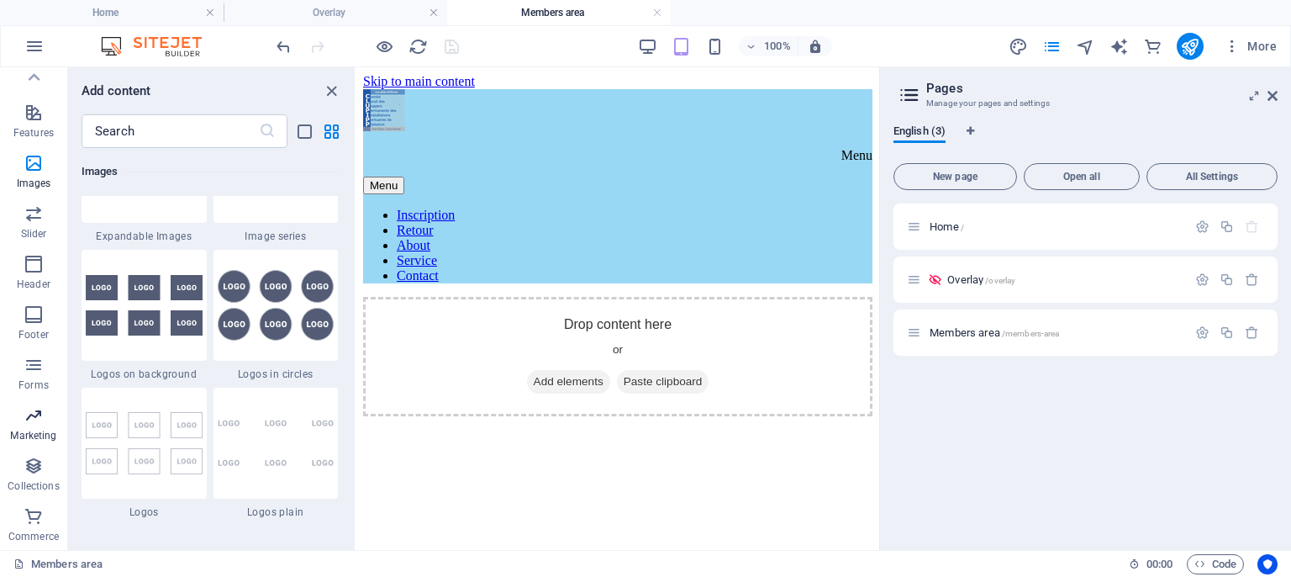
click at [37, 415] on icon "button" at bounding box center [34, 415] width 20 height 20
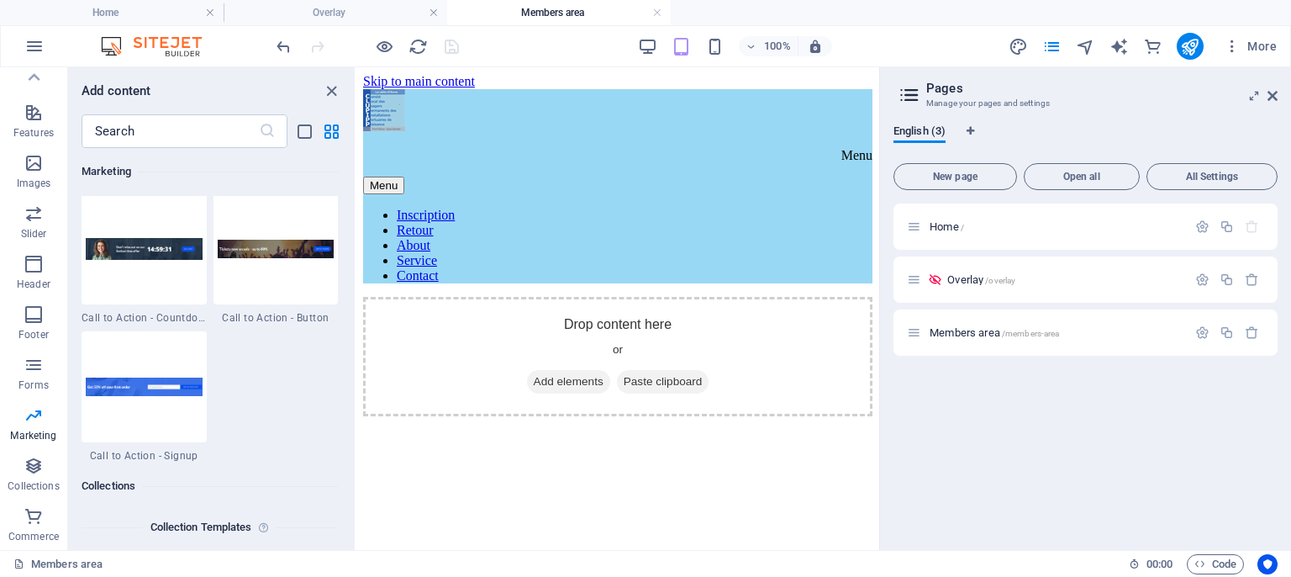
scroll to position [15146, 0]
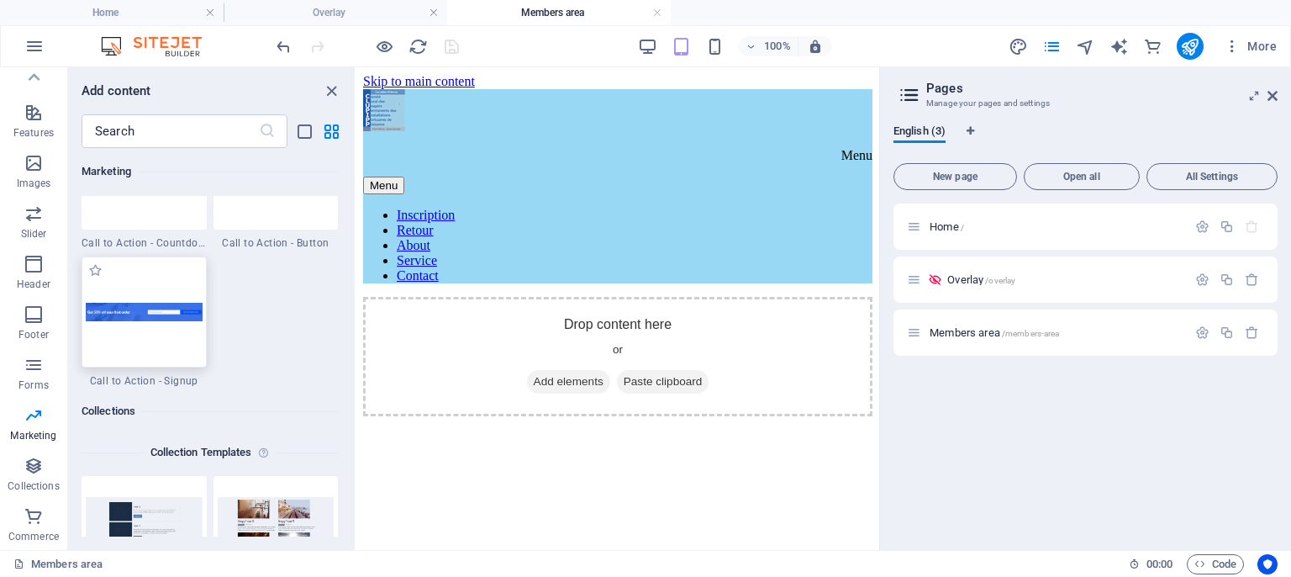
click at [170, 324] on div at bounding box center [144, 311] width 125 height 111
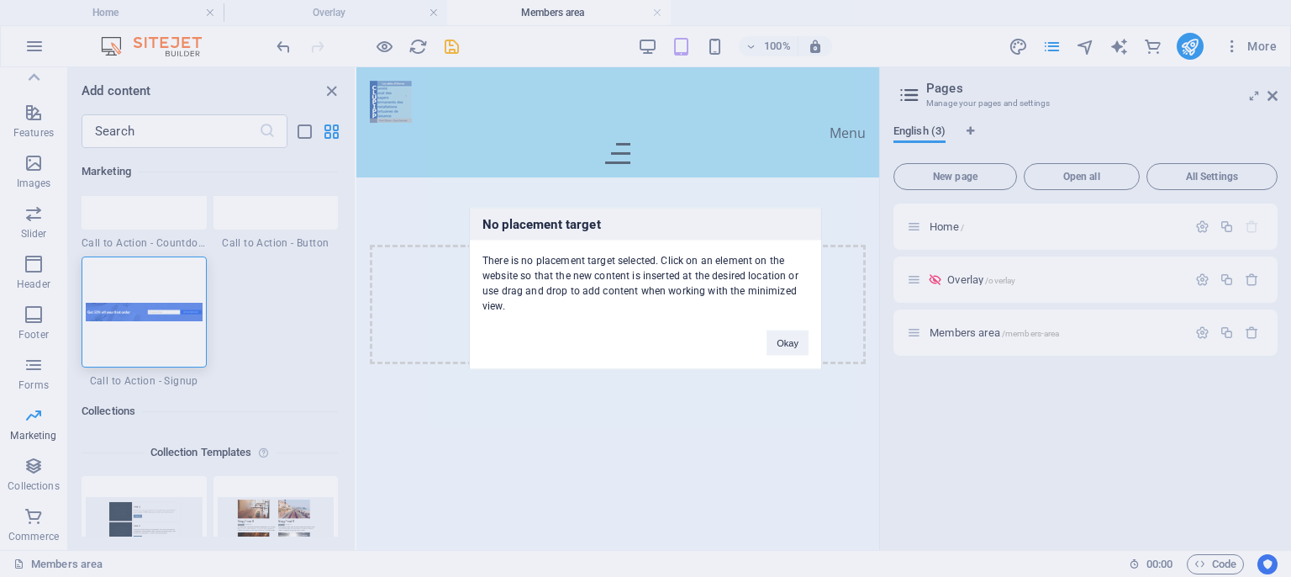
drag, startPoint x: 170, startPoint y: 324, endPoint x: 307, endPoint y: 317, distance: 137.2
click at [307, 317] on div "No placement target There is no placement target selected. Click on an element …" at bounding box center [645, 288] width 1291 height 577
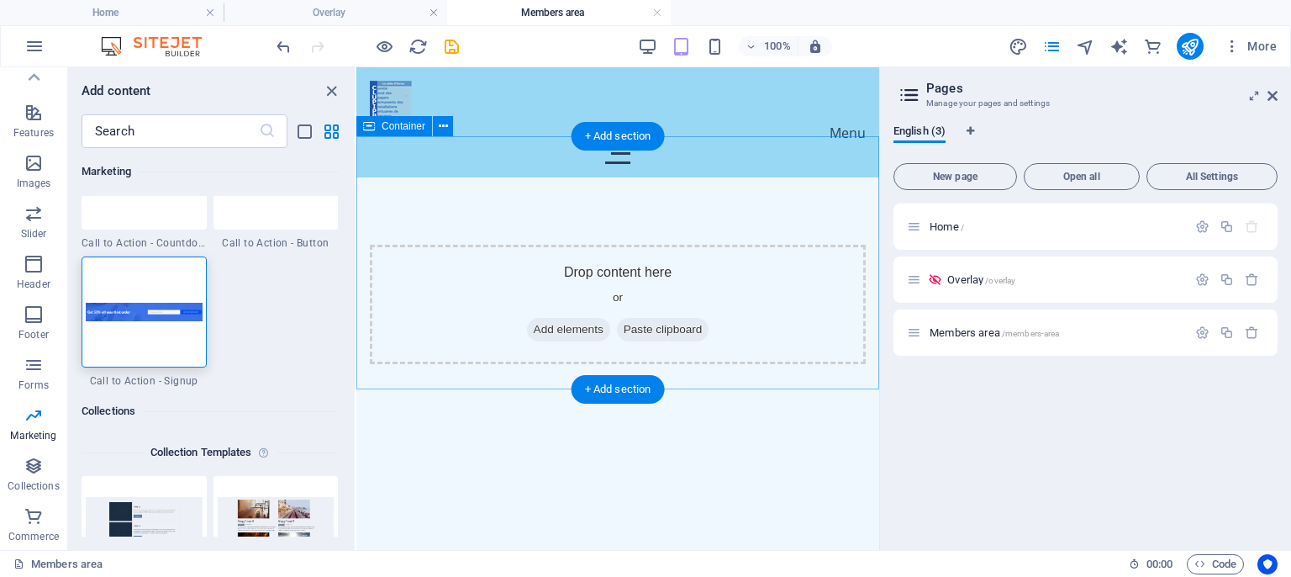
click at [576, 318] on span "Add elements" at bounding box center [568, 330] width 83 height 24
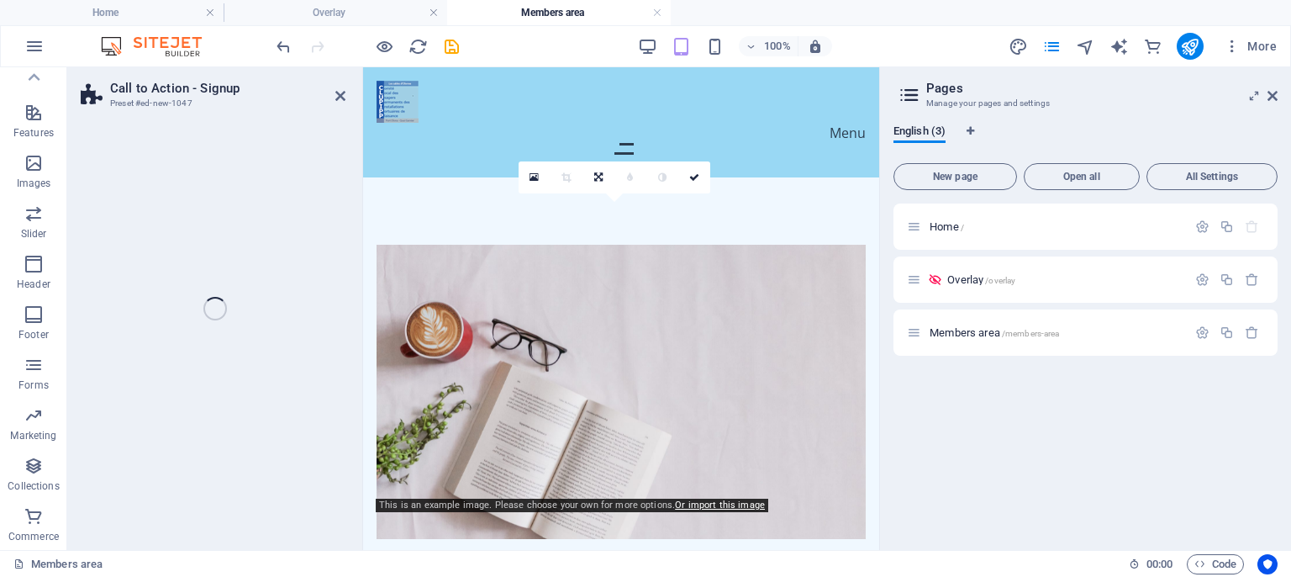
scroll to position [324, 0]
select select "rem"
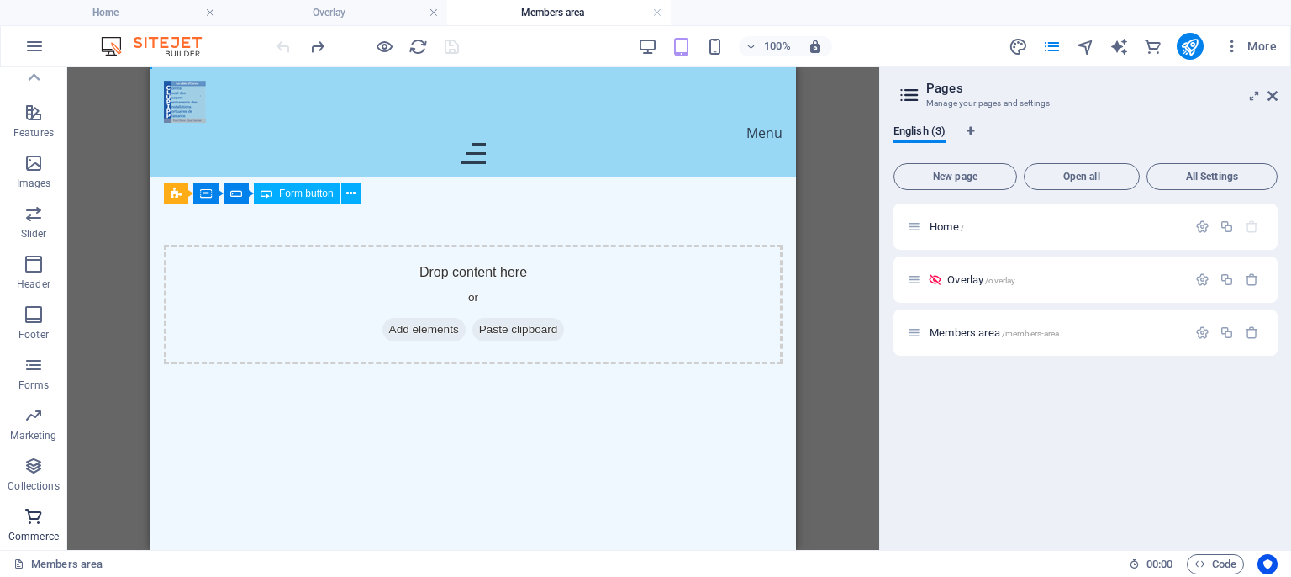
click at [37, 514] on icon "button" at bounding box center [34, 516] width 20 height 20
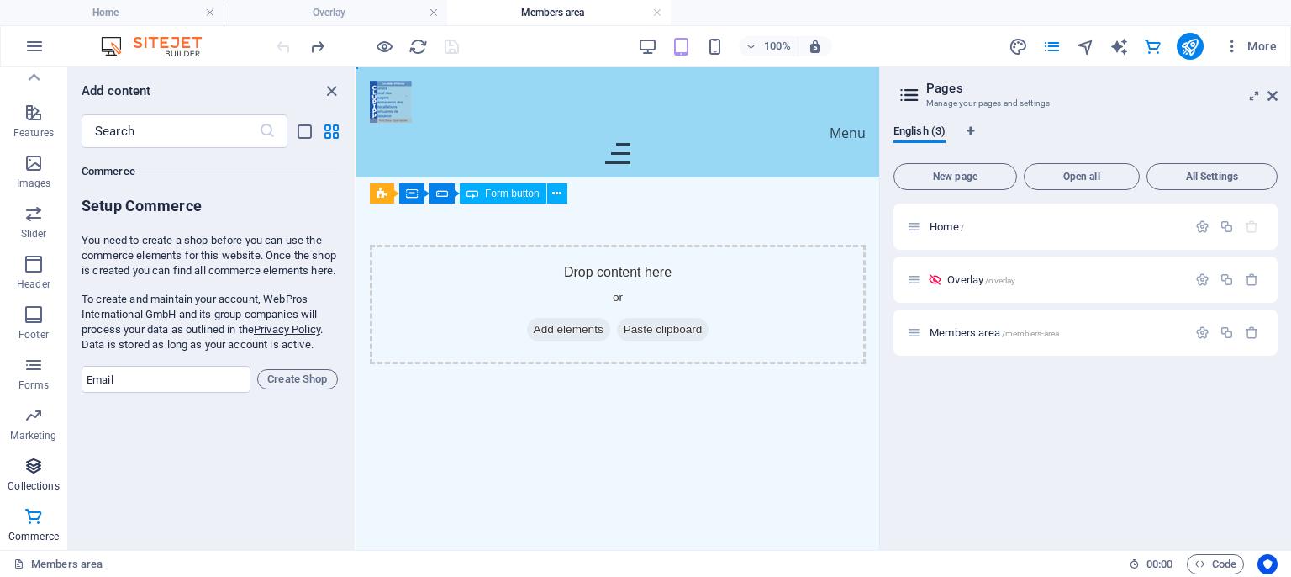
click at [40, 467] on icon "button" at bounding box center [34, 466] width 20 height 20
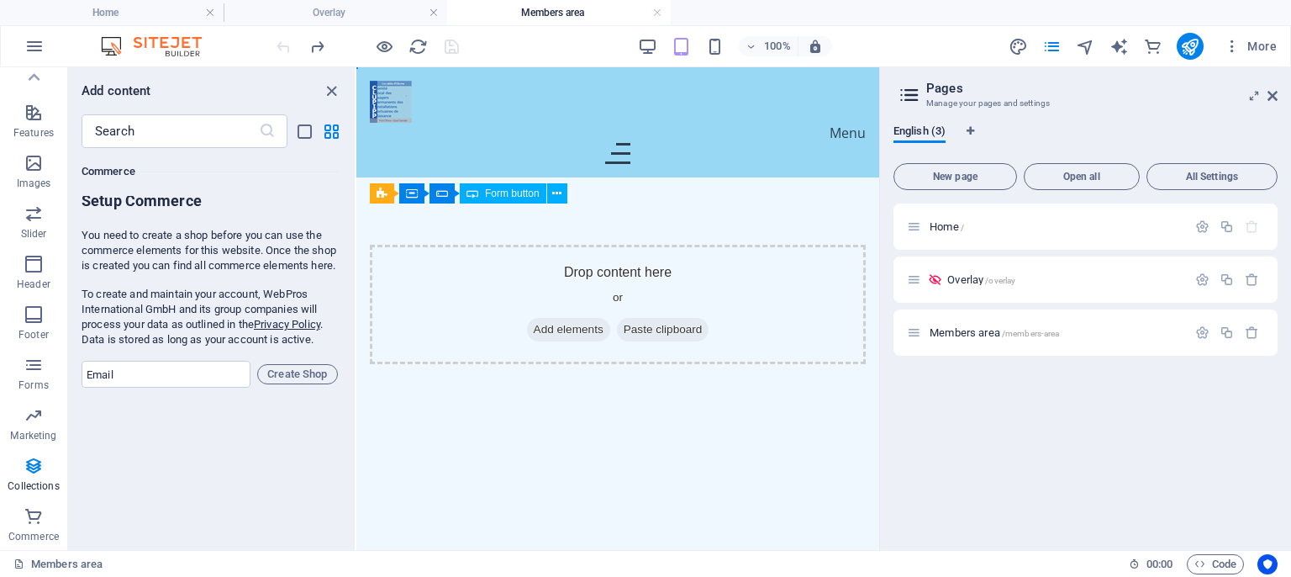
scroll to position [16075, 0]
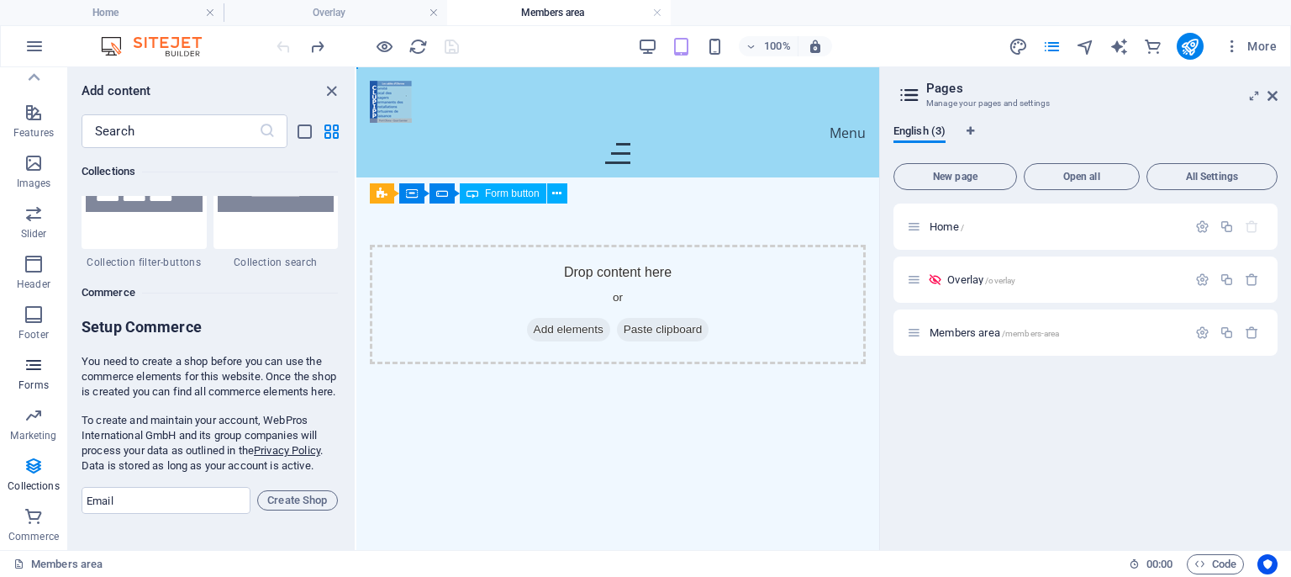
click at [35, 361] on icon "button" at bounding box center [34, 365] width 20 height 20
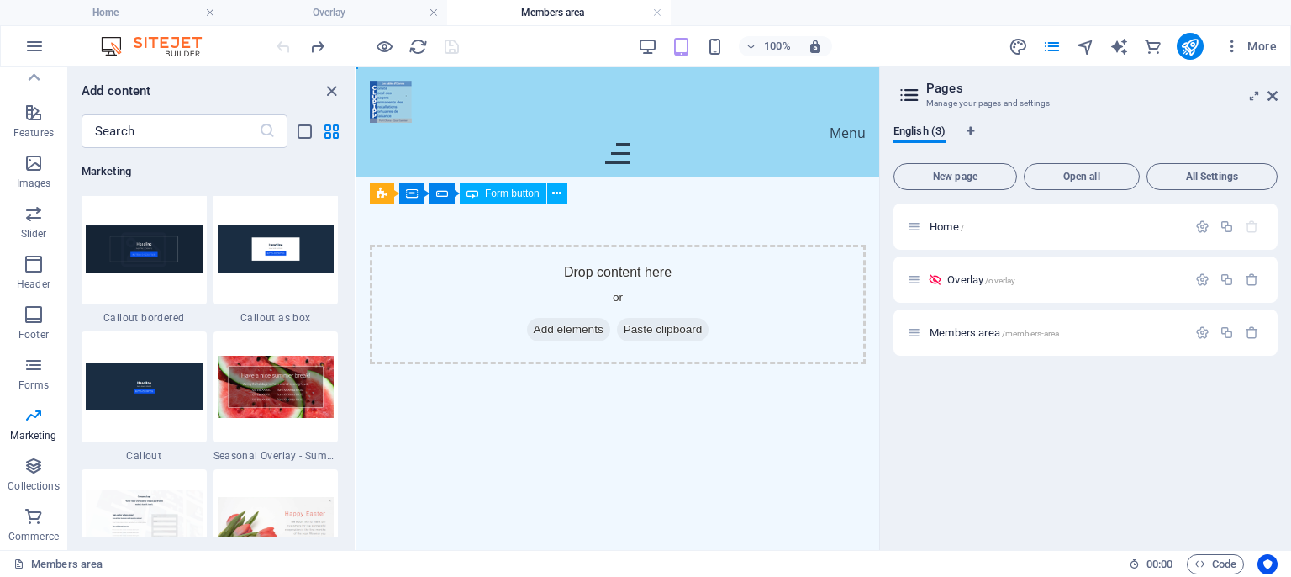
scroll to position [13880, 0]
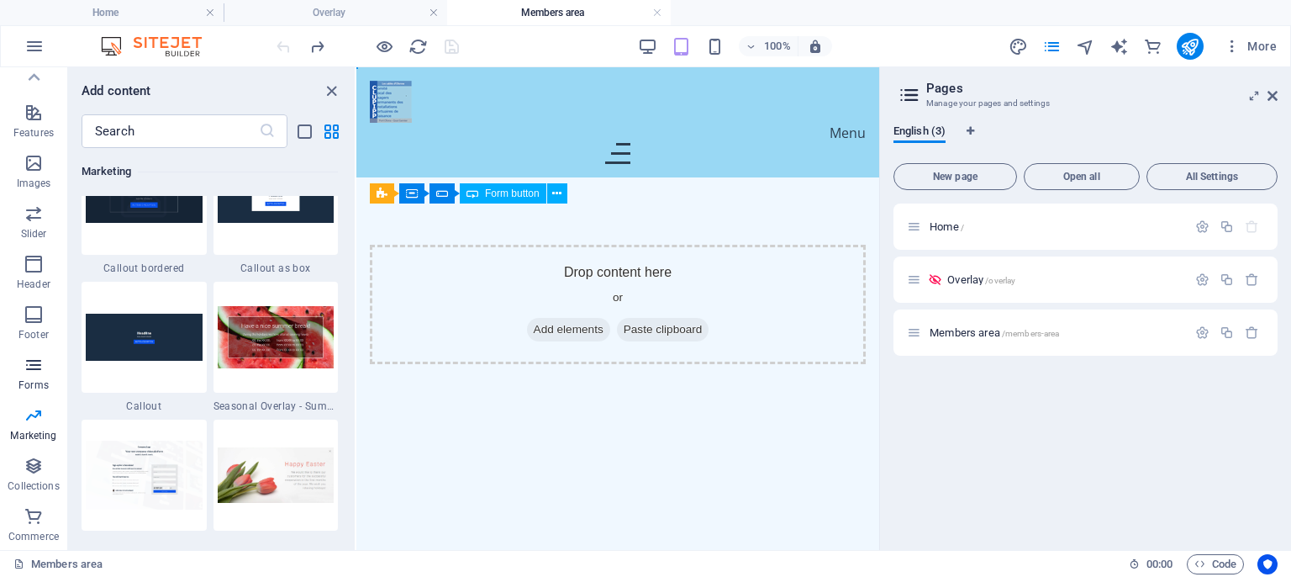
click at [34, 366] on icon "button" at bounding box center [34, 365] width 20 height 20
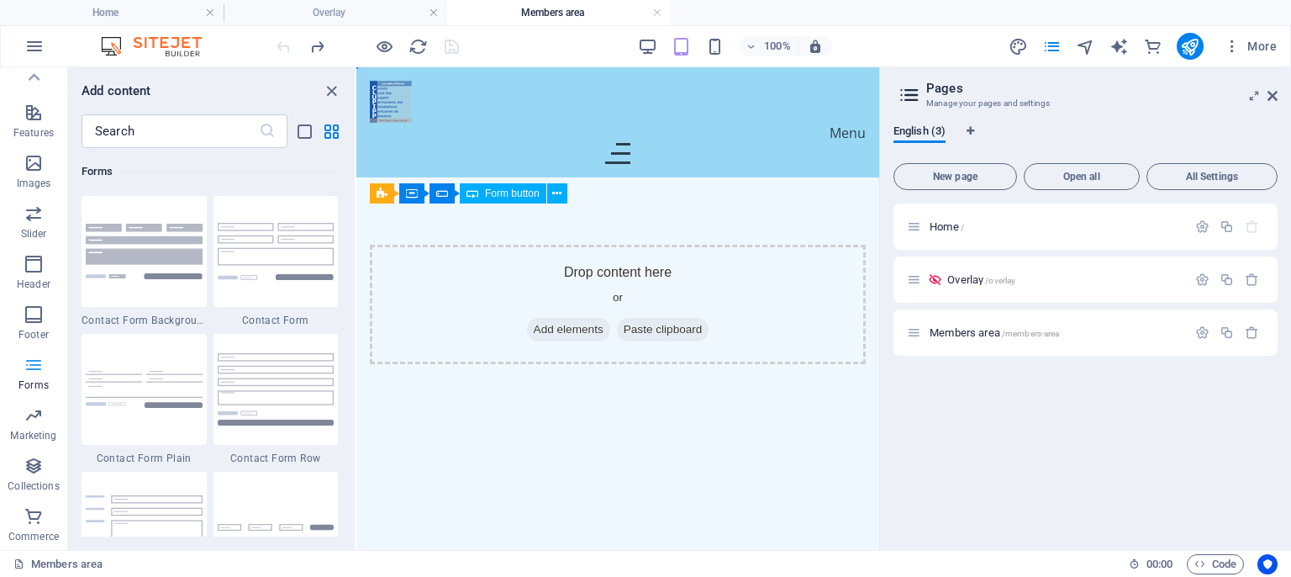
scroll to position [12271, 0]
